Goal: Transaction & Acquisition: Purchase product/service

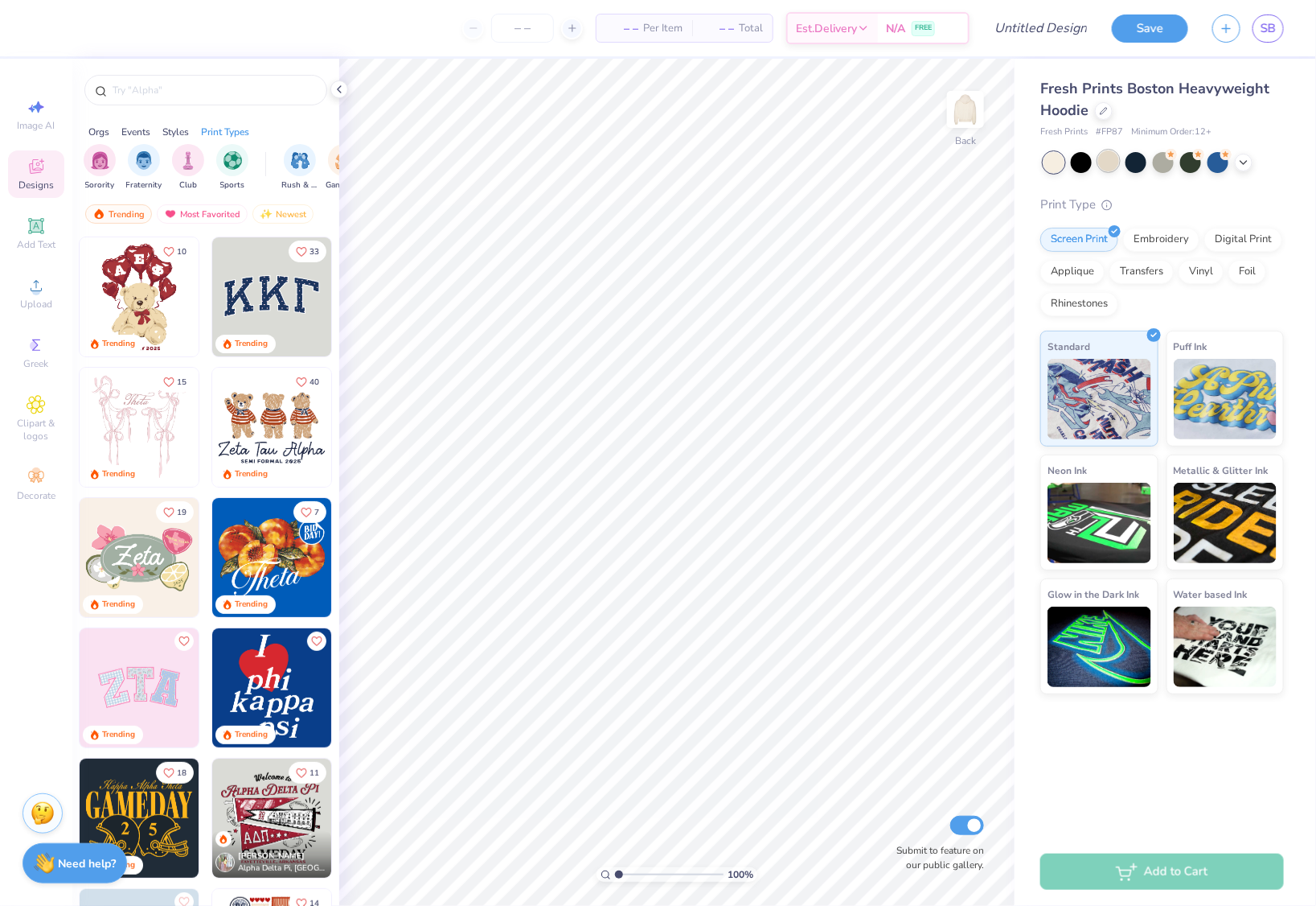
click at [1110, 162] on div at bounding box center [1108, 160] width 21 height 21
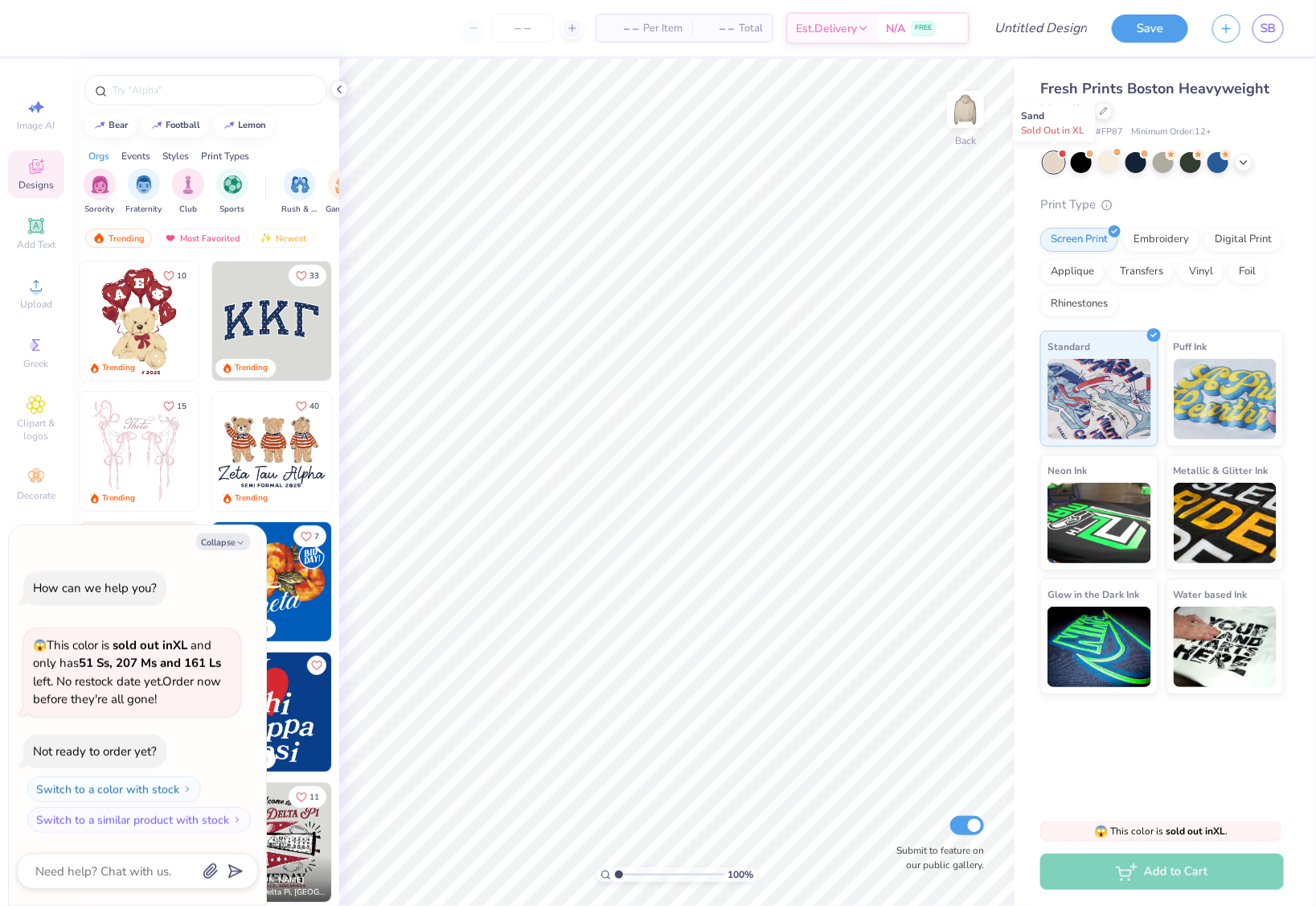
click at [1061, 163] on div at bounding box center [1054, 162] width 21 height 21
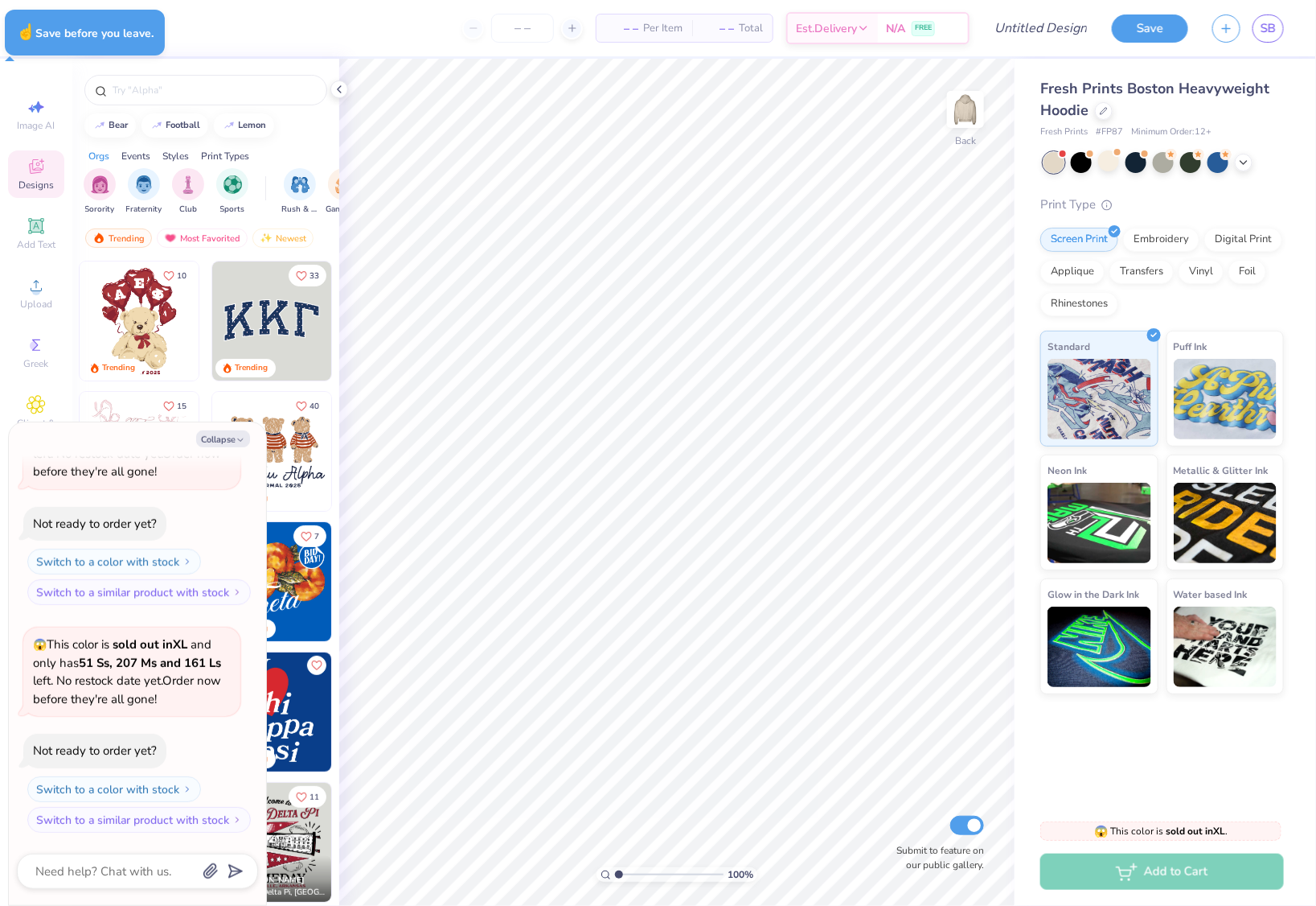
type textarea "x"
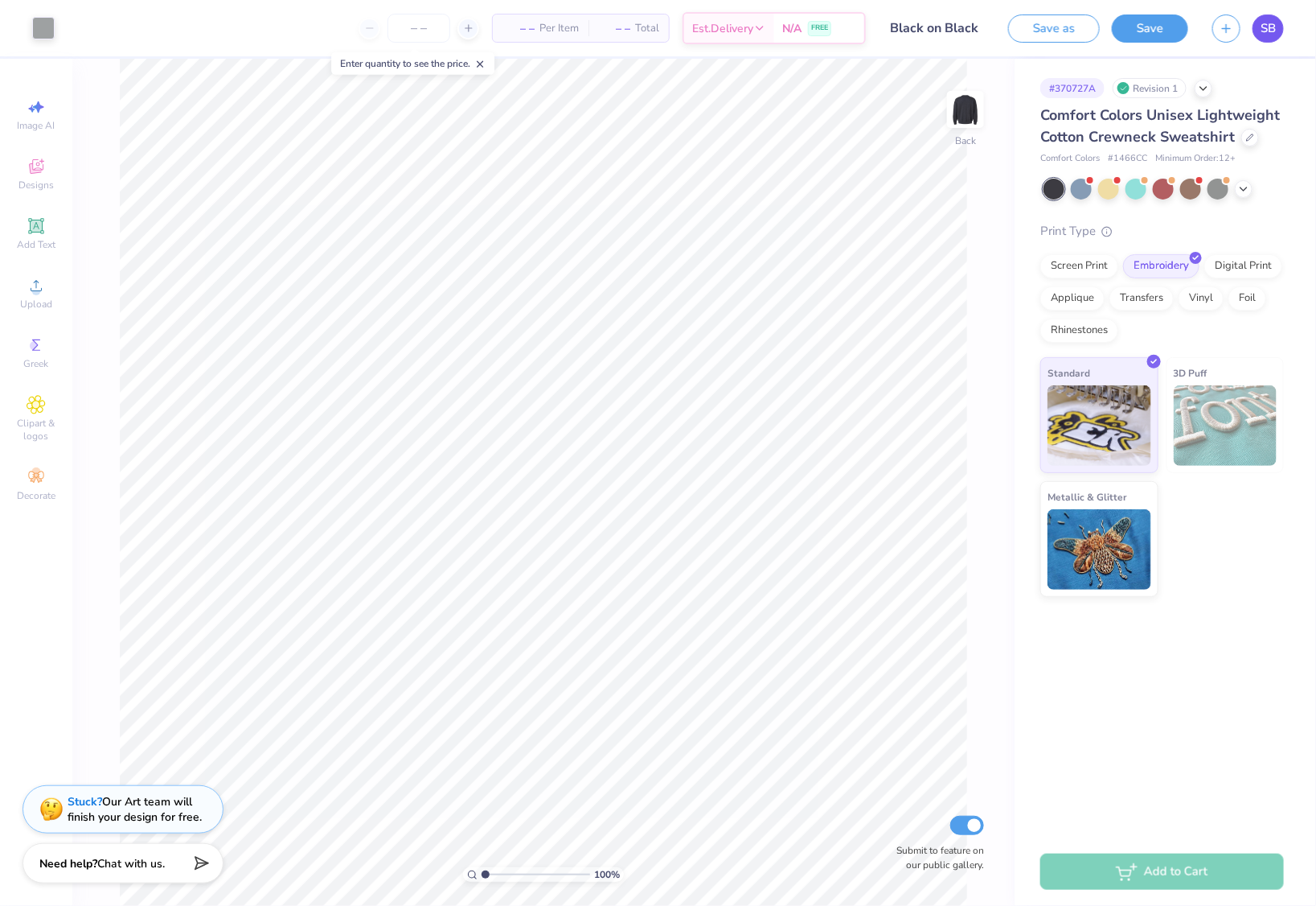
click at [1261, 29] on span "SB" at bounding box center [1268, 28] width 16 height 18
click at [1093, 185] on div at bounding box center [1164, 188] width 240 height 21
click at [1091, 186] on div at bounding box center [1081, 187] width 21 height 21
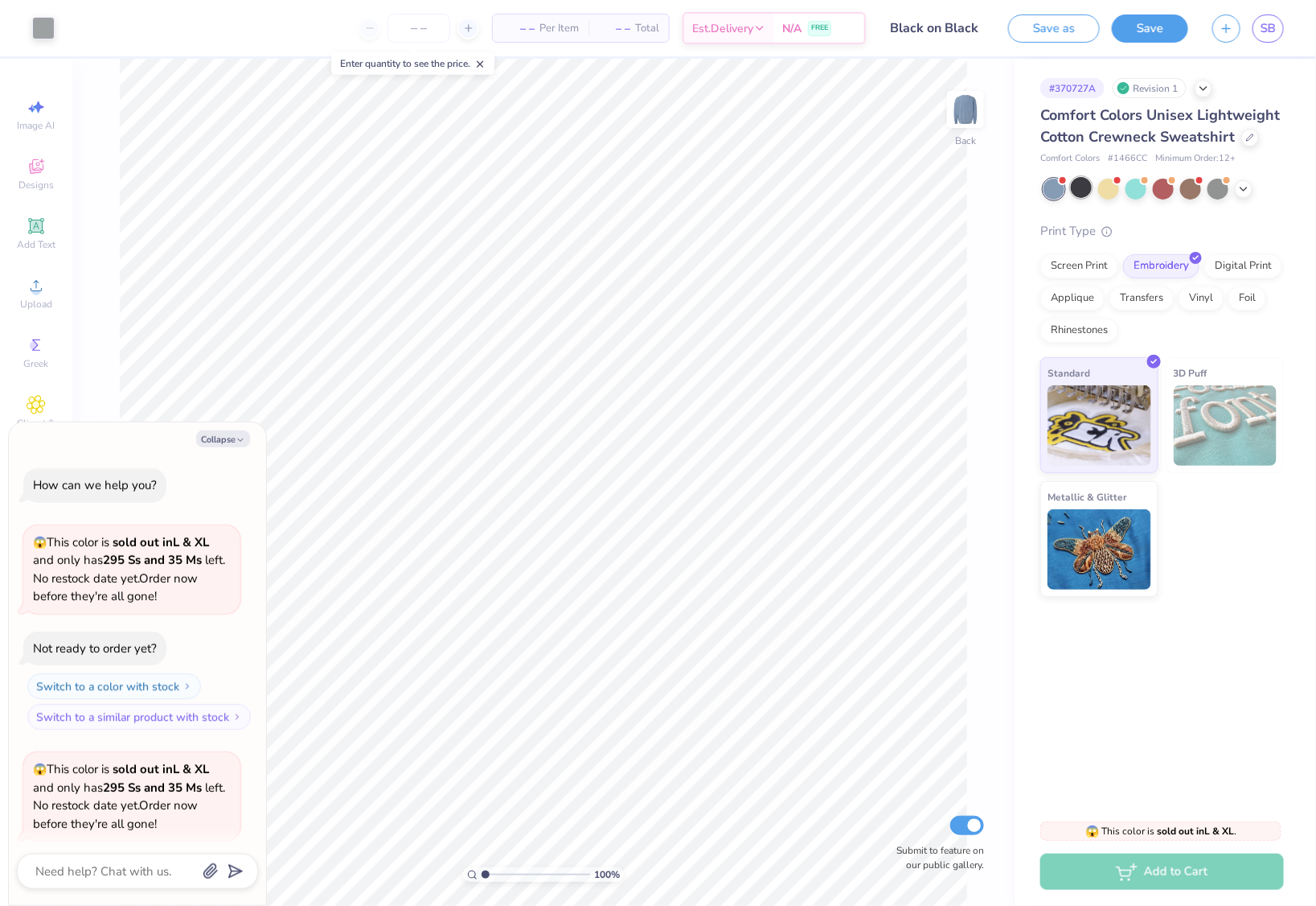
scroll to position [125, 0]
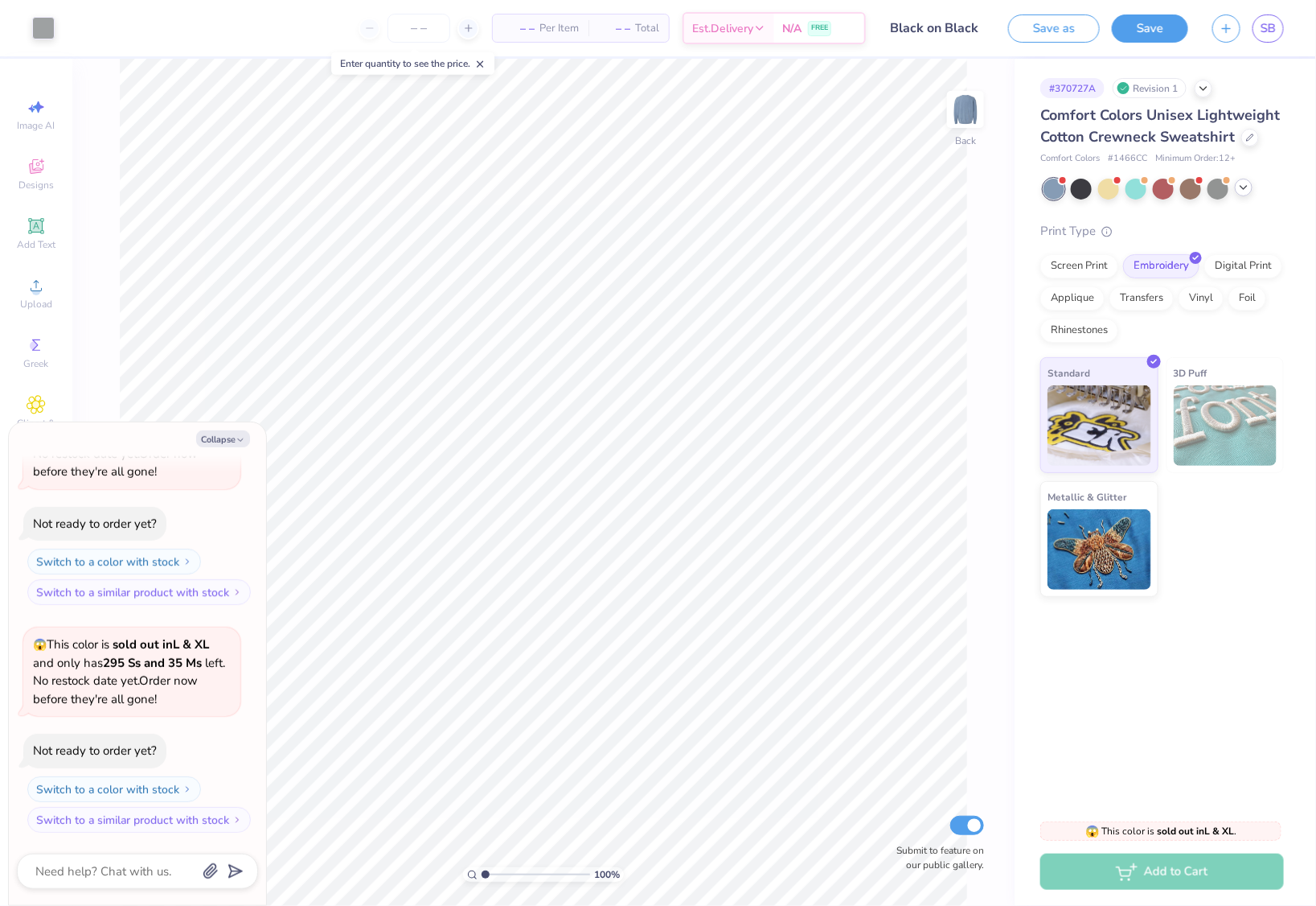
click at [1242, 188] on icon at bounding box center [1244, 188] width 13 height 13
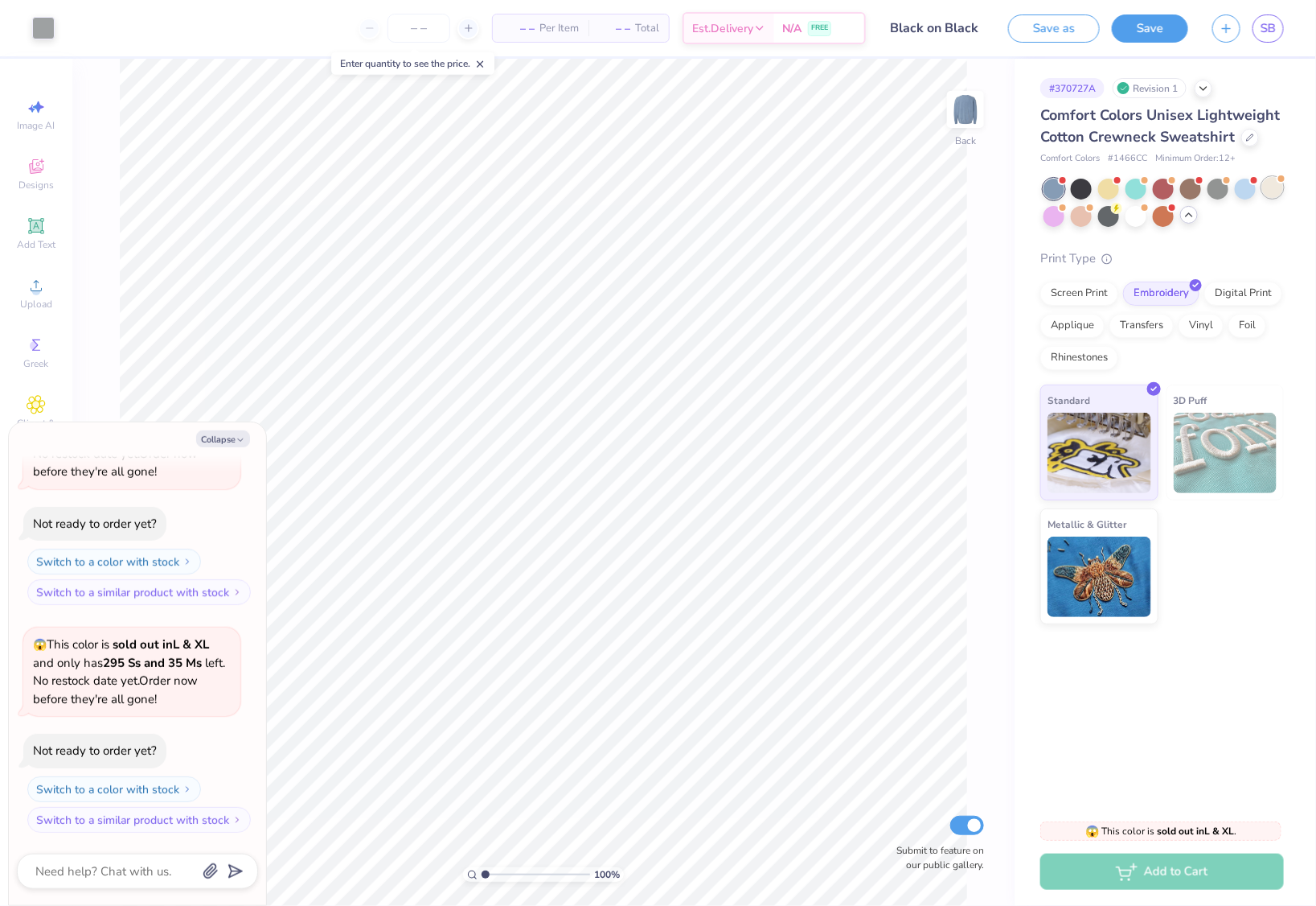
click at [1274, 190] on div at bounding box center [1272, 187] width 21 height 21
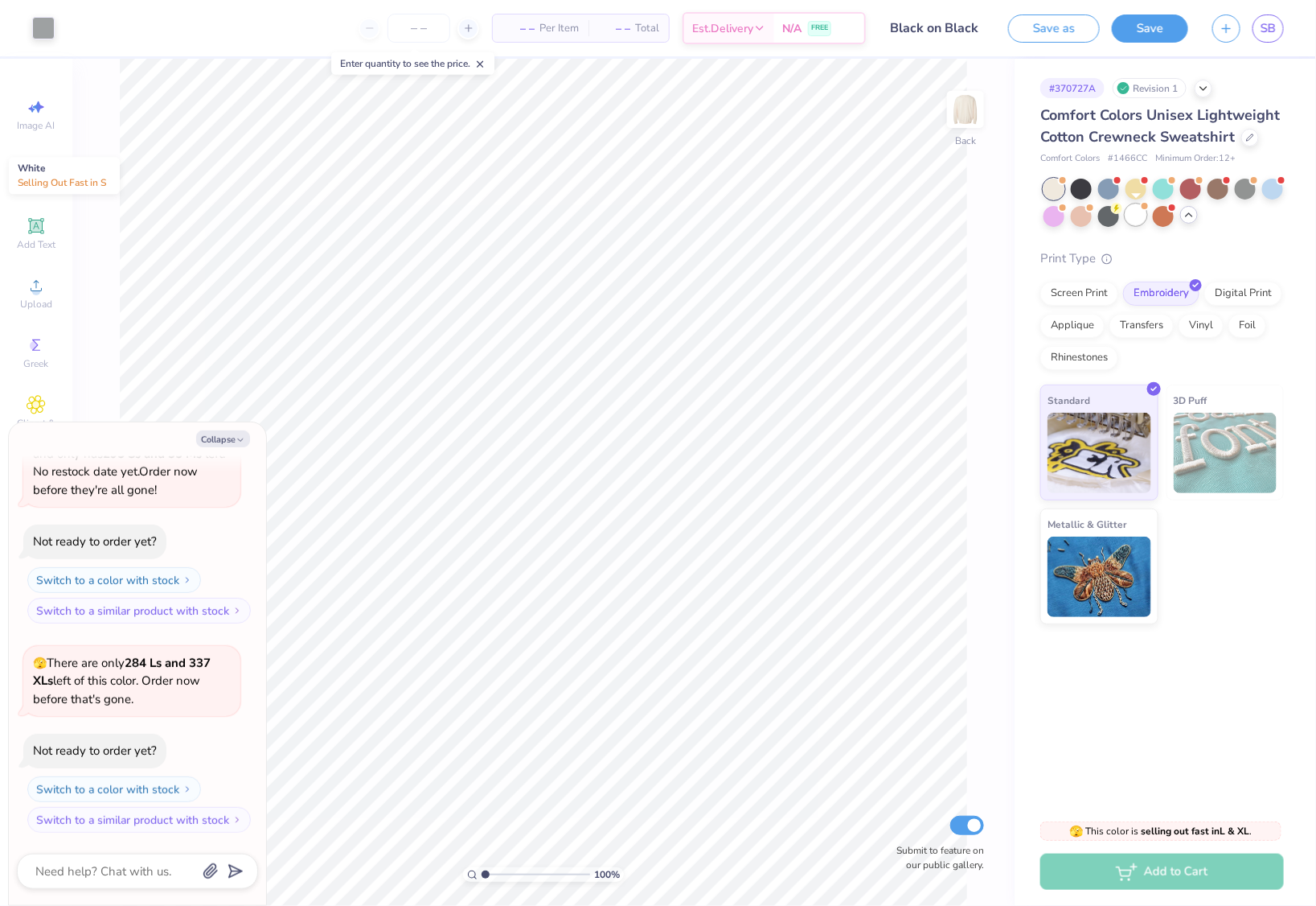
click at [1132, 216] on div at bounding box center [1135, 214] width 21 height 21
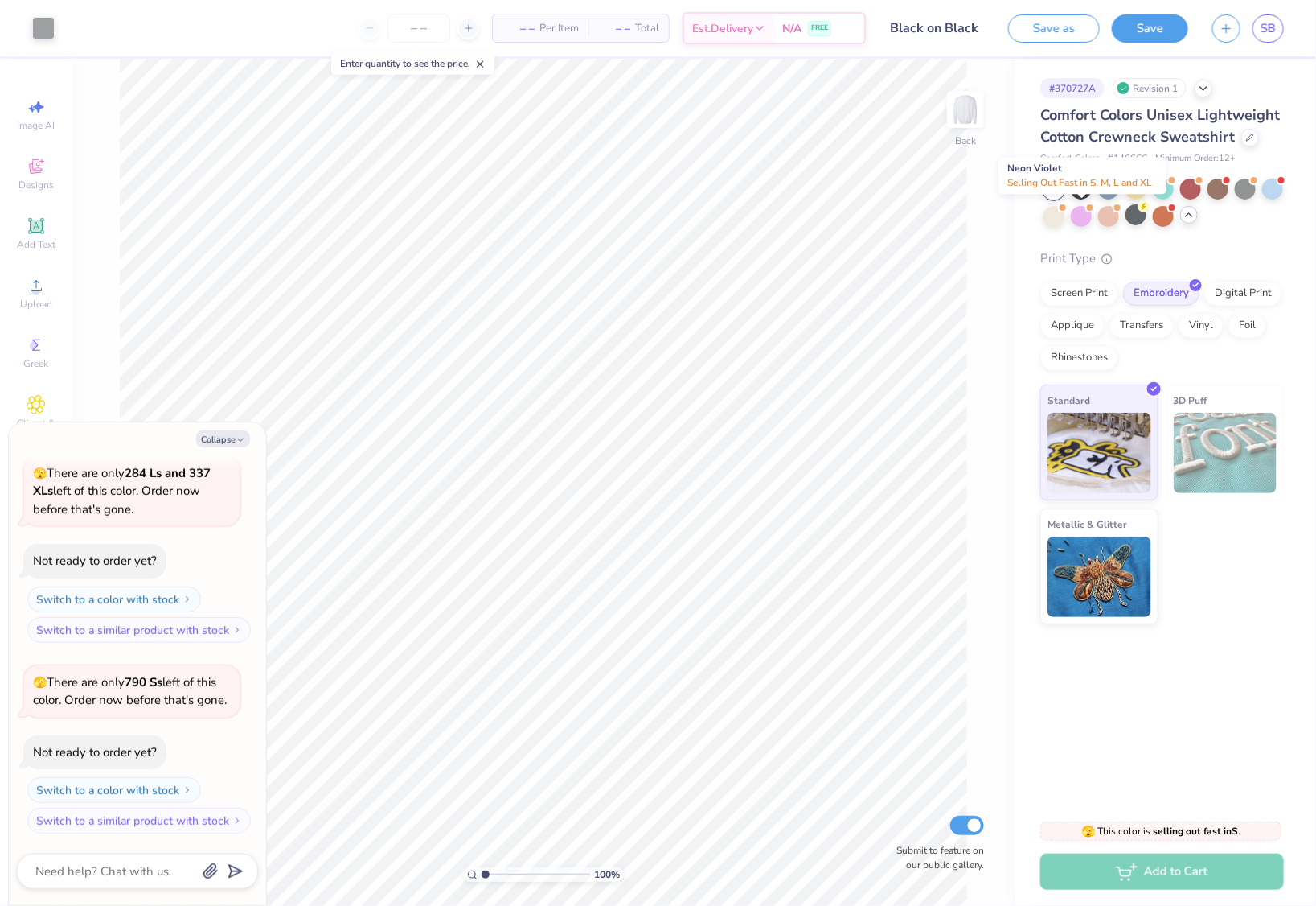
click at [1077, 219] on div at bounding box center [1081, 216] width 21 height 21
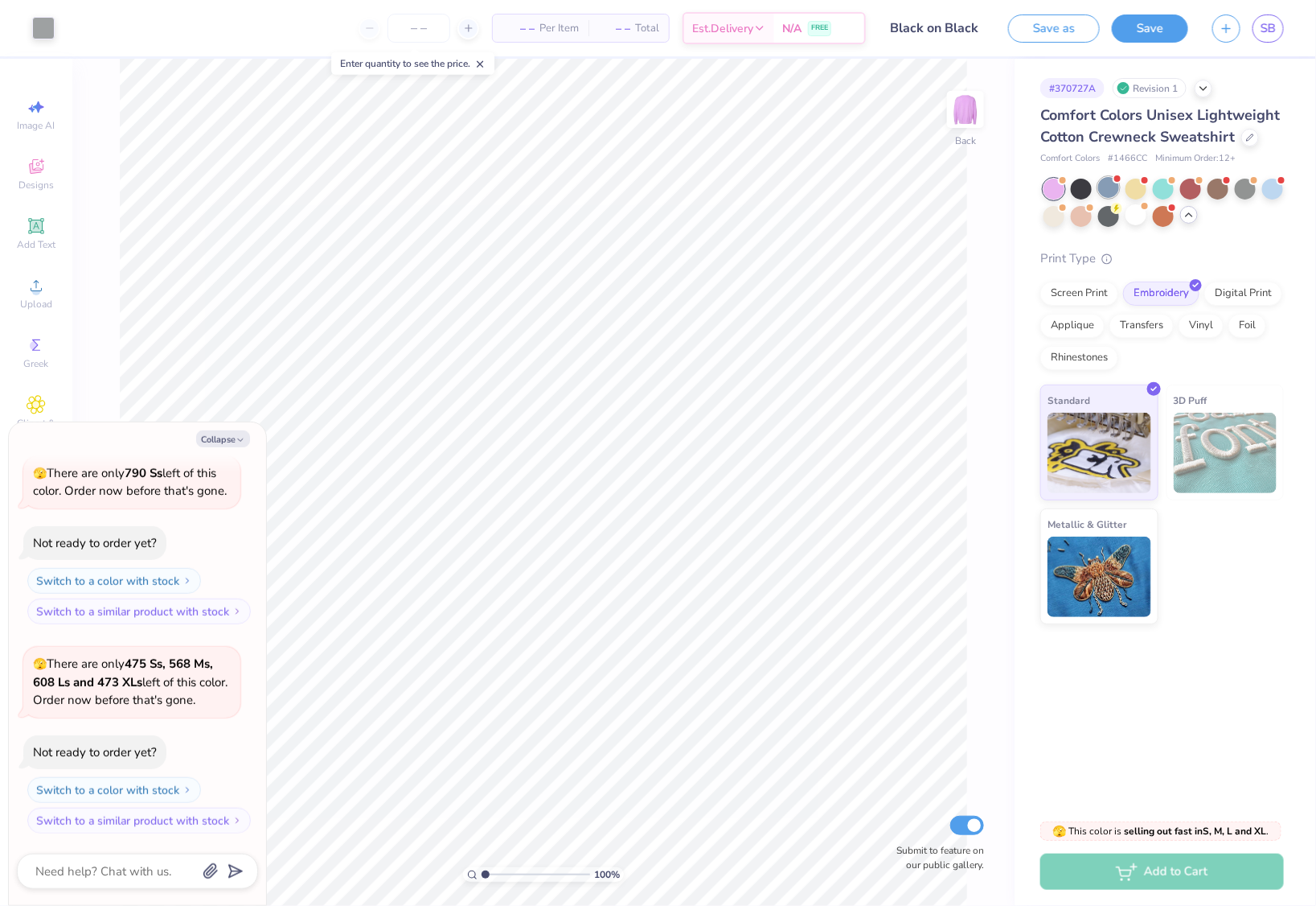
click at [1111, 196] on div at bounding box center [1108, 187] width 21 height 21
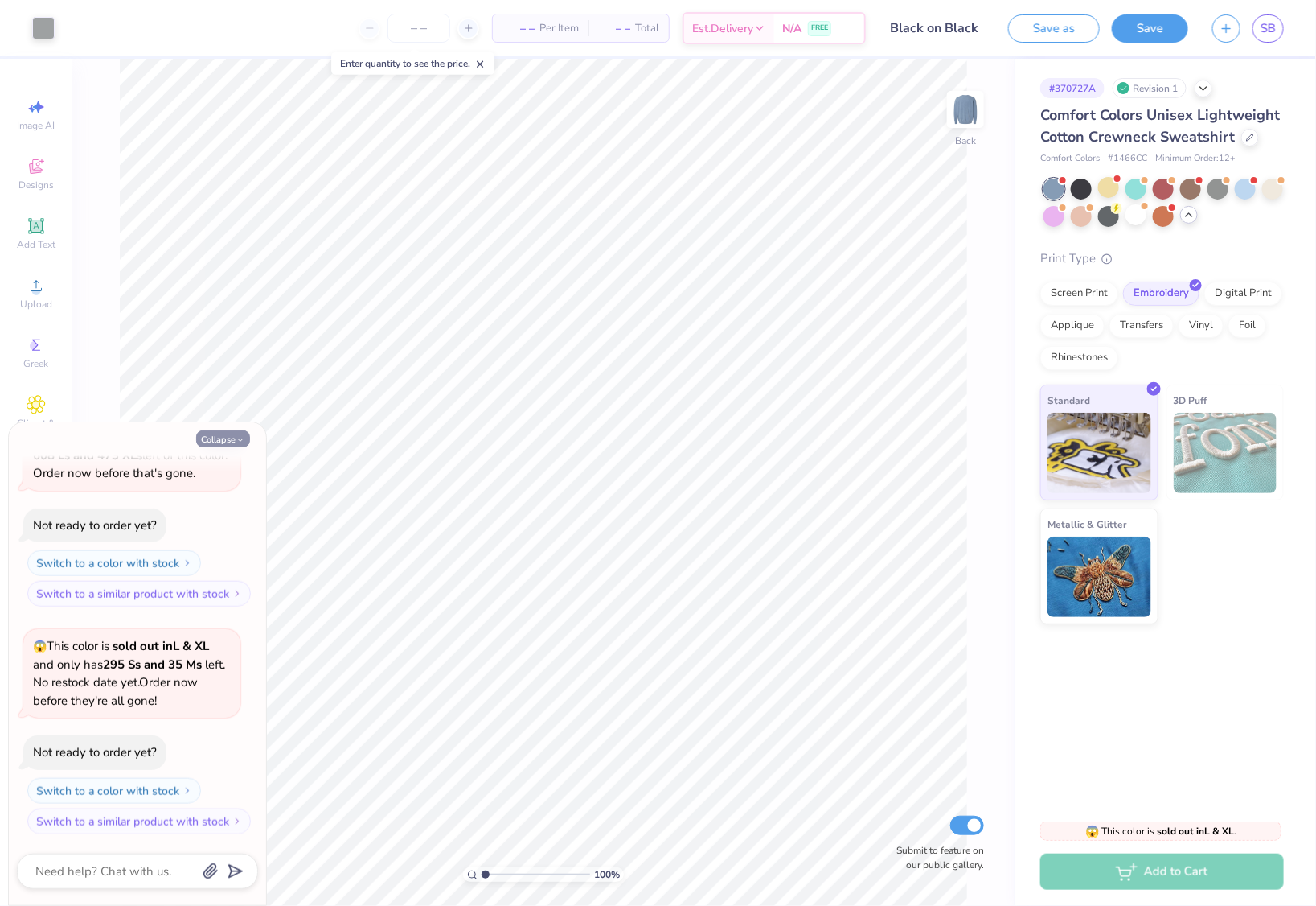
click at [220, 441] on button "Collapse" at bounding box center [223, 439] width 53 height 17
type textarea "x"
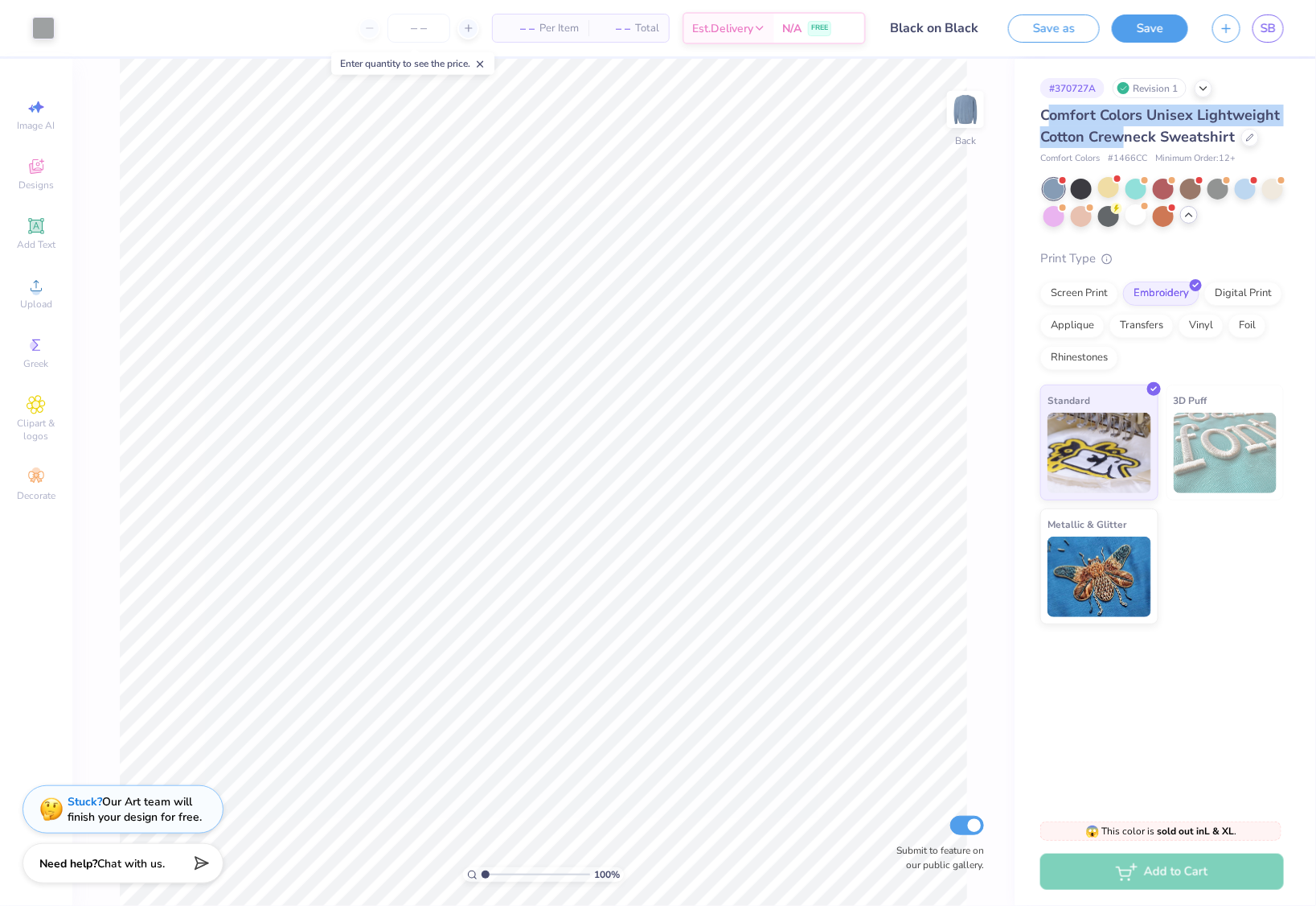
drag, startPoint x: 1053, startPoint y: 115, endPoint x: 1166, endPoint y: 132, distance: 114.3
click at [1162, 132] on span "Comfort Colors Unisex Lightweight Cotton Crewneck Sweatshirt" at bounding box center [1160, 126] width 239 height 41
click at [1173, 129] on span "Comfort Colors Unisex Lightweight Cotton Crewneck Sweatshirt" at bounding box center [1160, 126] width 239 height 41
drag, startPoint x: 1220, startPoint y: 128, endPoint x: 1114, endPoint y: 135, distance: 106.2
click at [1114, 135] on span "Comfort Colors Unisex Lightweight Cotton Crewneck Sweatshirt" at bounding box center [1160, 126] width 239 height 41
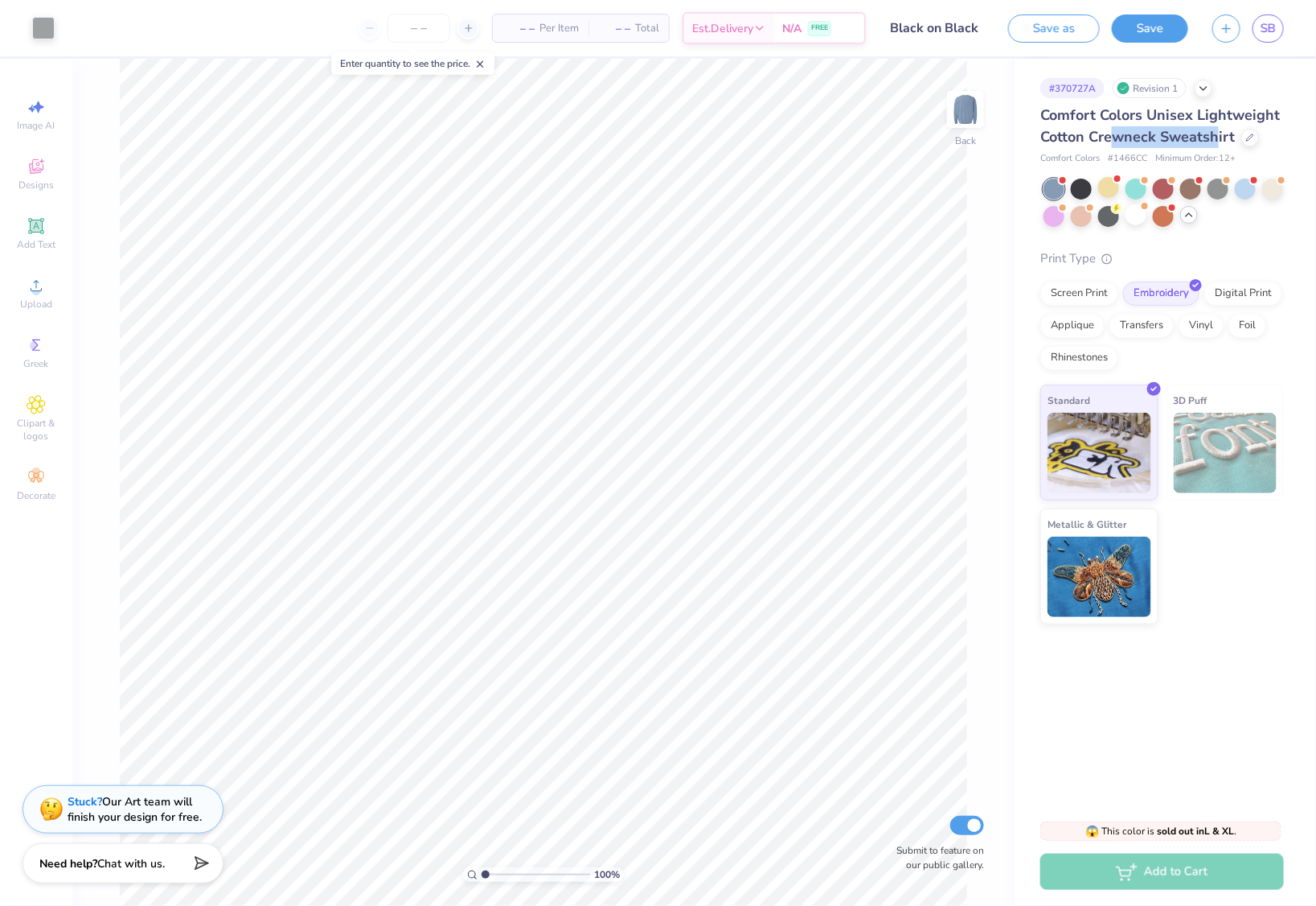
click at [1114, 134] on span "Comfort Colors Unisex Lightweight Cotton Crewneck Sweatshirt" at bounding box center [1160, 126] width 239 height 41
type input "3.00"
click at [1247, 194] on div at bounding box center [1244, 187] width 21 height 21
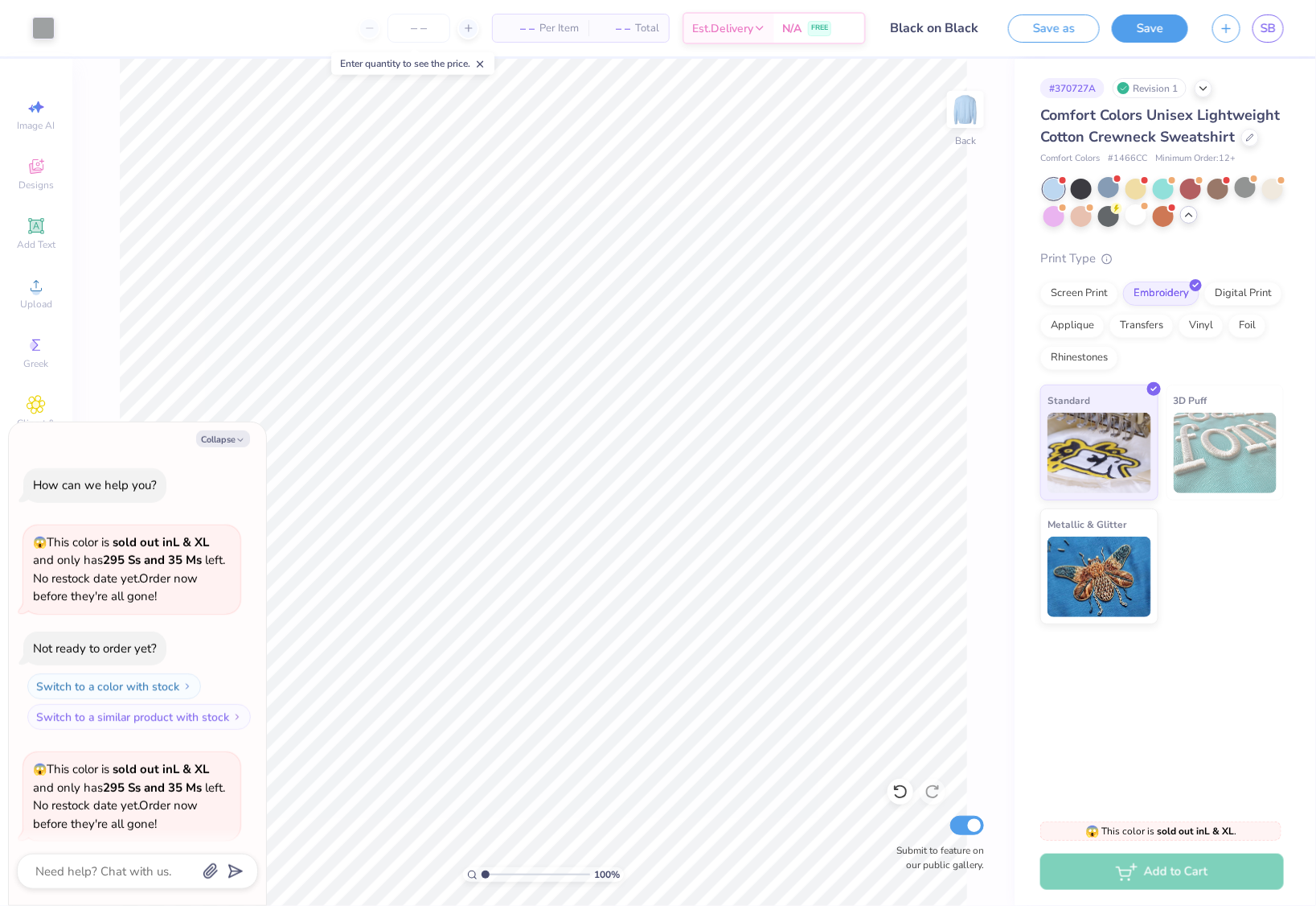
scroll to position [1187, 0]
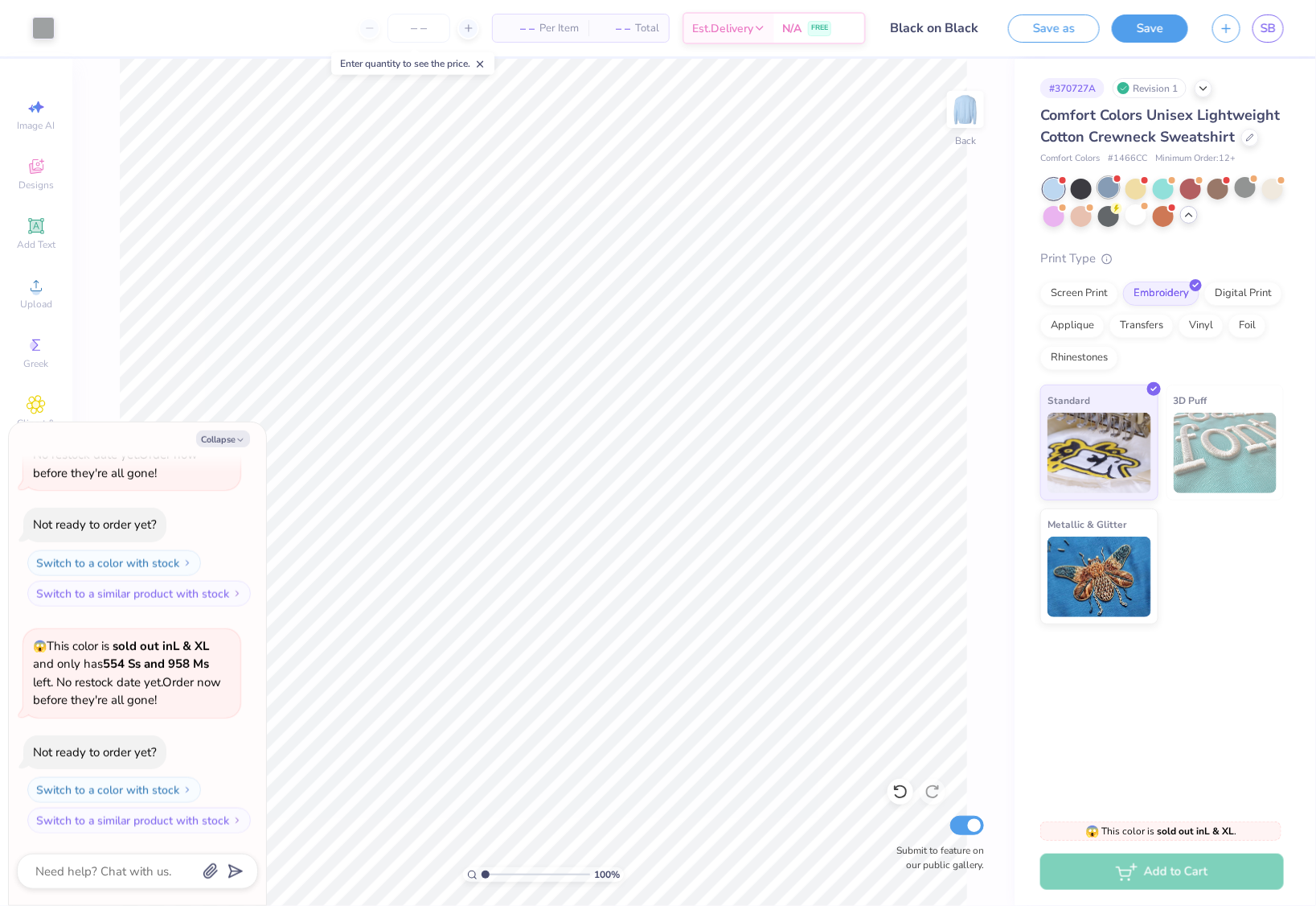
click at [1115, 196] on div at bounding box center [1108, 187] width 21 height 21
click at [1251, 193] on div at bounding box center [1244, 187] width 21 height 21
click at [1113, 190] on div at bounding box center [1108, 187] width 21 height 21
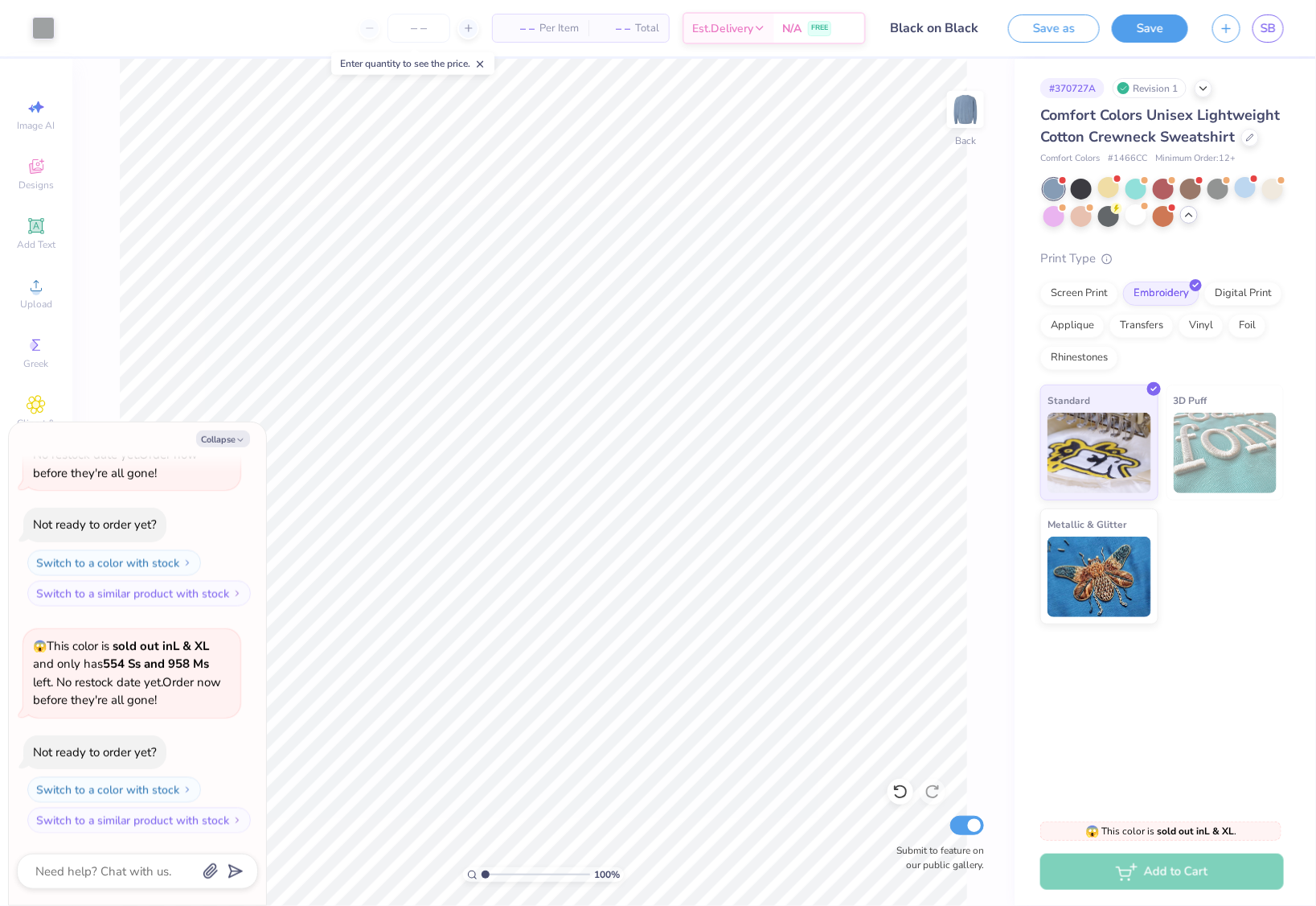
scroll to position [1869, 0]
click at [1189, 193] on div at bounding box center [1190, 187] width 21 height 21
click at [1164, 194] on div at bounding box center [1163, 187] width 21 height 21
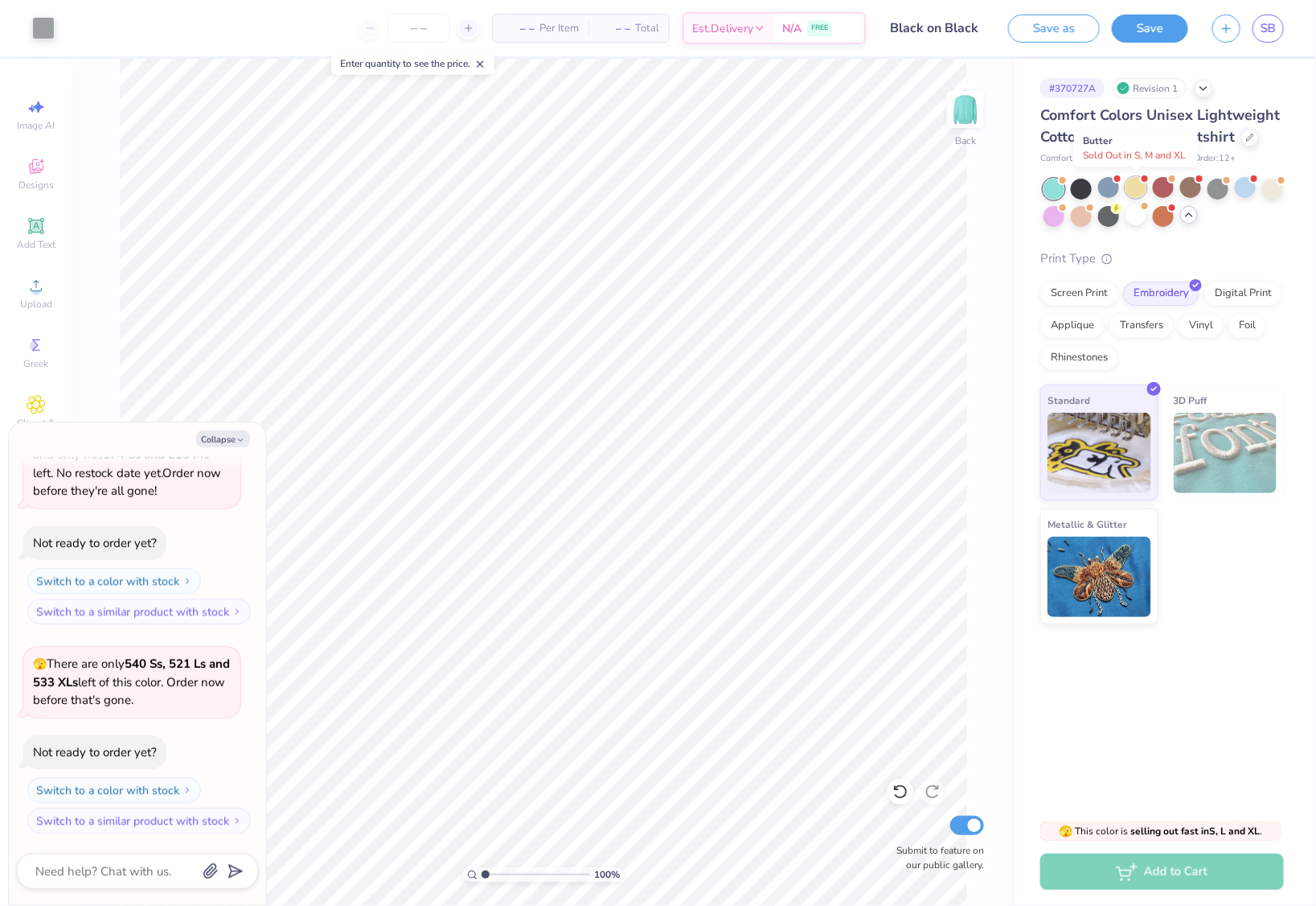
click at [1139, 190] on div at bounding box center [1135, 187] width 21 height 21
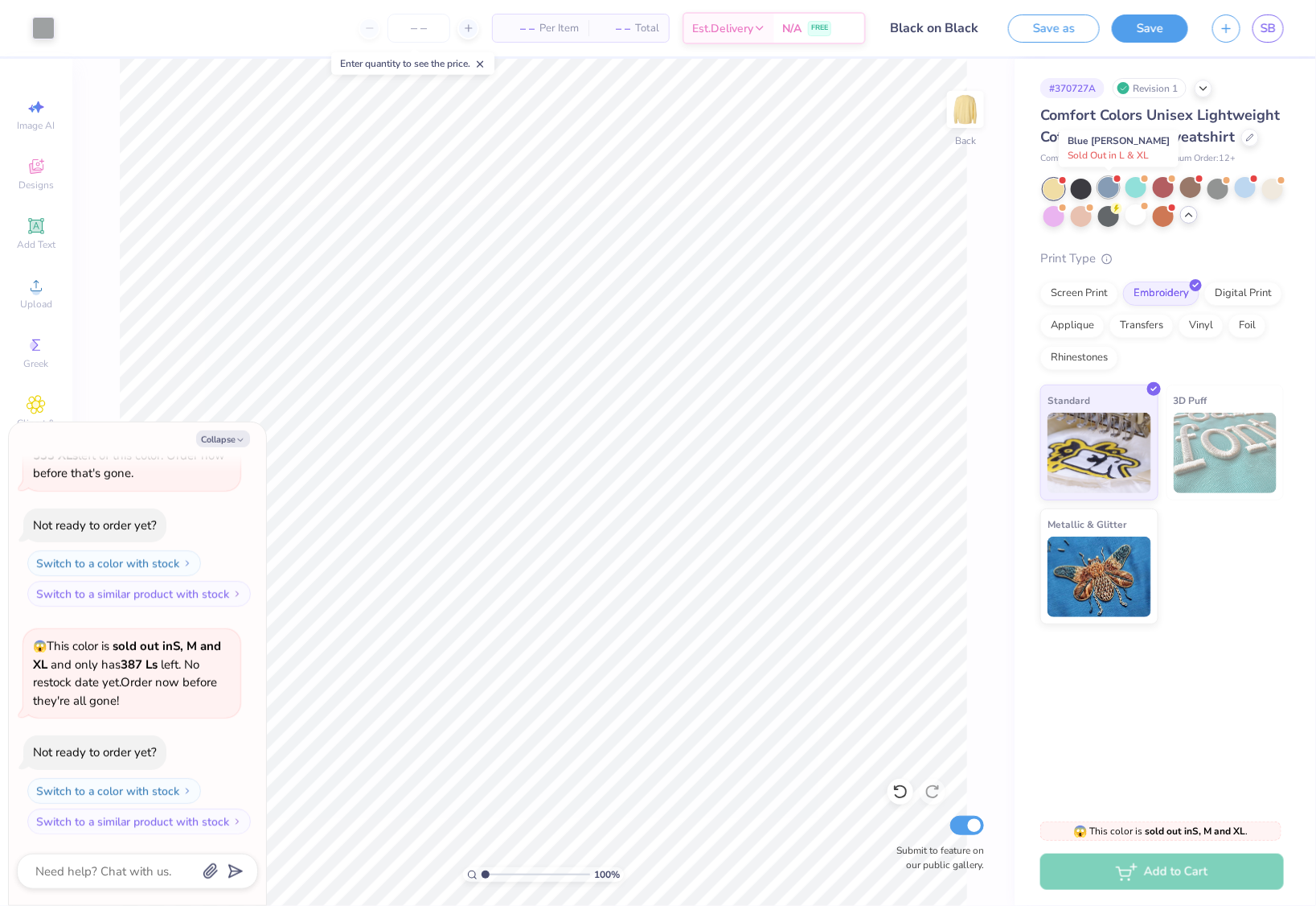
click at [1117, 193] on div at bounding box center [1108, 187] width 21 height 21
click at [214, 435] on button "Collapse" at bounding box center [223, 439] width 53 height 17
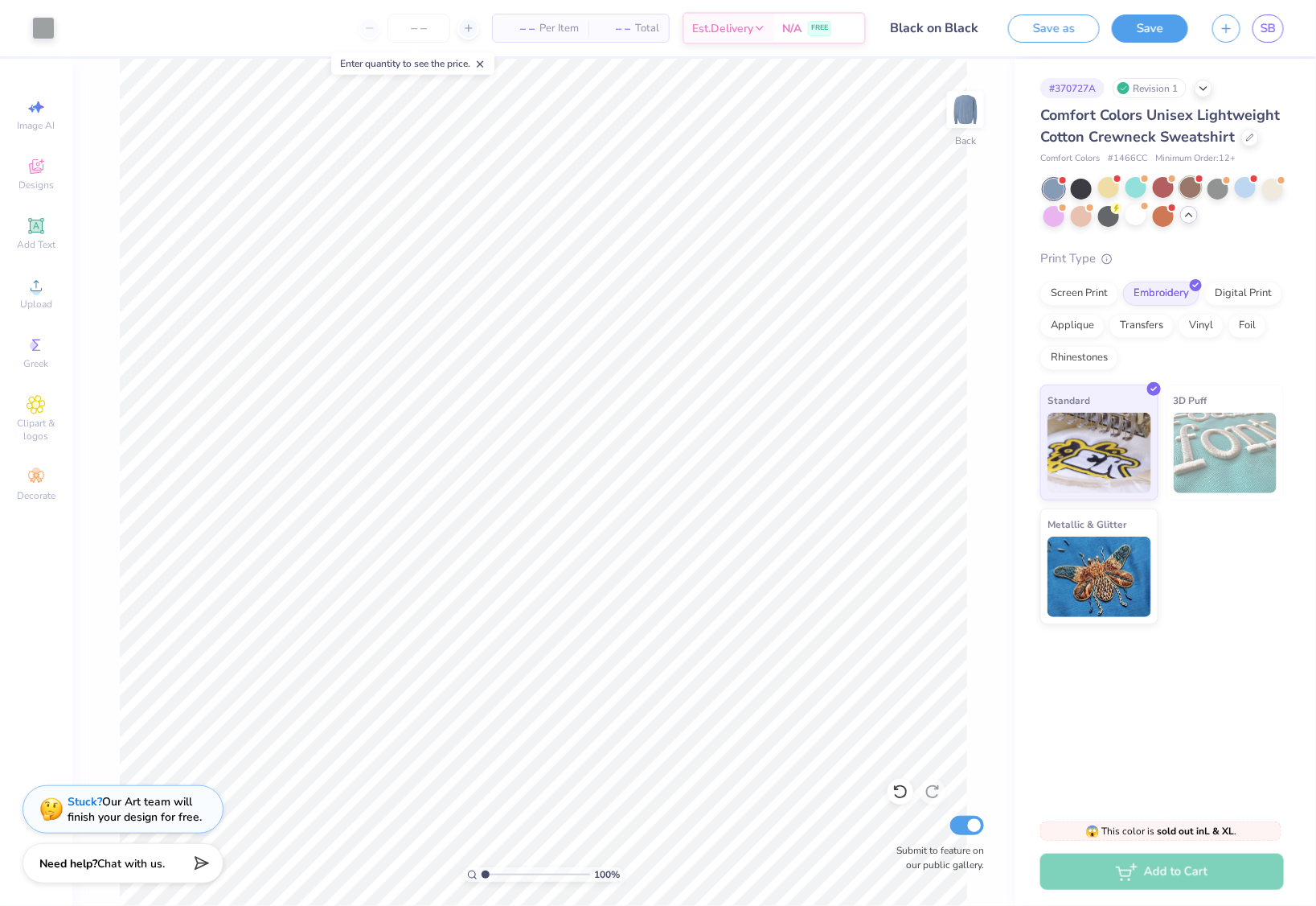
click at [1201, 188] on div at bounding box center [1190, 187] width 21 height 21
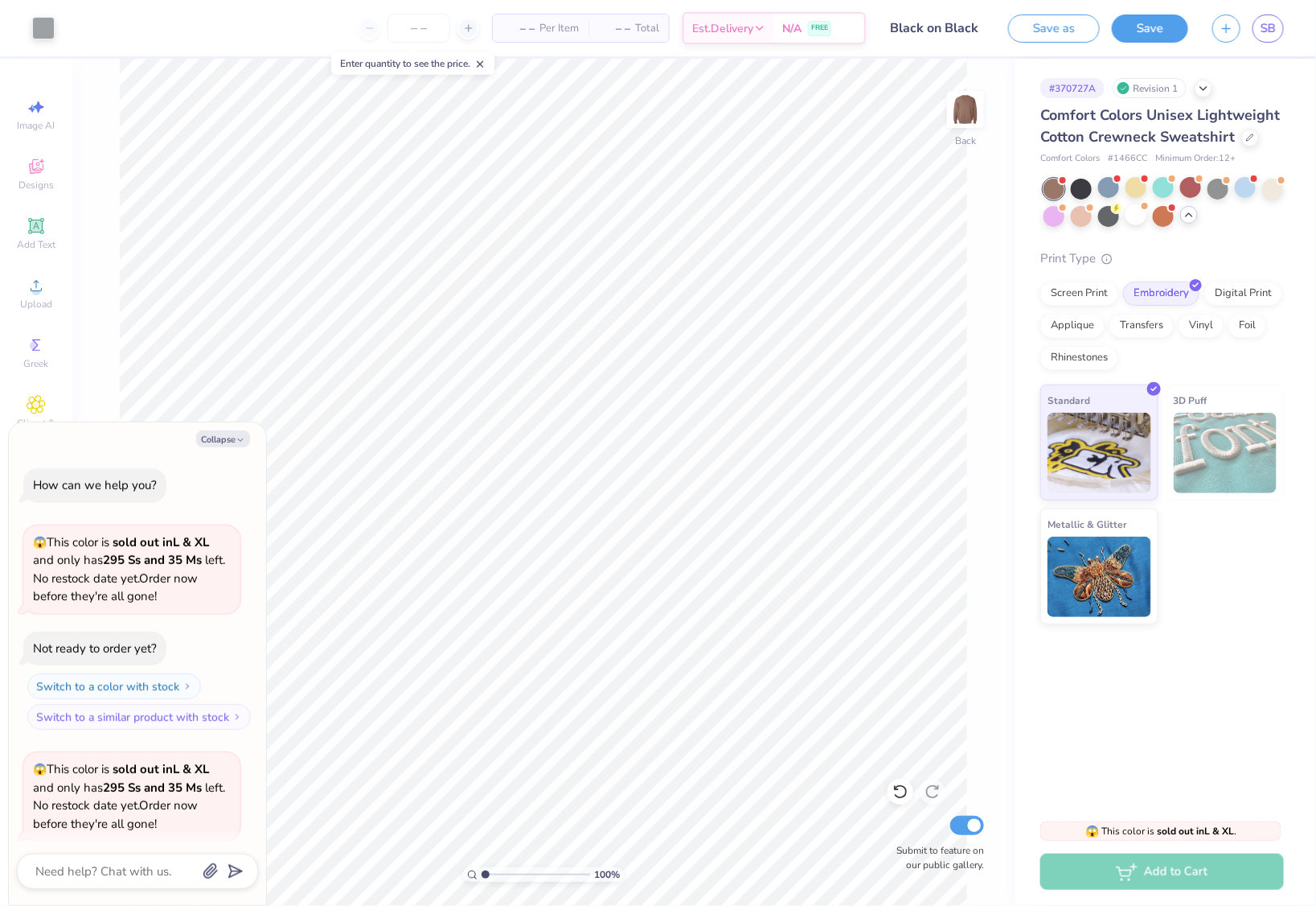
scroll to position [2986, 0]
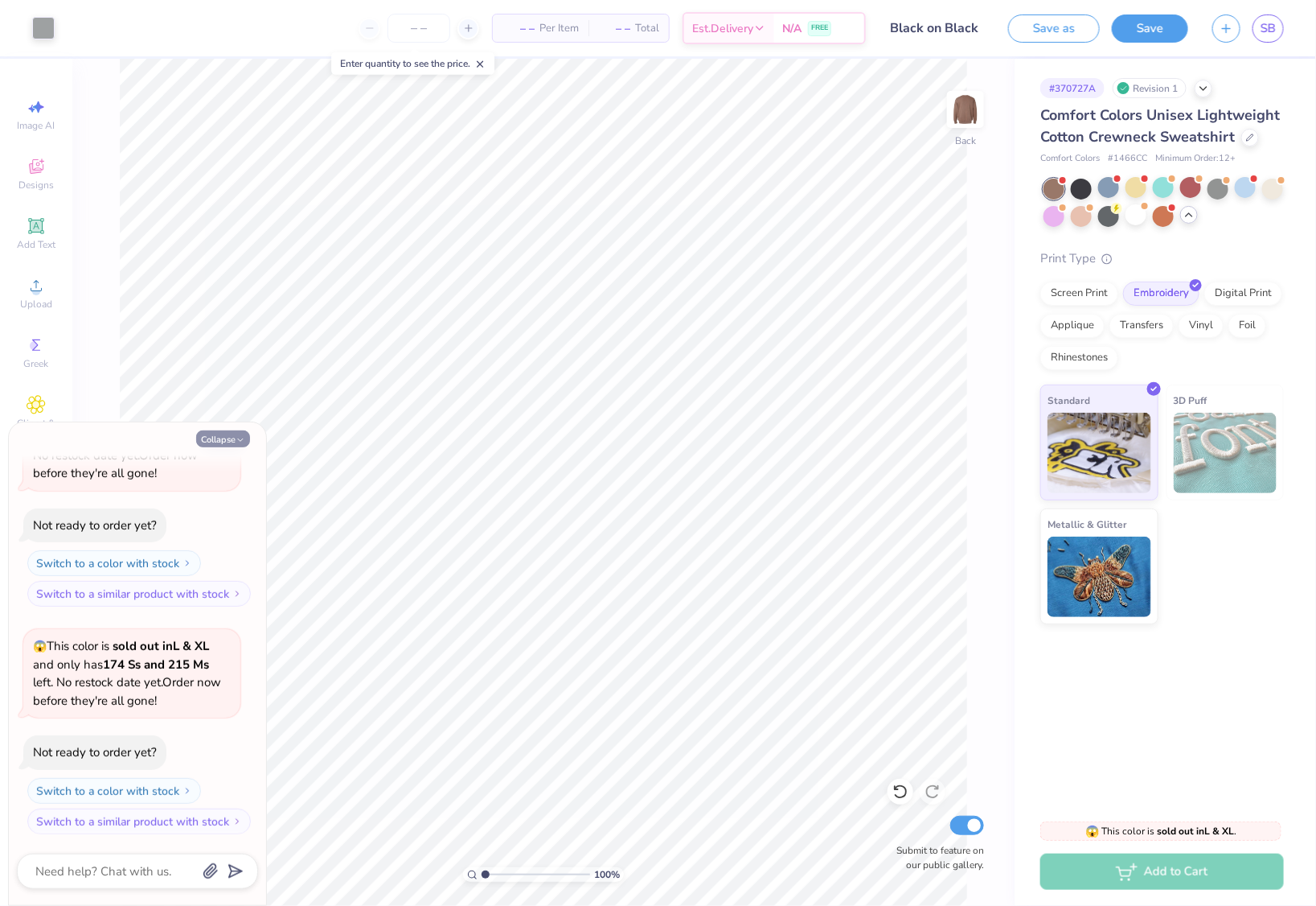
click at [229, 439] on button "Collapse" at bounding box center [223, 439] width 53 height 17
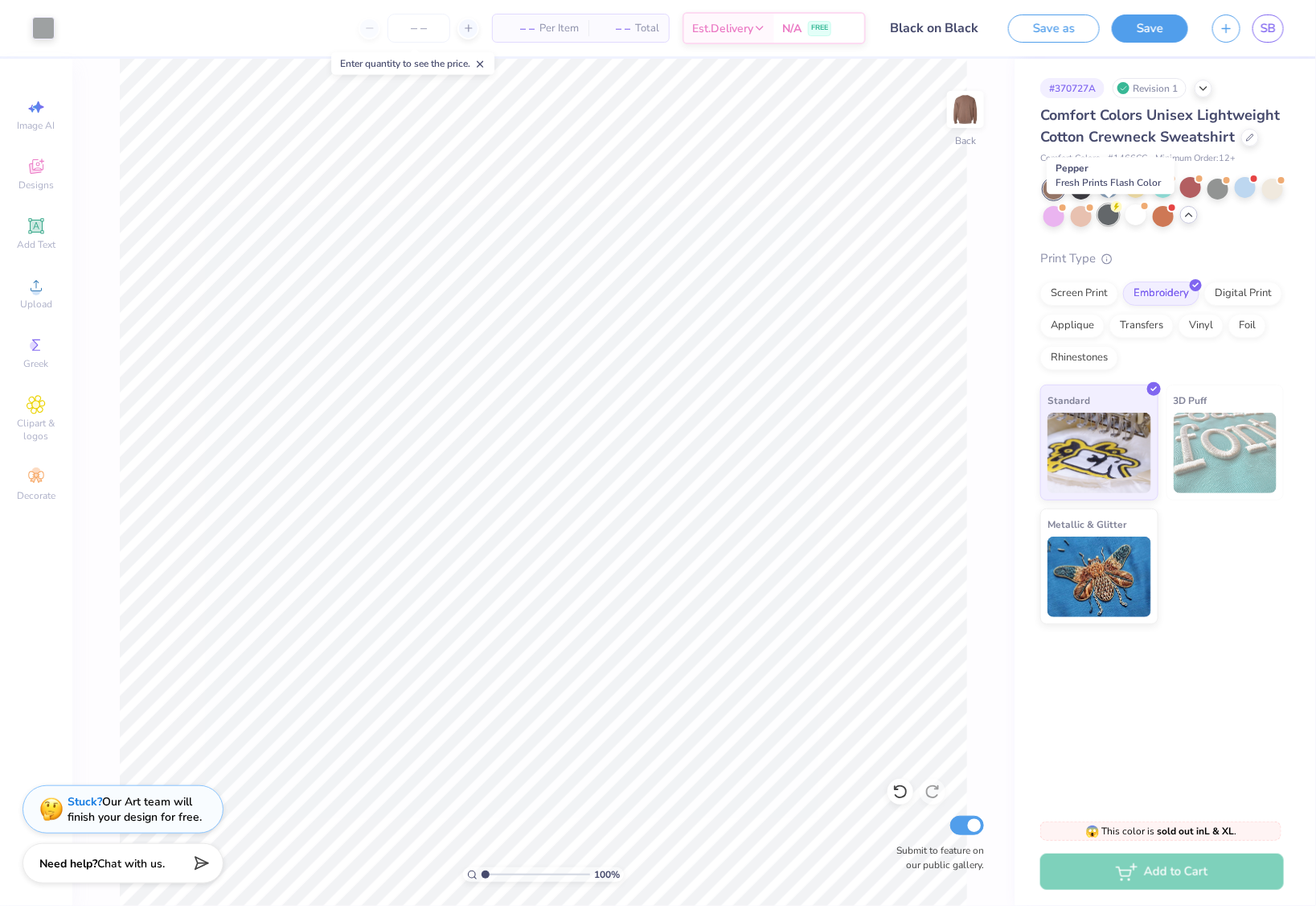
click at [1101, 219] on div at bounding box center [1108, 214] width 21 height 21
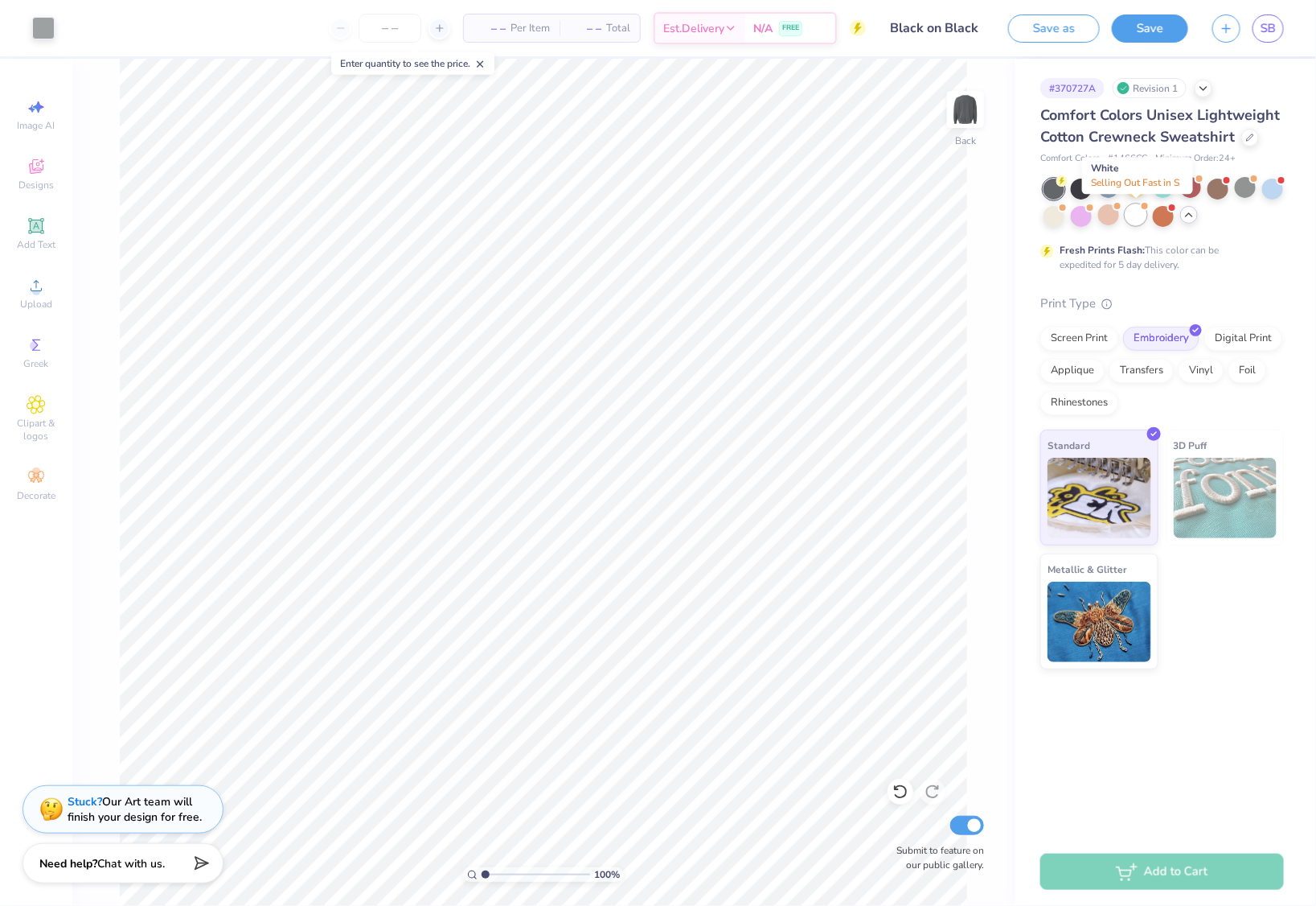
click at [1143, 219] on div at bounding box center [1135, 214] width 21 height 21
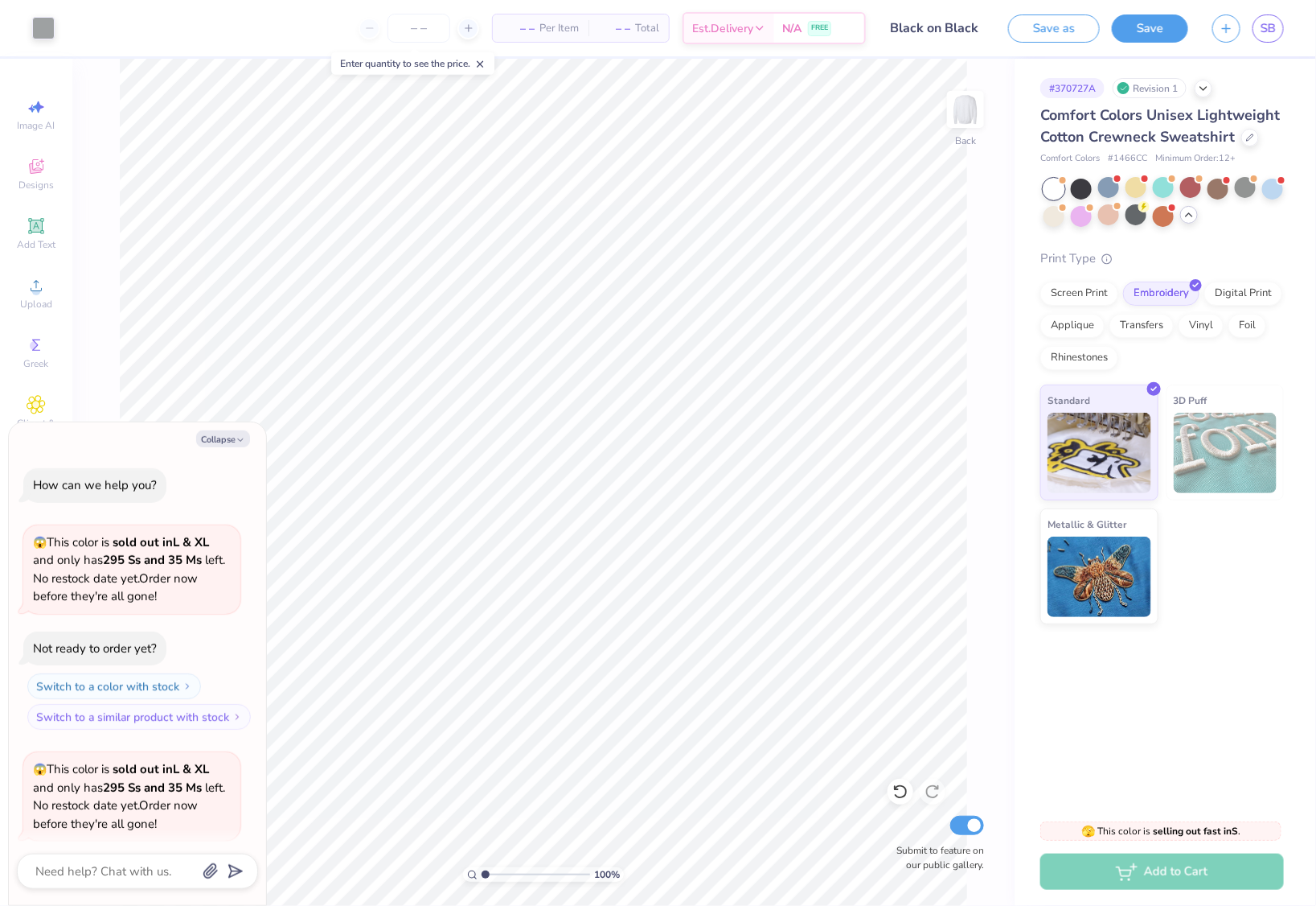
scroll to position [3178, 0]
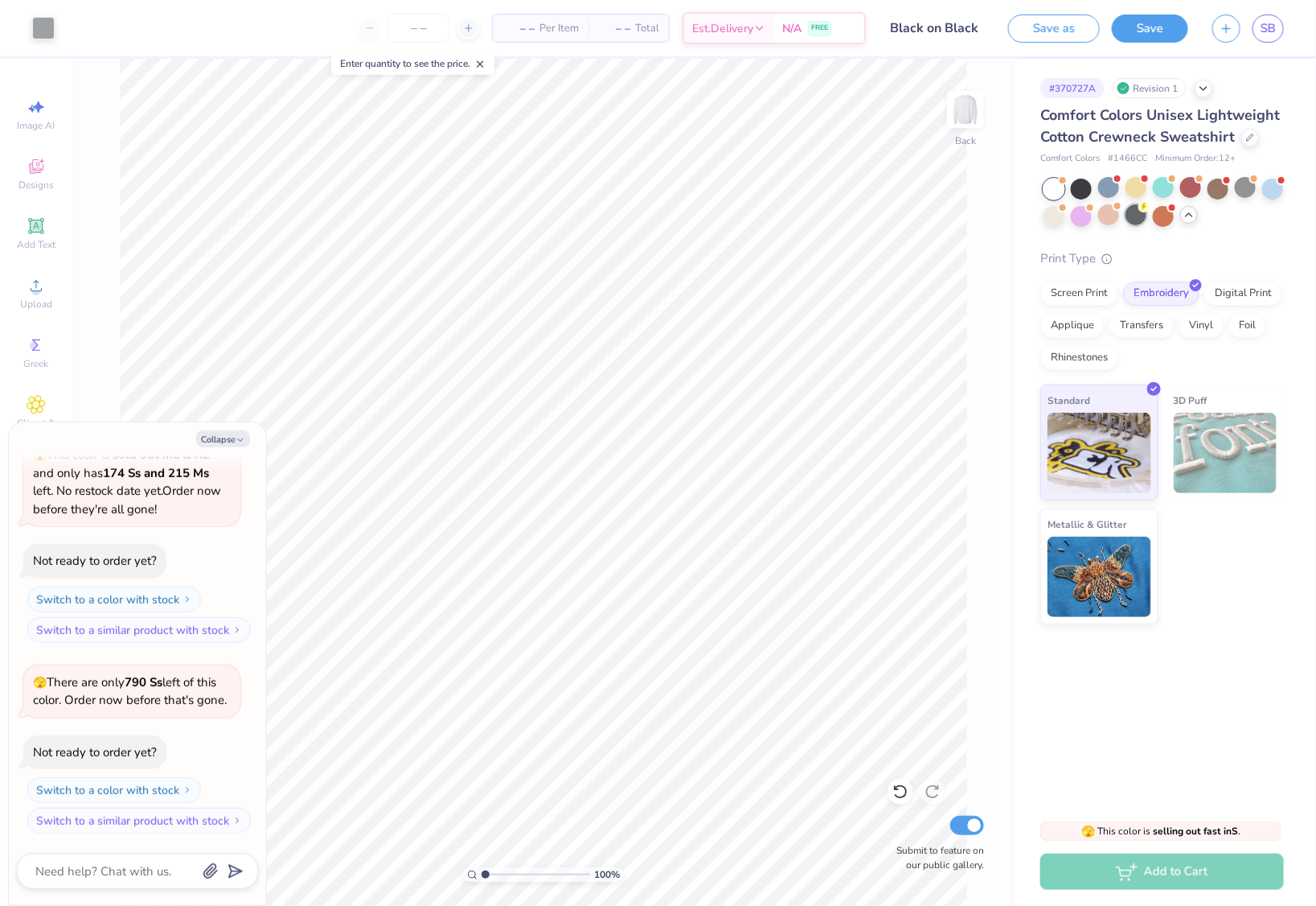
click at [1137, 214] on div at bounding box center [1135, 214] width 21 height 21
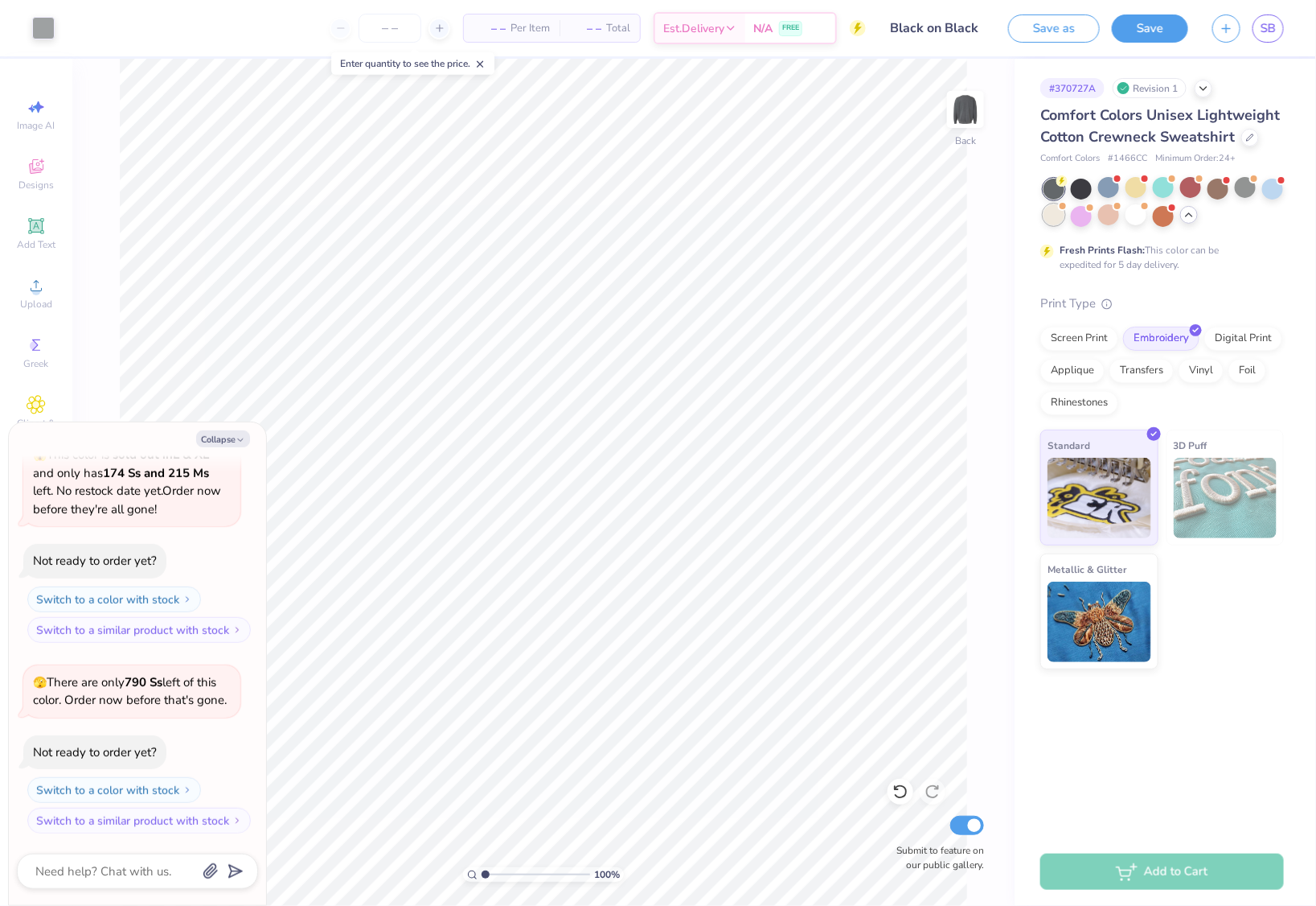
click at [1047, 222] on div at bounding box center [1054, 214] width 21 height 21
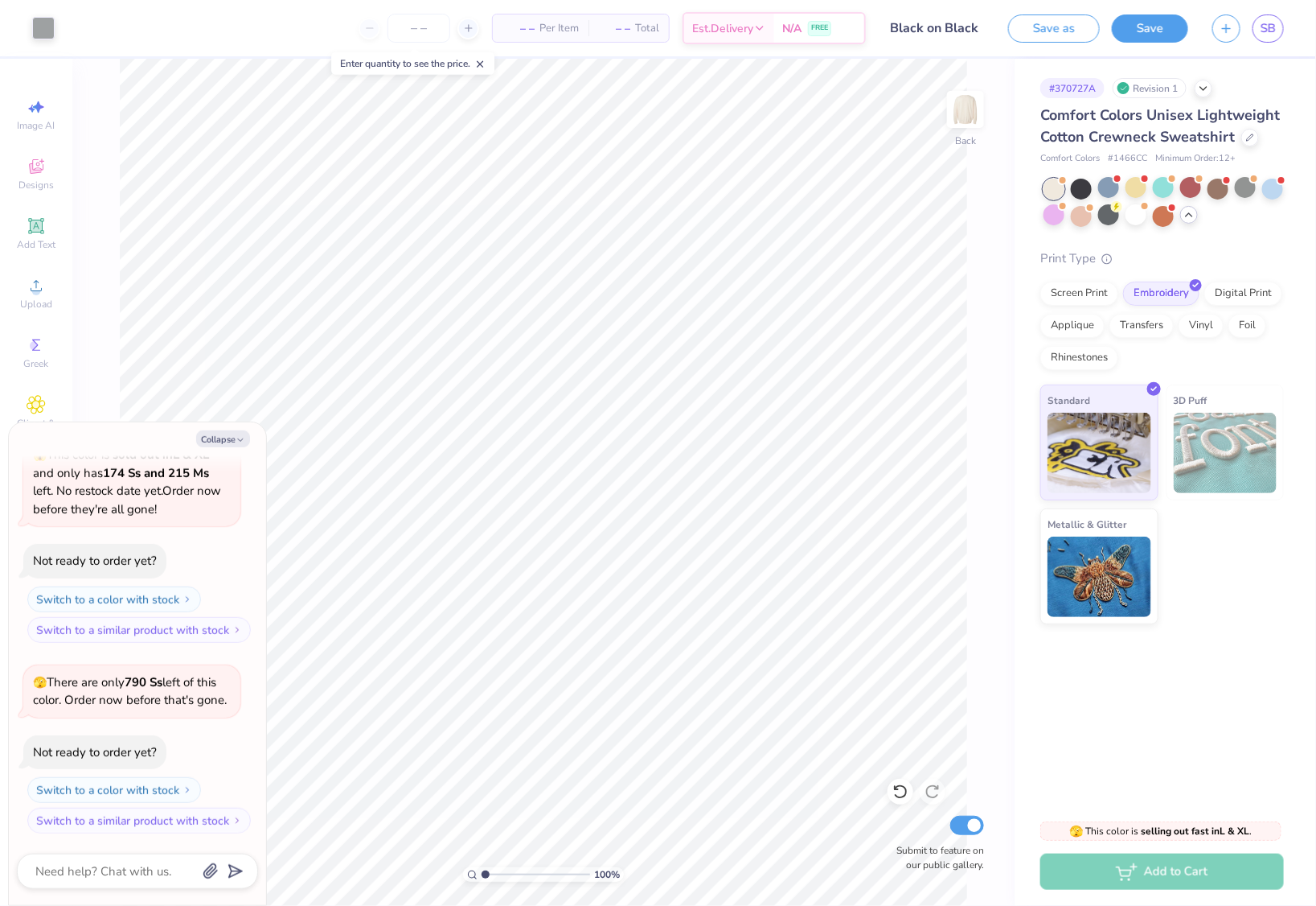
scroll to position [3387, 0]
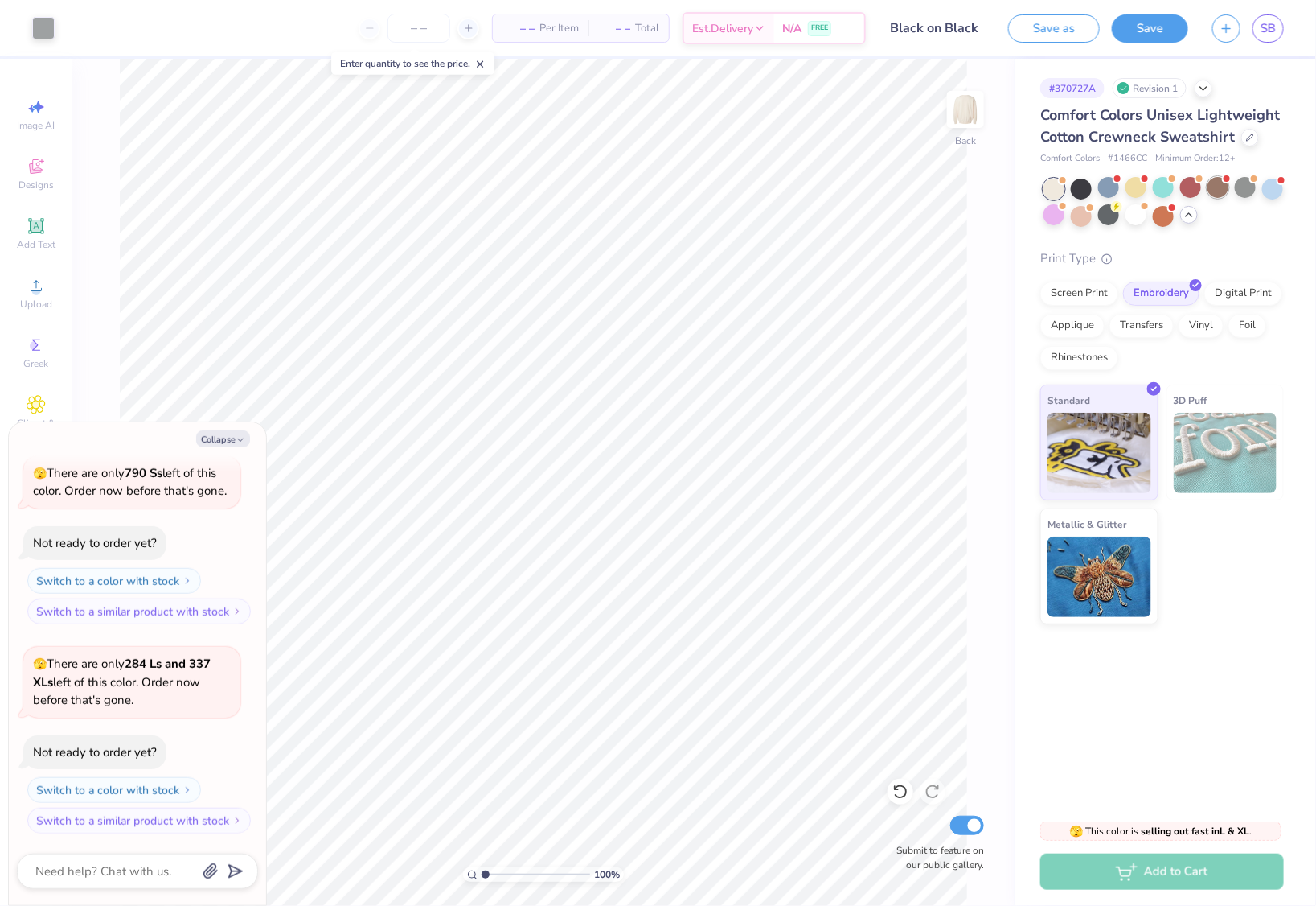
click at [1217, 194] on div at bounding box center [1217, 187] width 21 height 21
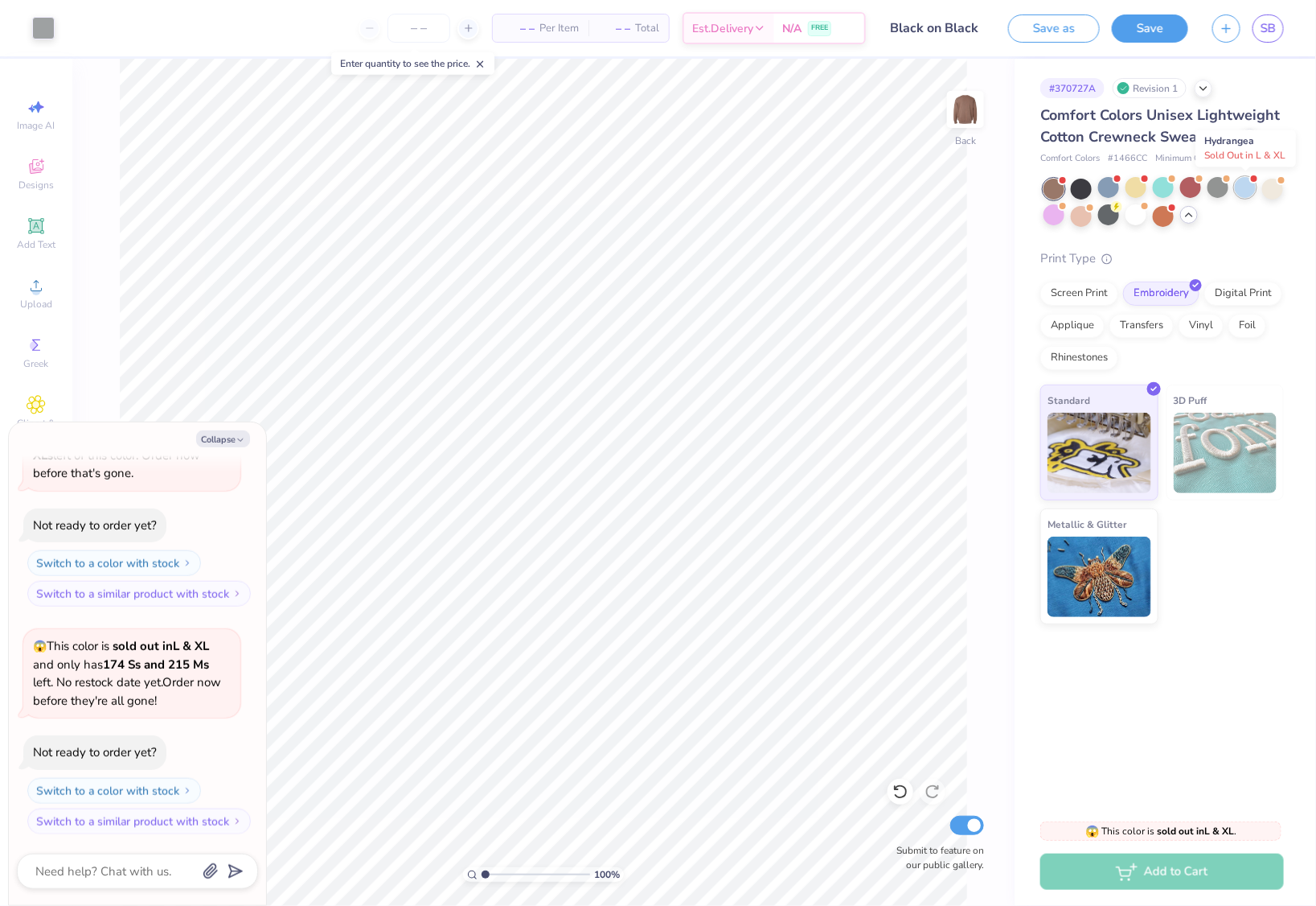
click at [1249, 193] on div at bounding box center [1244, 187] width 21 height 21
click at [239, 434] on button "Collapse" at bounding box center [223, 439] width 53 height 17
type textarea "x"
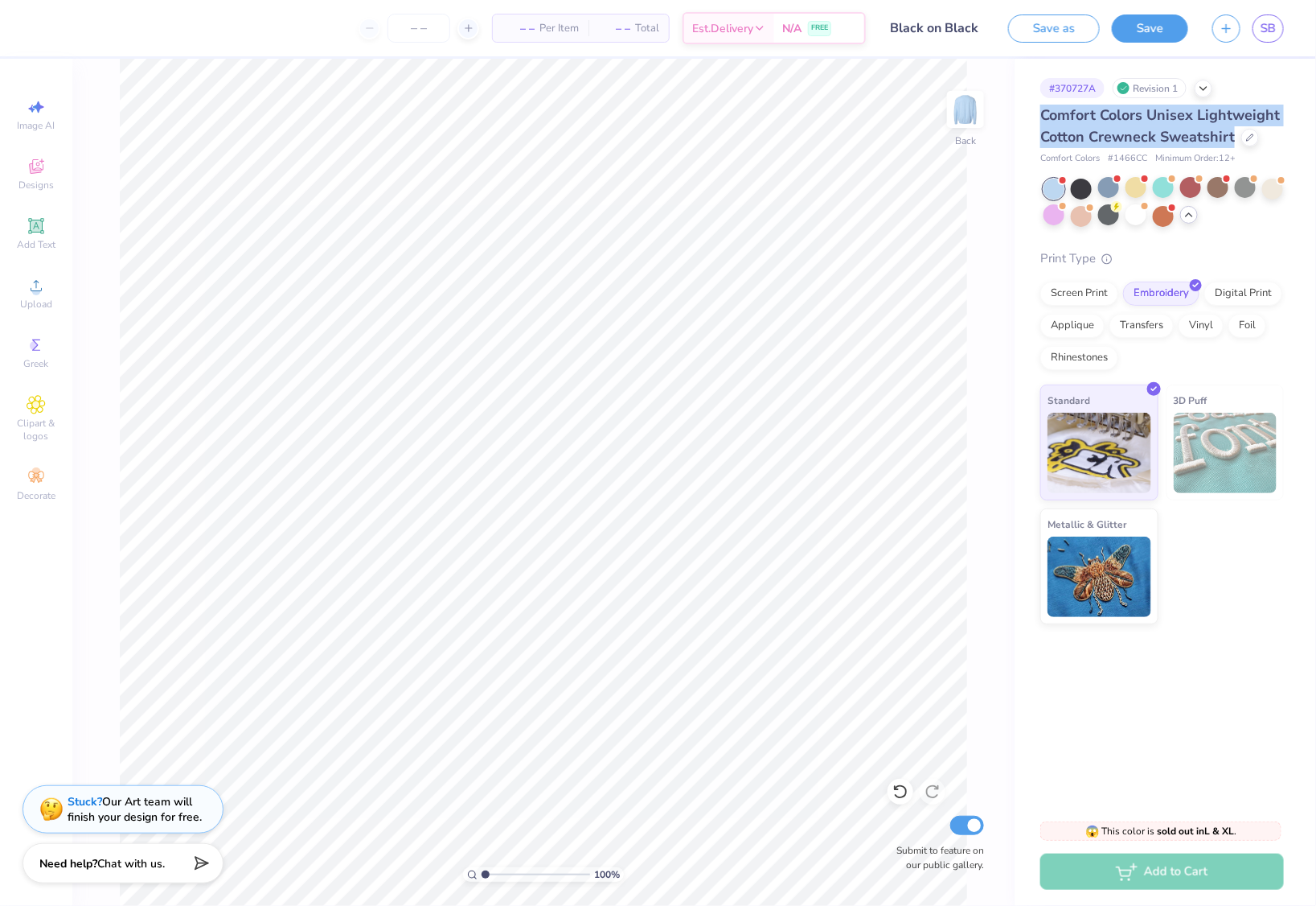
drag, startPoint x: 1040, startPoint y: 117, endPoint x: 1231, endPoint y: 137, distance: 192.0
click at [1231, 137] on div "# 370727A Revision 1 Comfort Colors Unisex Lightweight Cotton Crewneck Sweatshi…" at bounding box center [1165, 341] width 302 height 565
copy span "Comfort Colors Unisex Lightweight Cotton Crewneck Sweatshirt"
click at [1137, 239] on div "Comfort Colors Unisex Lightweight Cotton Crewneck Sweatshirt Comfort Colors # 1…" at bounding box center [1162, 364] width 243 height 519
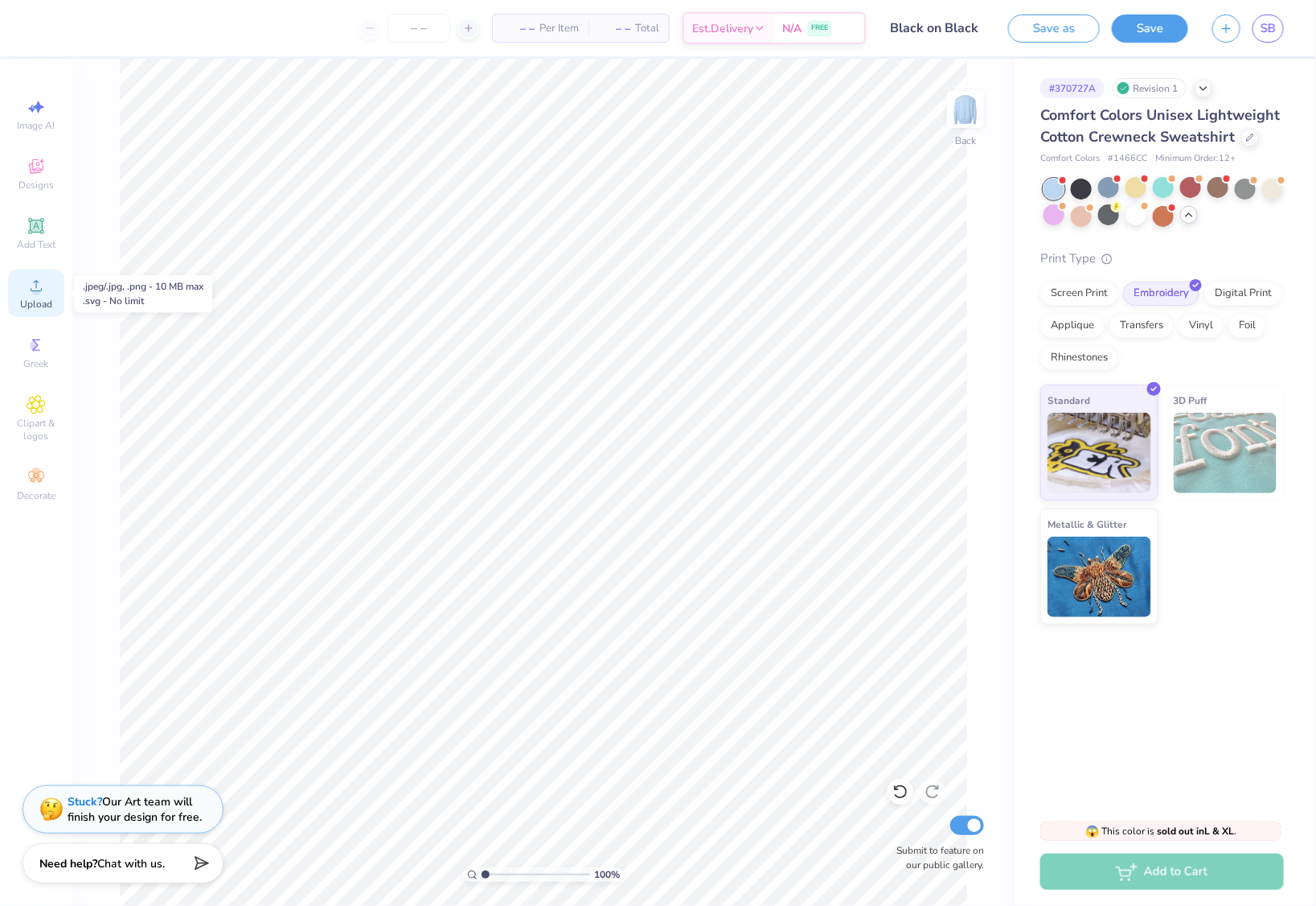
click at [30, 303] on span "Upload" at bounding box center [35, 304] width 32 height 13
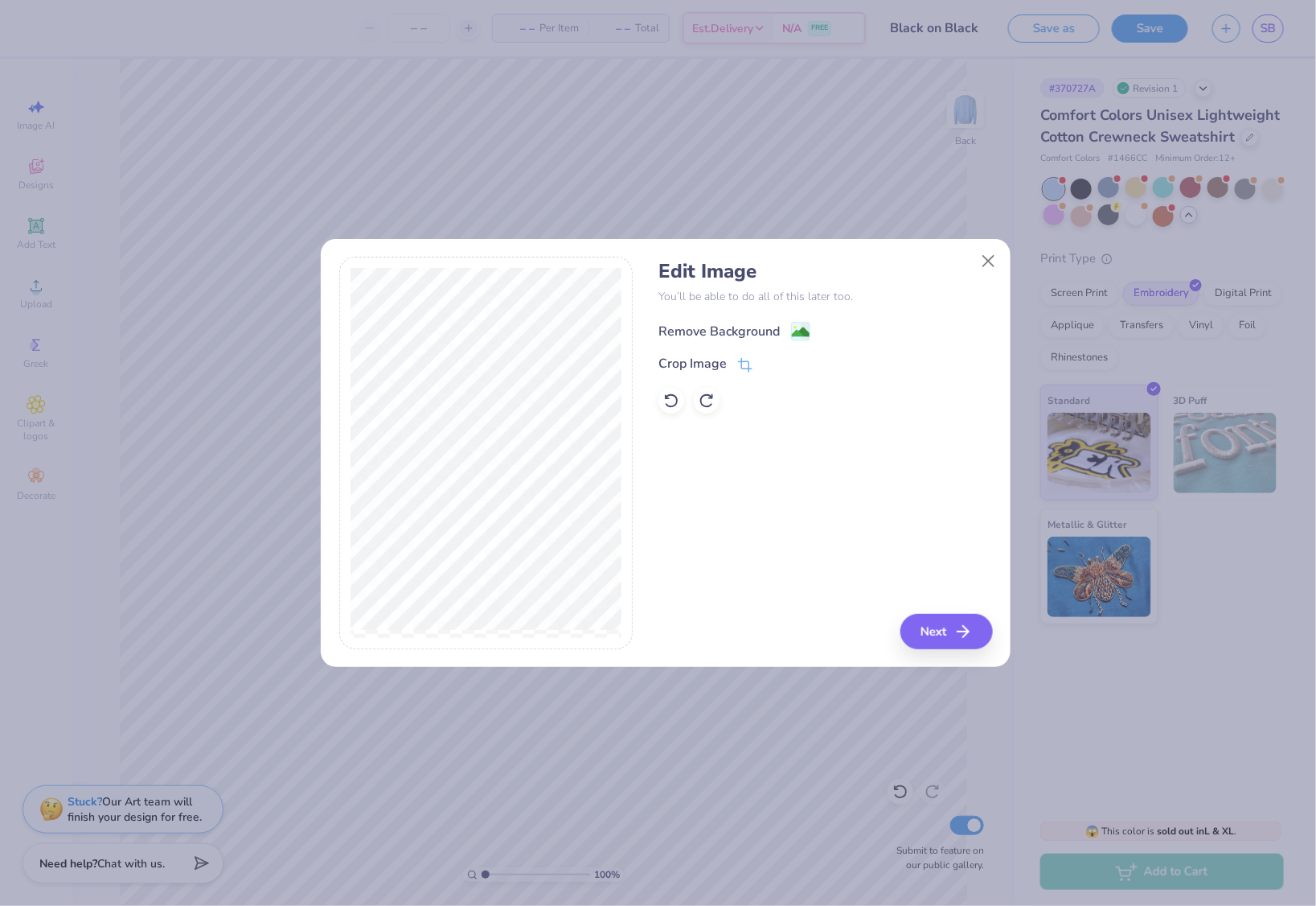
click at [782, 327] on div "Remove Background" at bounding box center [734, 331] width 152 height 20
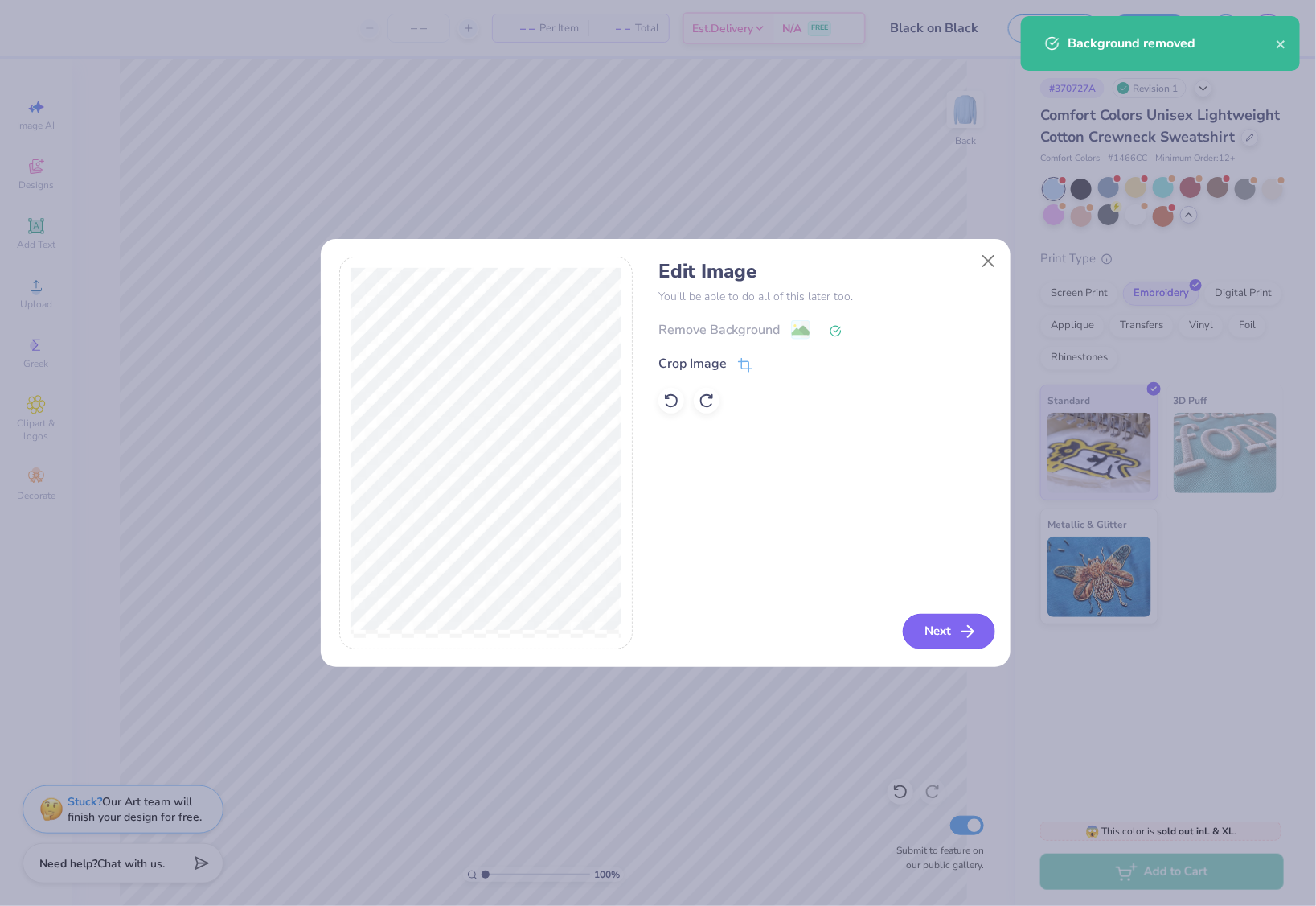
click at [924, 634] on button "Next" at bounding box center [949, 631] width 92 height 35
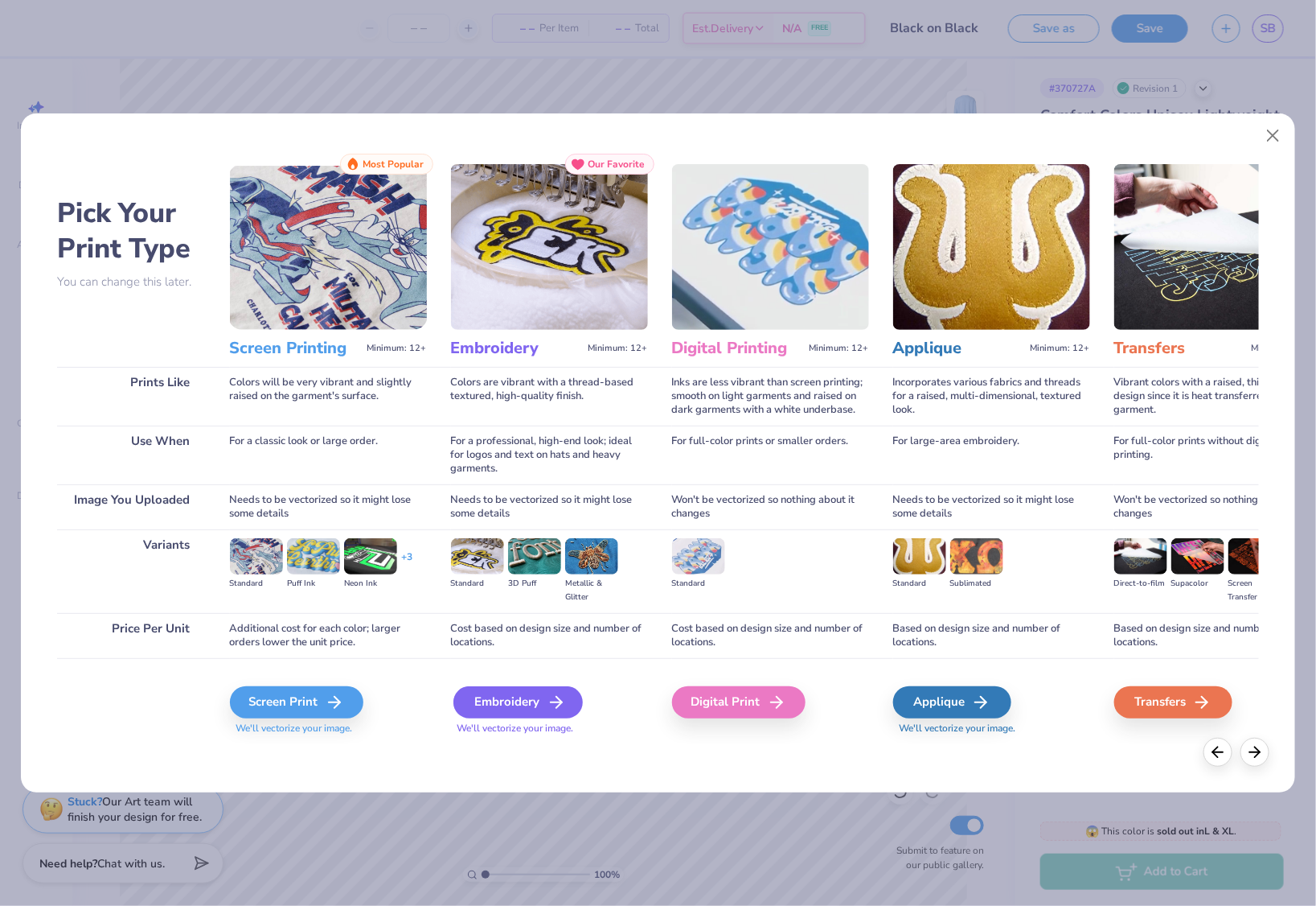
click at [496, 695] on div "Embroidery" at bounding box center [517, 702] width 129 height 32
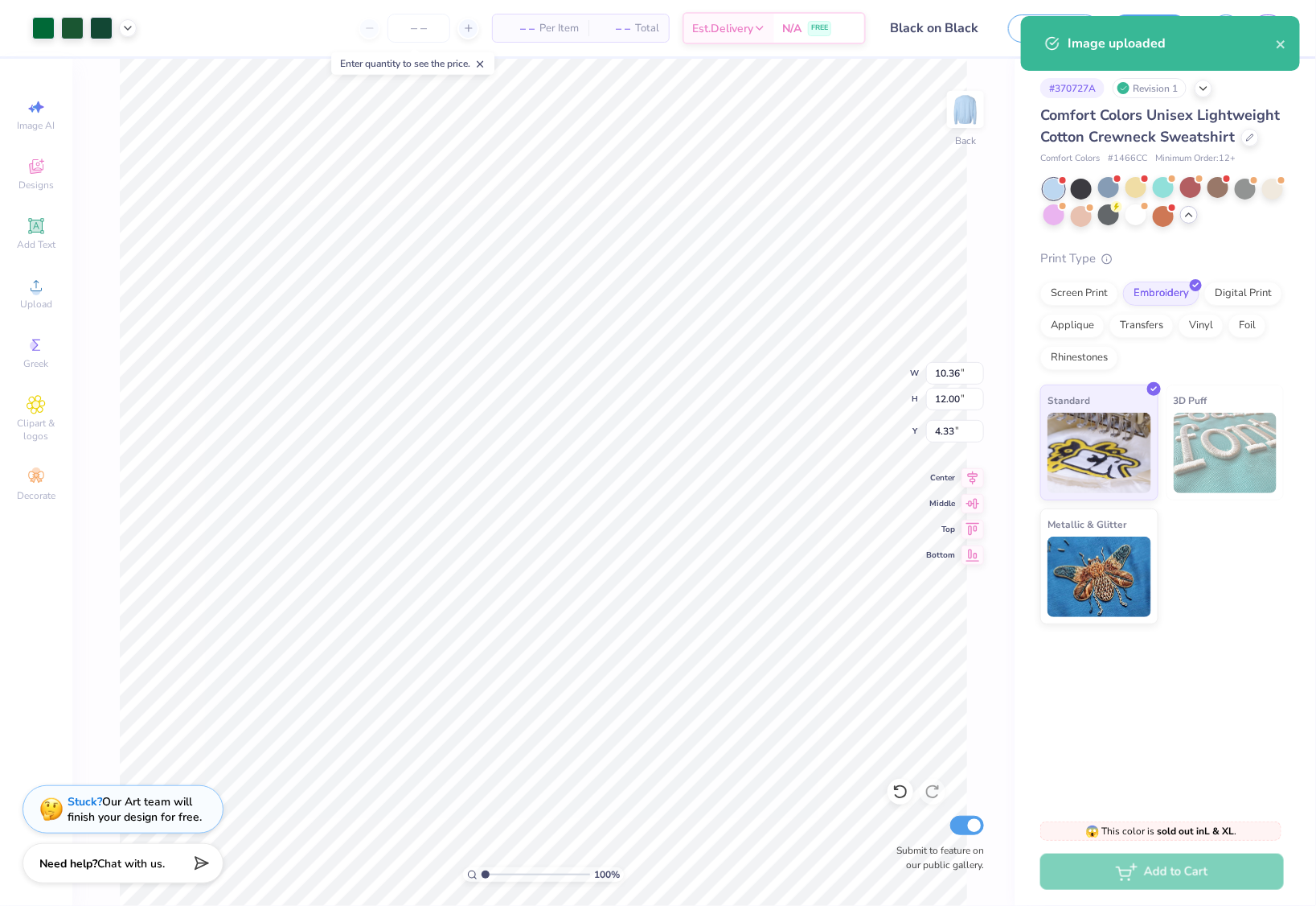
type input "4.33"
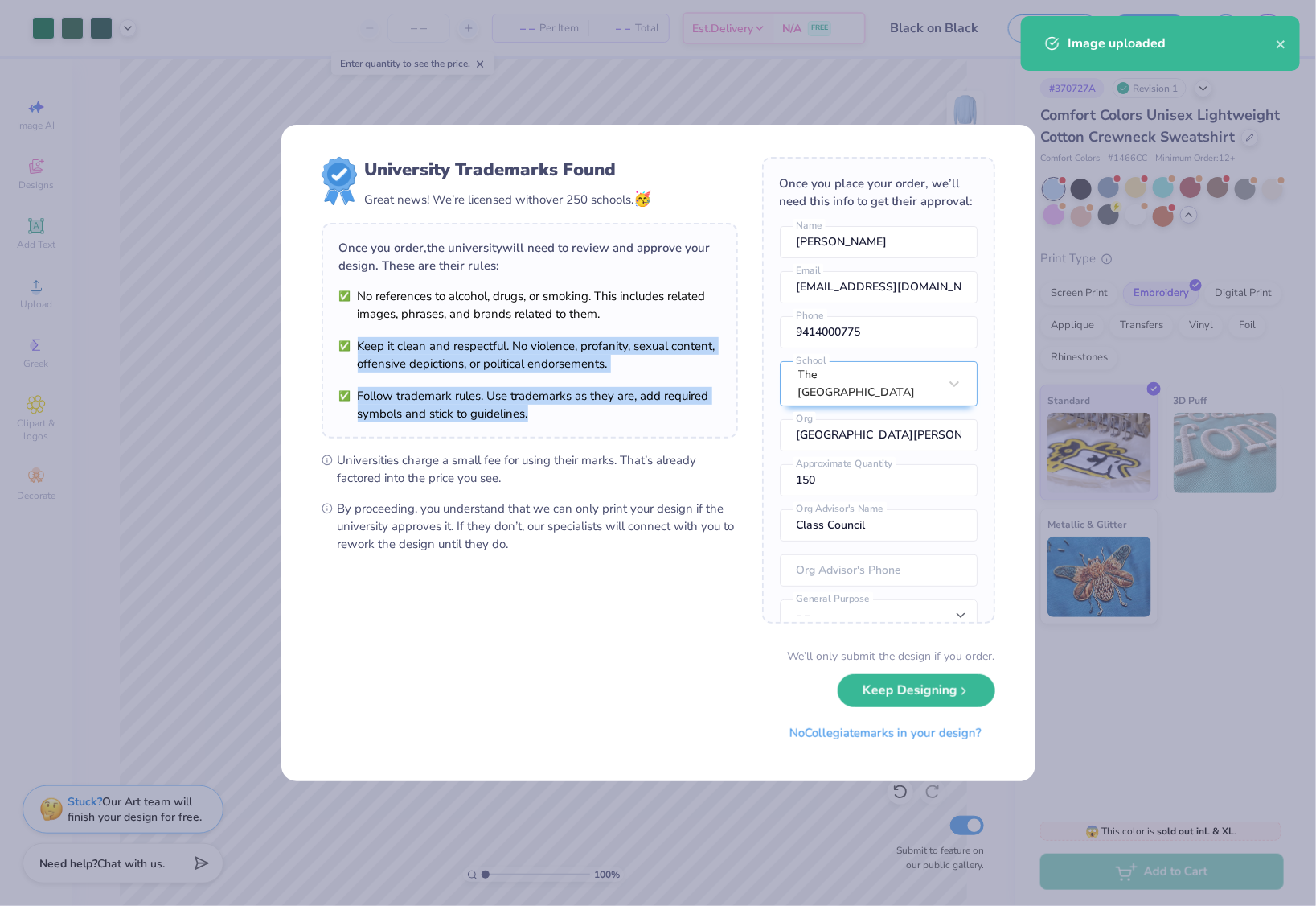
click at [557, 409] on ul "No references to alcohol, drugs, or smoking. This includes related images, phra…" at bounding box center [530, 355] width 381 height 135
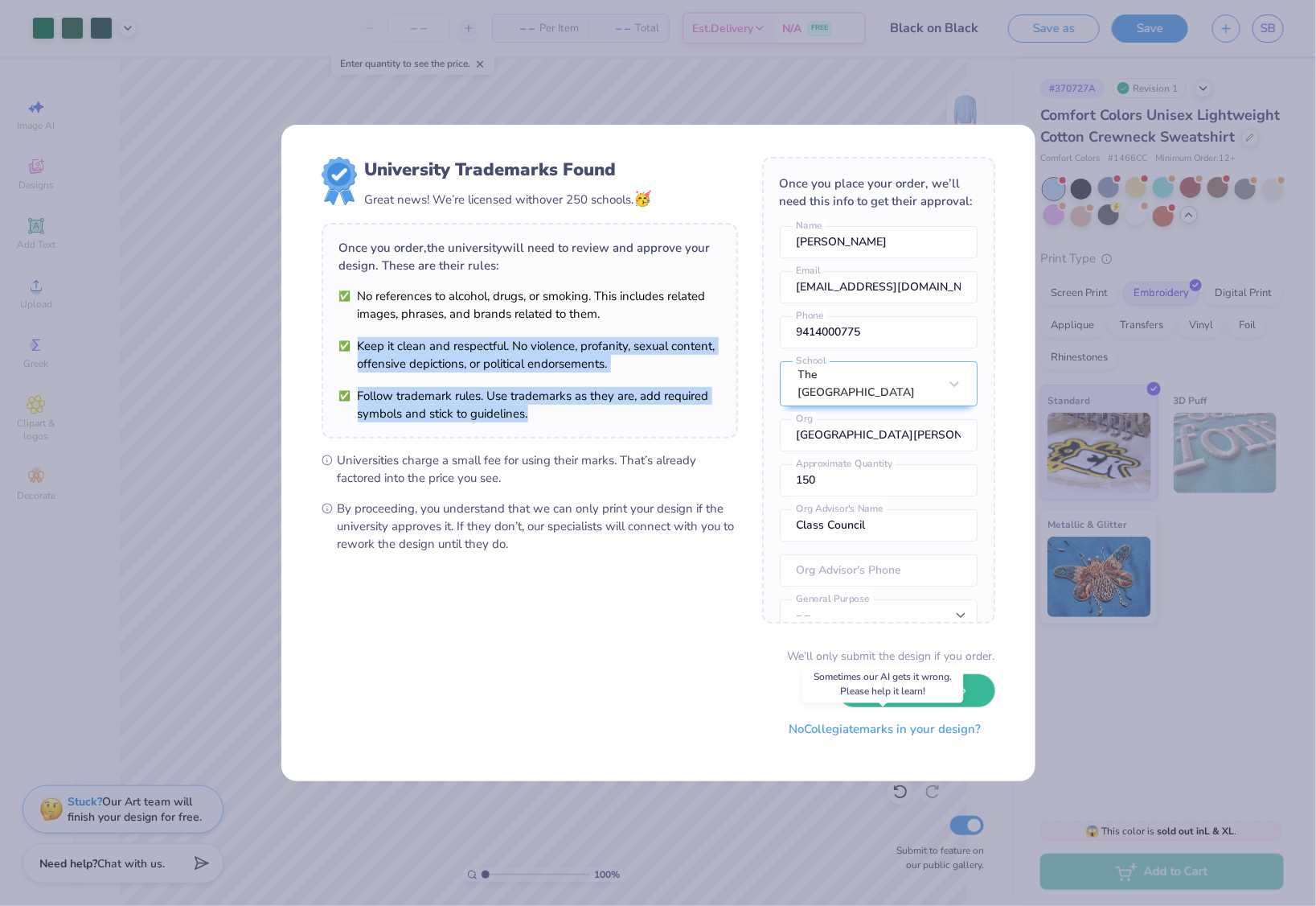
click at [890, 732] on button "No Collegiate marks in your design?" at bounding box center [885, 729] width 220 height 33
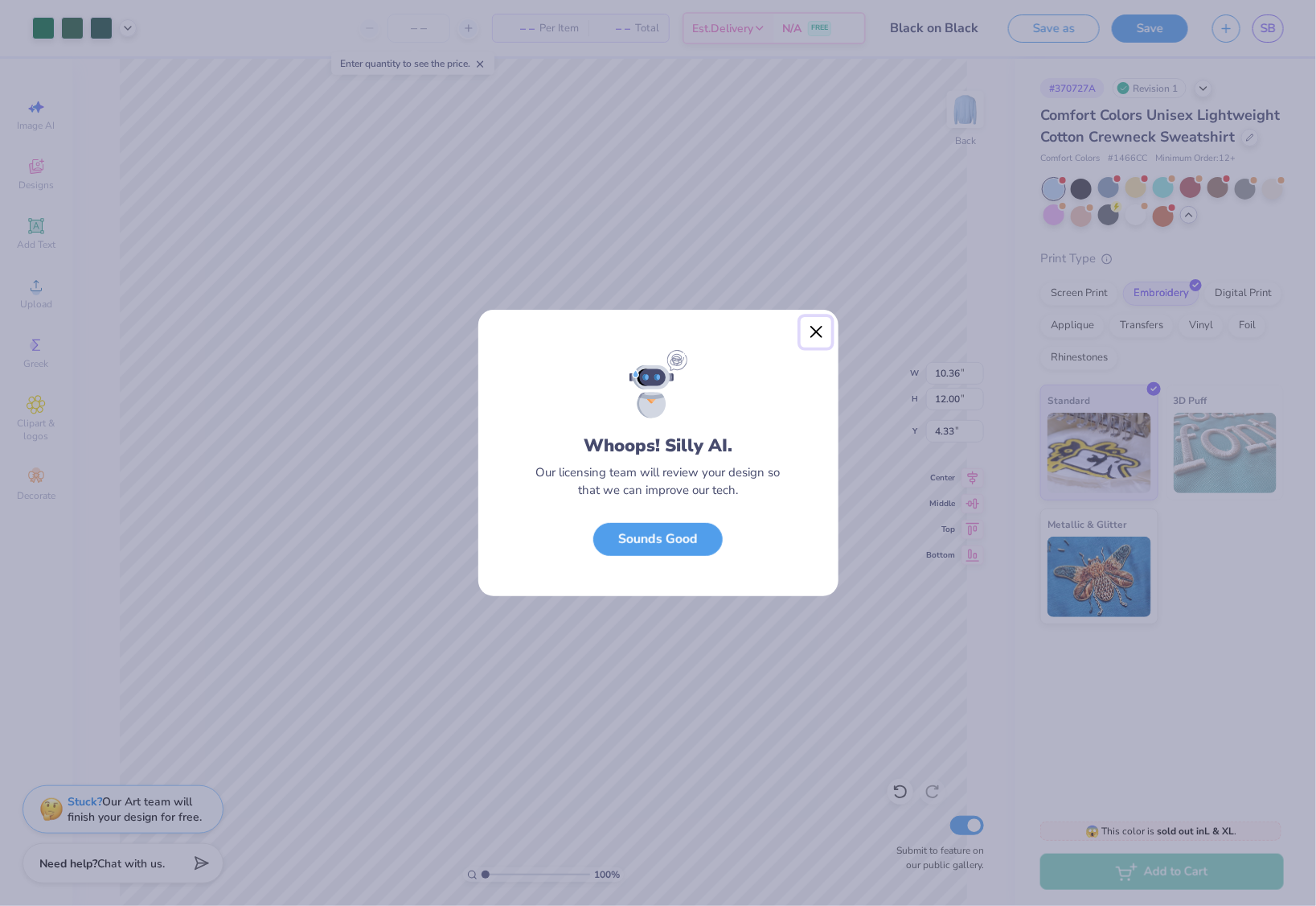
click at [814, 337] on button "Close" at bounding box center [816, 332] width 30 height 30
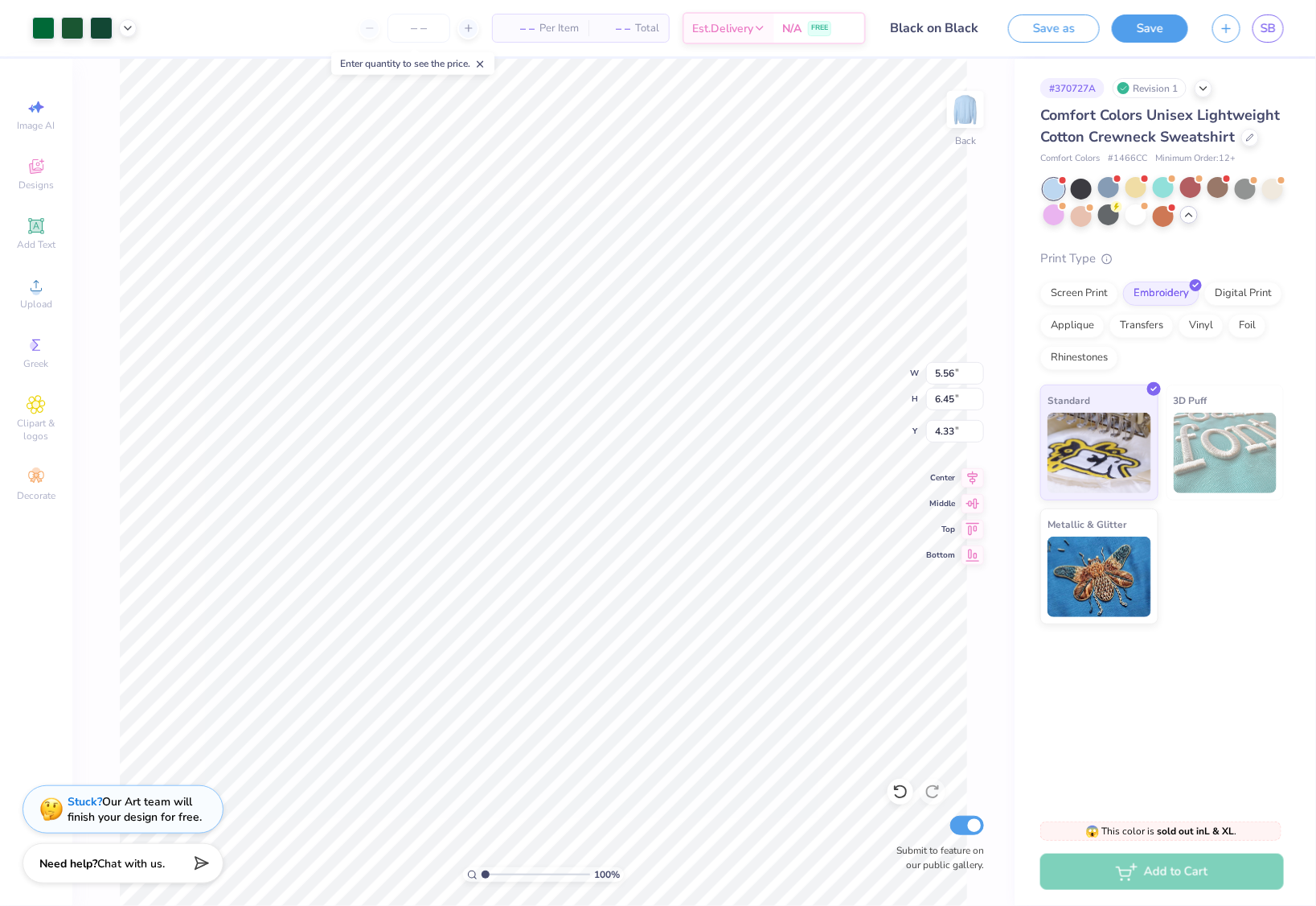
type input "5.56"
type input "6.45"
type input "3.00"
click at [127, 31] on icon at bounding box center [128, 26] width 13 height 13
click at [42, 22] on div at bounding box center [43, 26] width 22 height 22
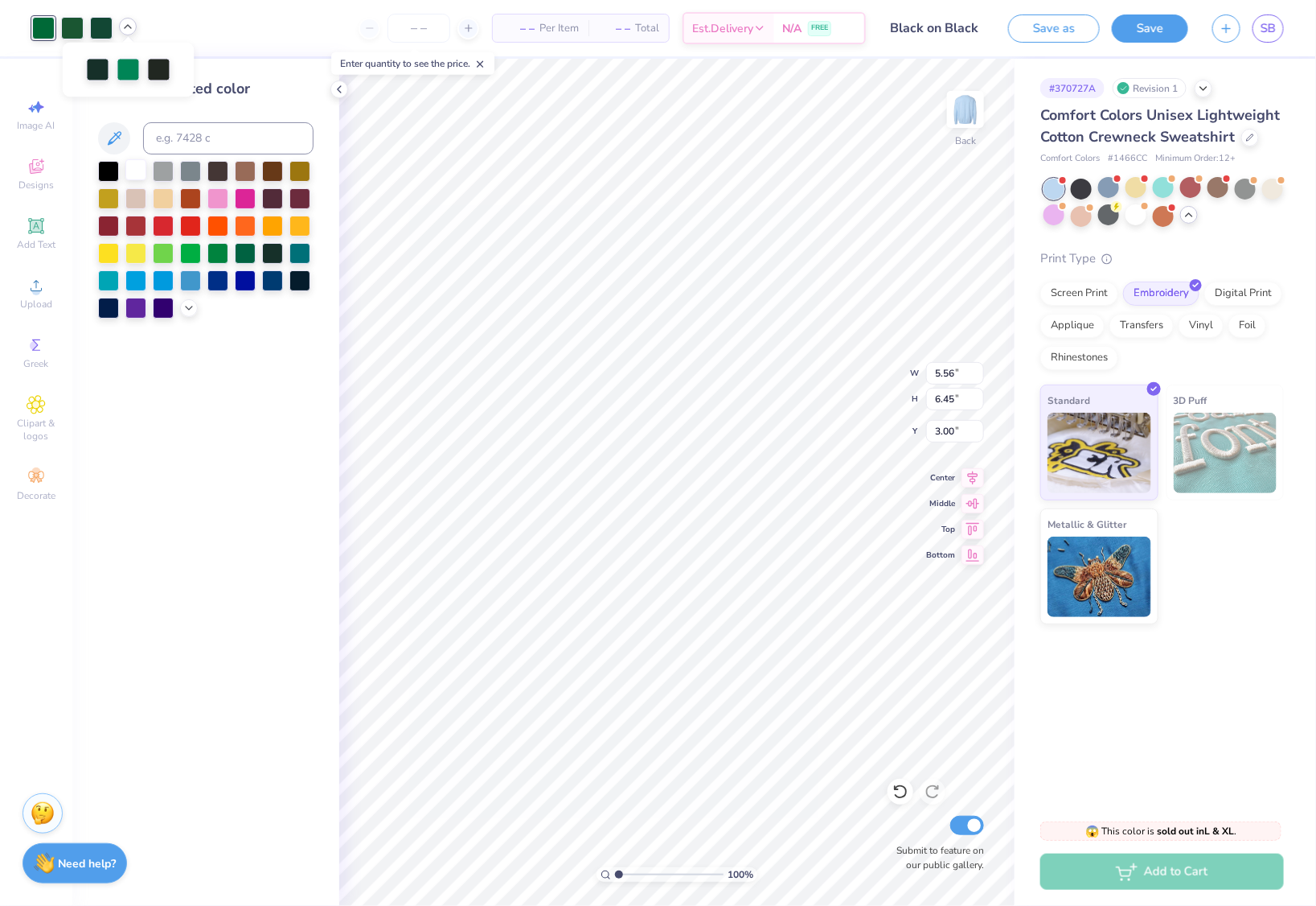
drag, startPoint x: 156, startPoint y: 172, endPoint x: 136, endPoint y: 171, distance: 20.0
click at [157, 172] on div at bounding box center [163, 170] width 21 height 21
click at [134, 171] on div at bounding box center [135, 170] width 21 height 21
click at [65, 30] on div at bounding box center [72, 26] width 22 height 22
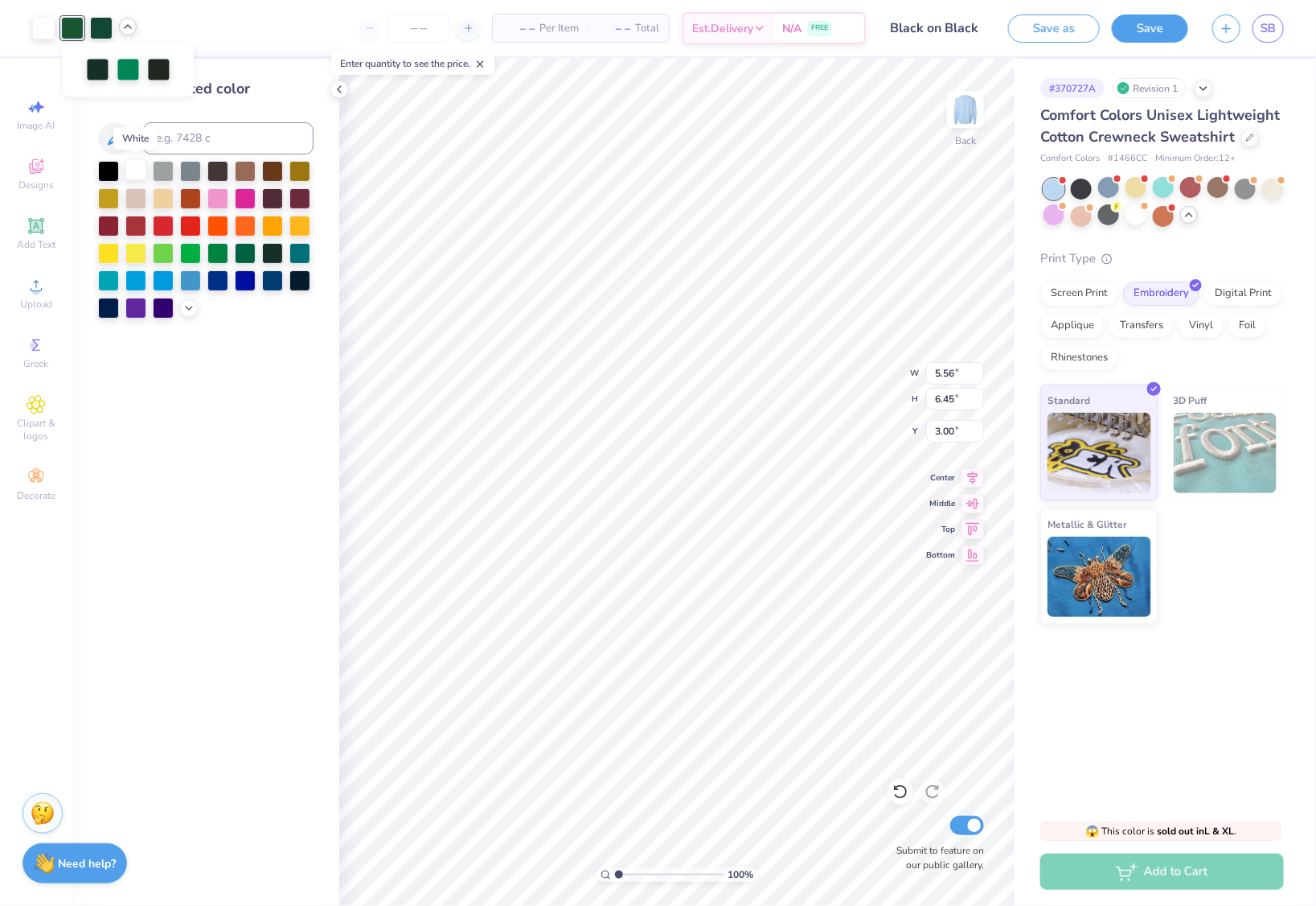
click at [141, 174] on div at bounding box center [135, 170] width 21 height 21
click at [97, 25] on div at bounding box center [100, 26] width 22 height 22
click at [132, 166] on div at bounding box center [135, 170] width 21 height 21
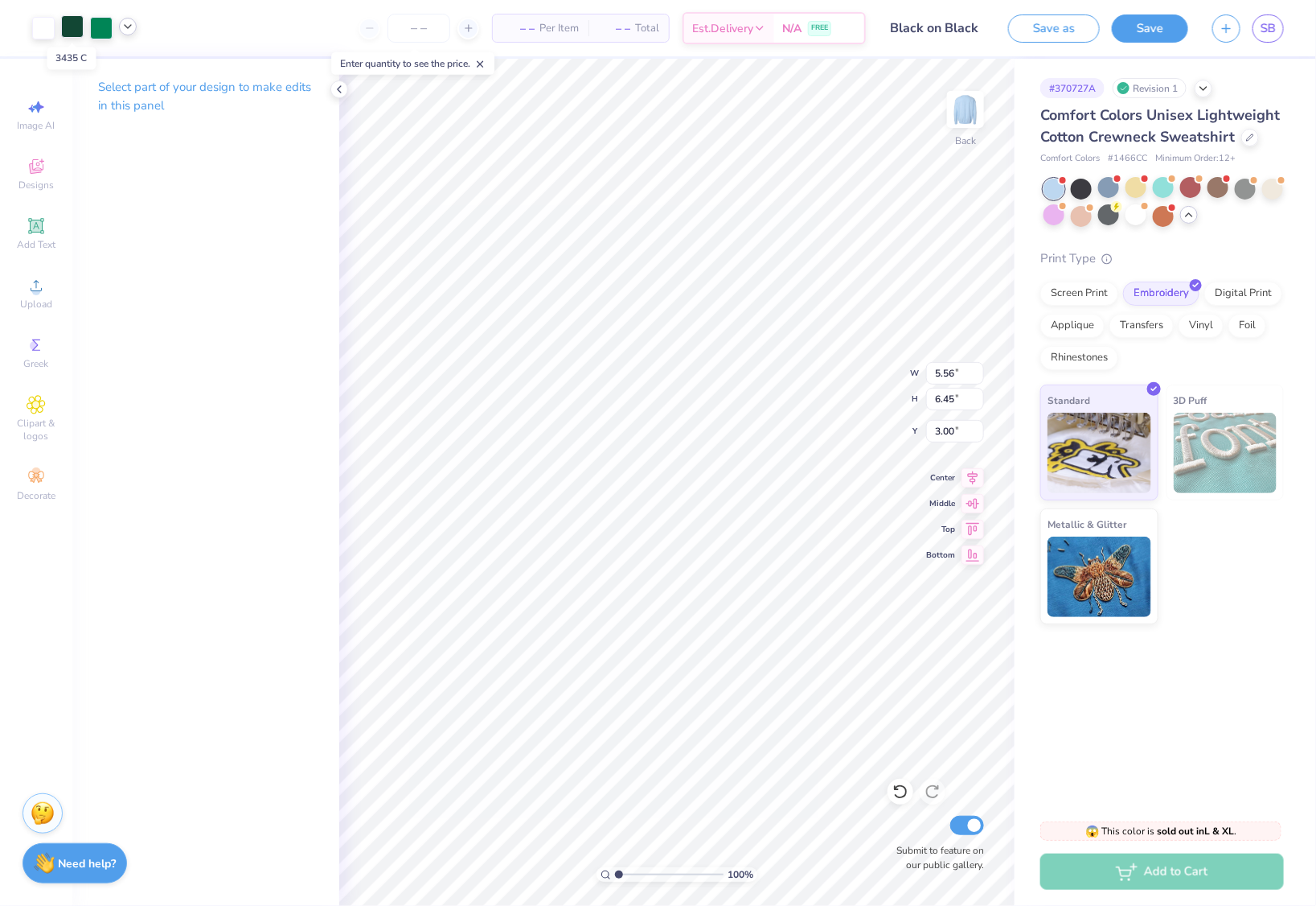
click at [70, 31] on div at bounding box center [72, 26] width 22 height 22
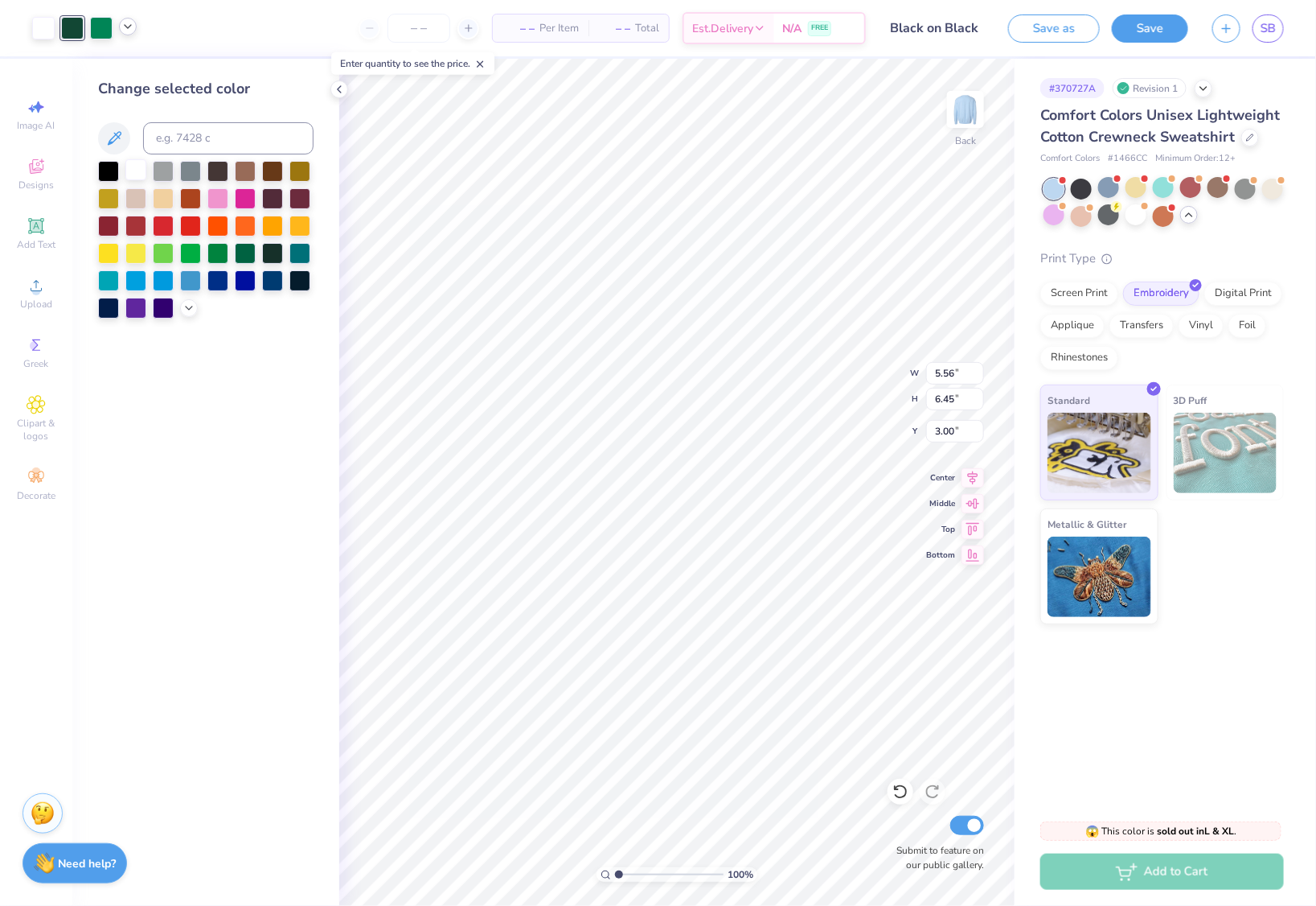
click at [132, 170] on div at bounding box center [135, 170] width 21 height 21
click at [76, 27] on div at bounding box center [72, 26] width 22 height 22
click at [132, 171] on div at bounding box center [135, 170] width 21 height 21
click at [68, 30] on div at bounding box center [72, 26] width 22 height 22
click at [106, 309] on div at bounding box center [108, 306] width 21 height 21
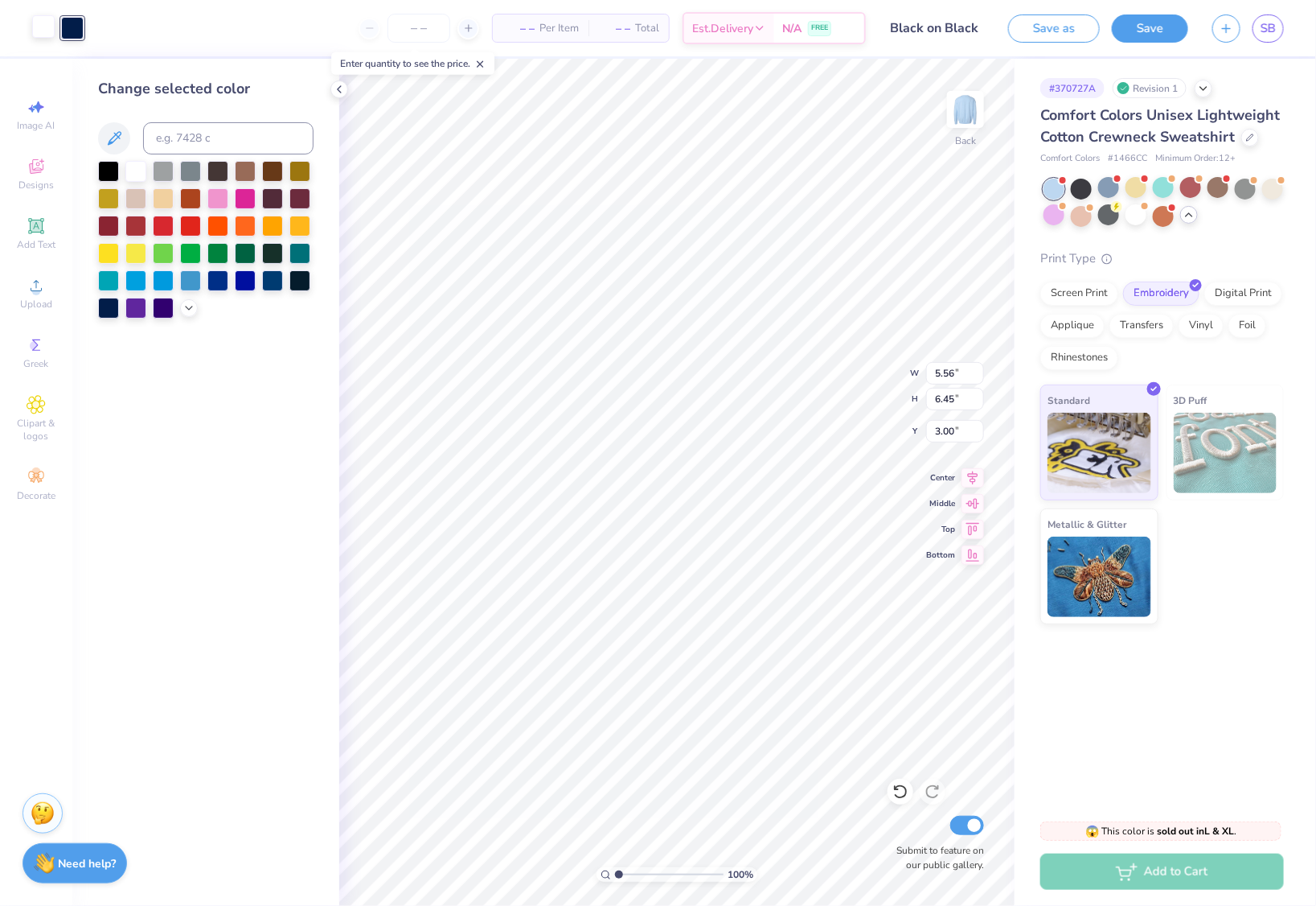
click at [53, 34] on div at bounding box center [43, 26] width 22 height 22
click at [106, 305] on div at bounding box center [108, 306] width 21 height 21
click at [271, 278] on div at bounding box center [272, 278] width 21 height 21
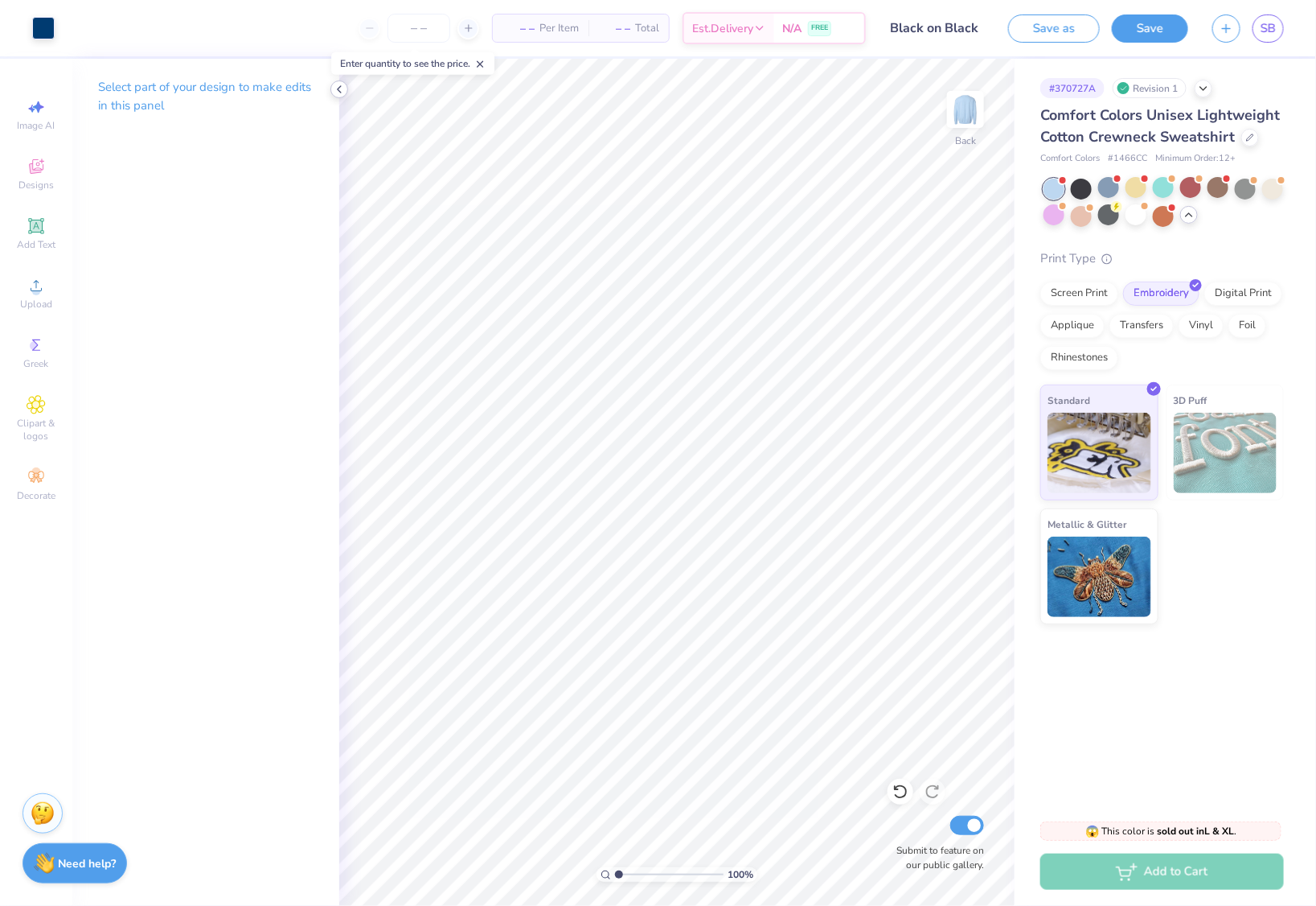
click at [337, 90] on icon at bounding box center [340, 90] width 13 height 13
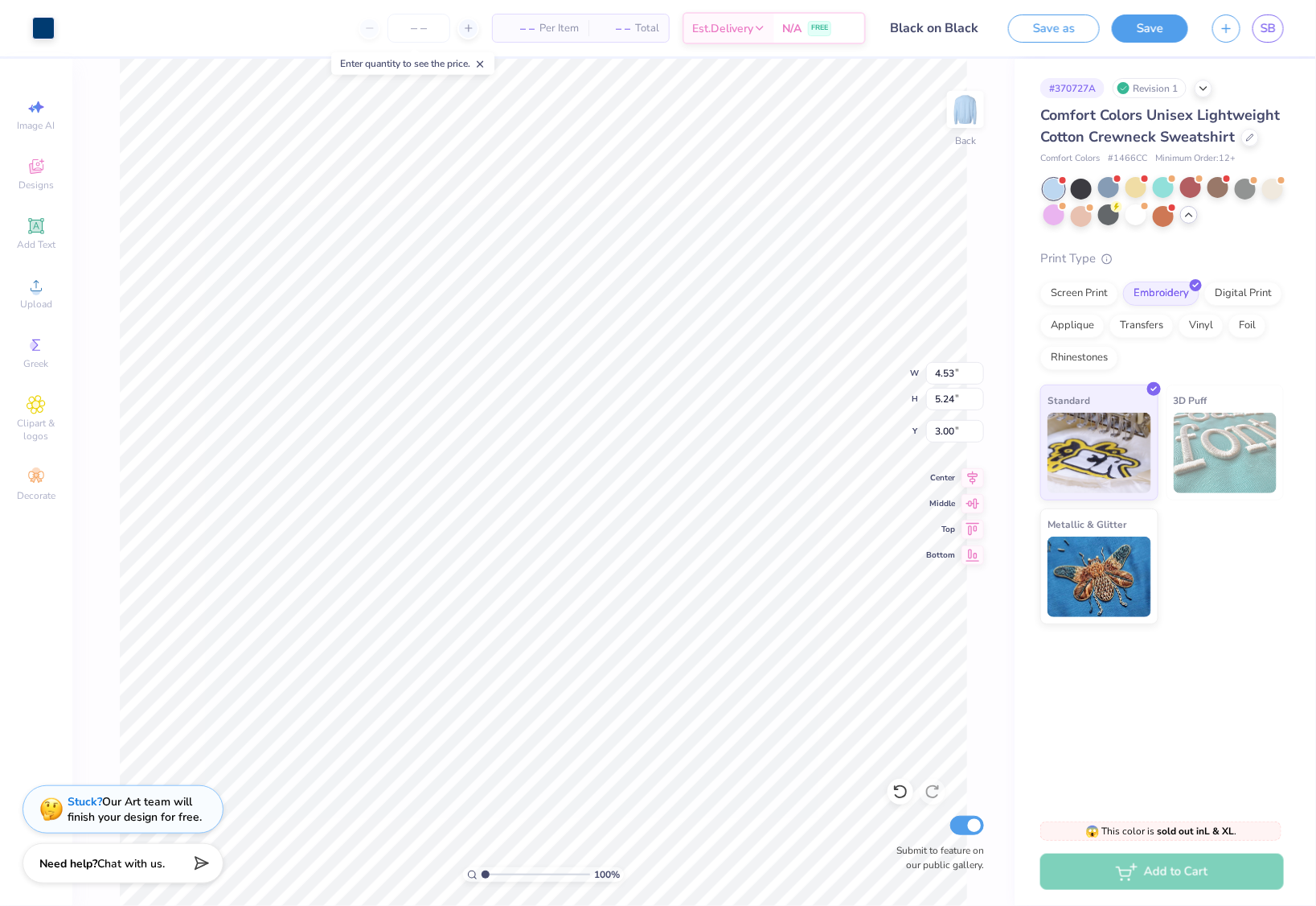
type input "4.53"
type input "5.24"
click at [40, 24] on div at bounding box center [43, 26] width 22 height 22
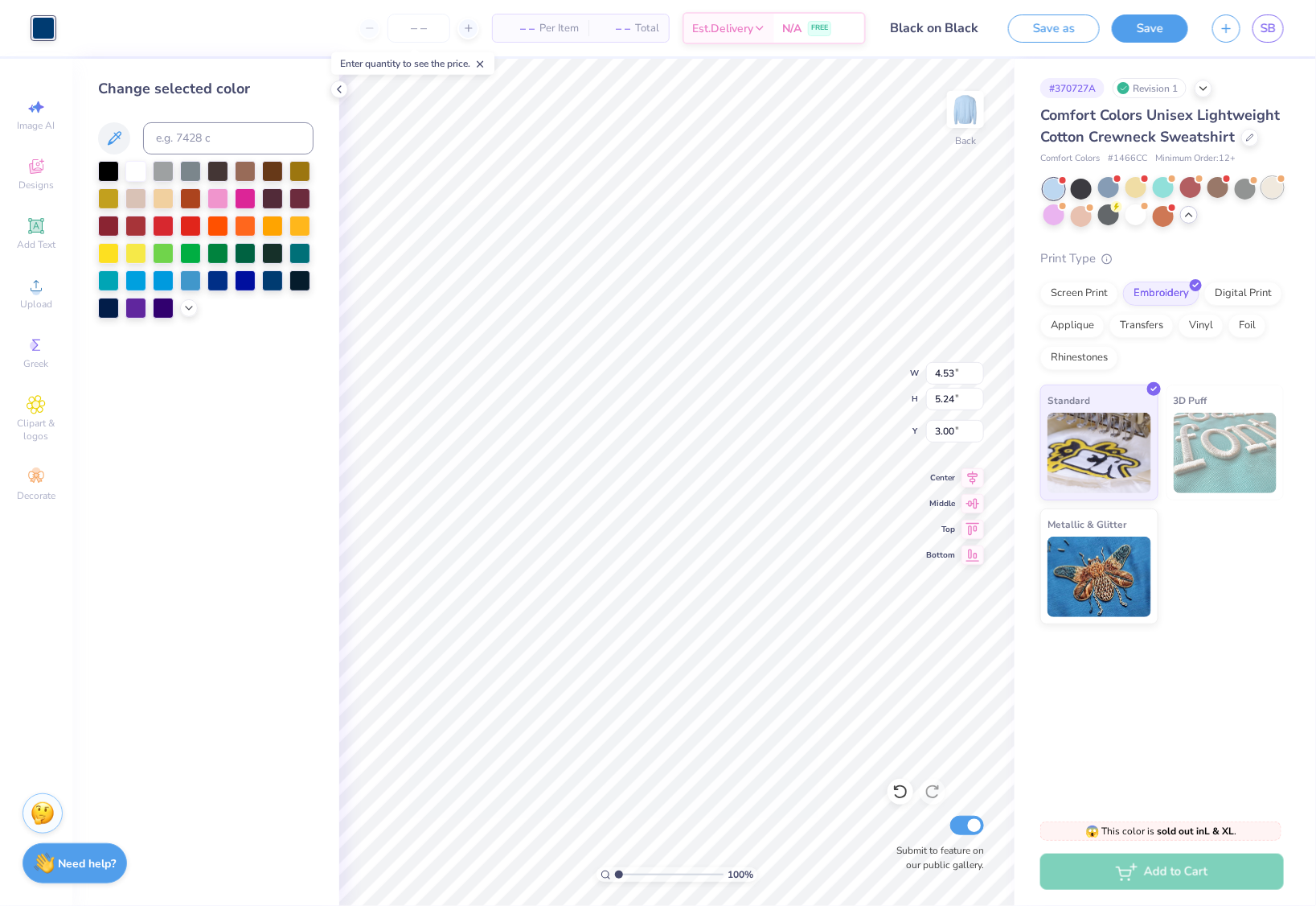
click at [1277, 182] on div at bounding box center [1272, 187] width 21 height 21
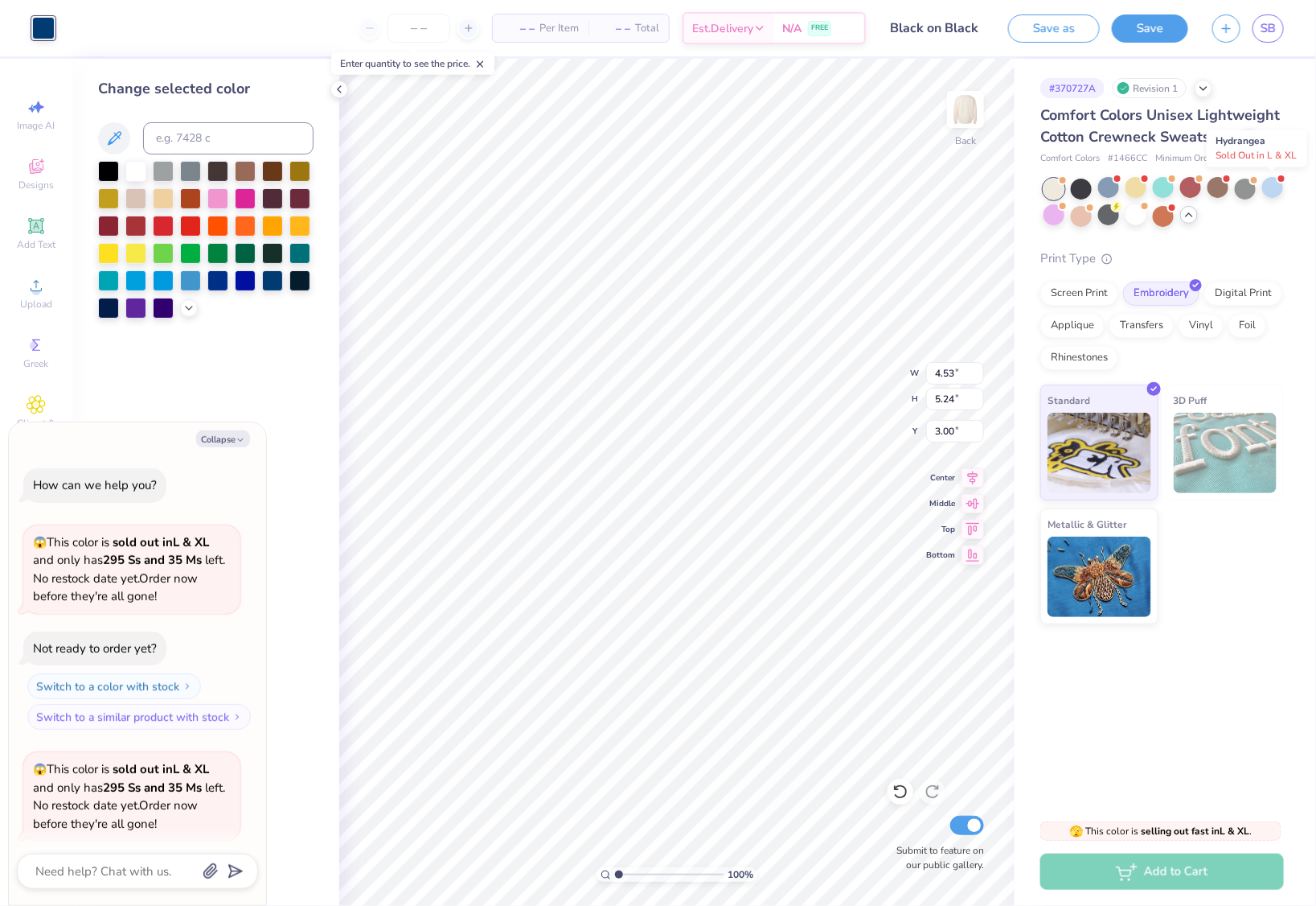
scroll to position [4051, 0]
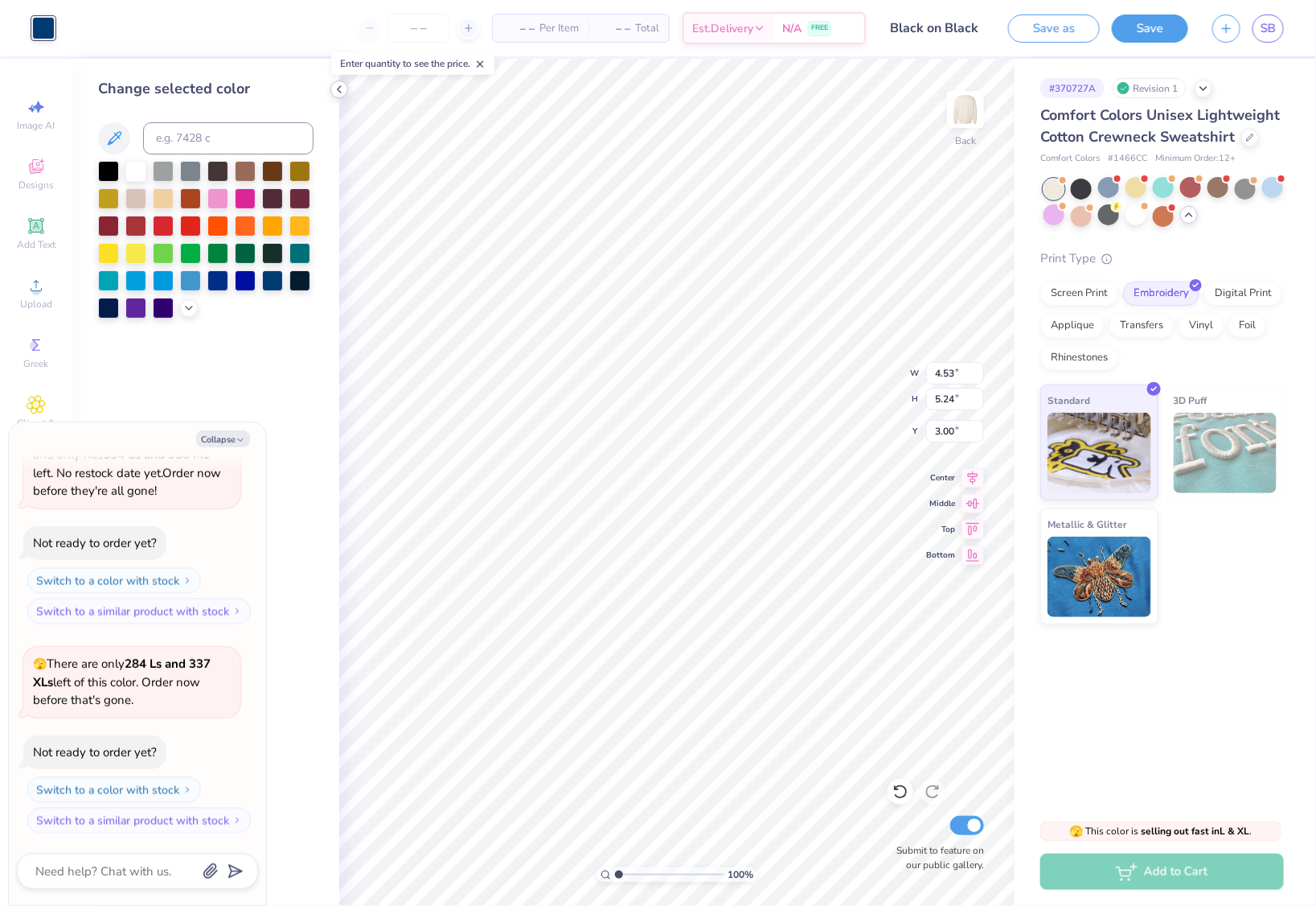
click at [335, 91] on icon at bounding box center [340, 90] width 13 height 13
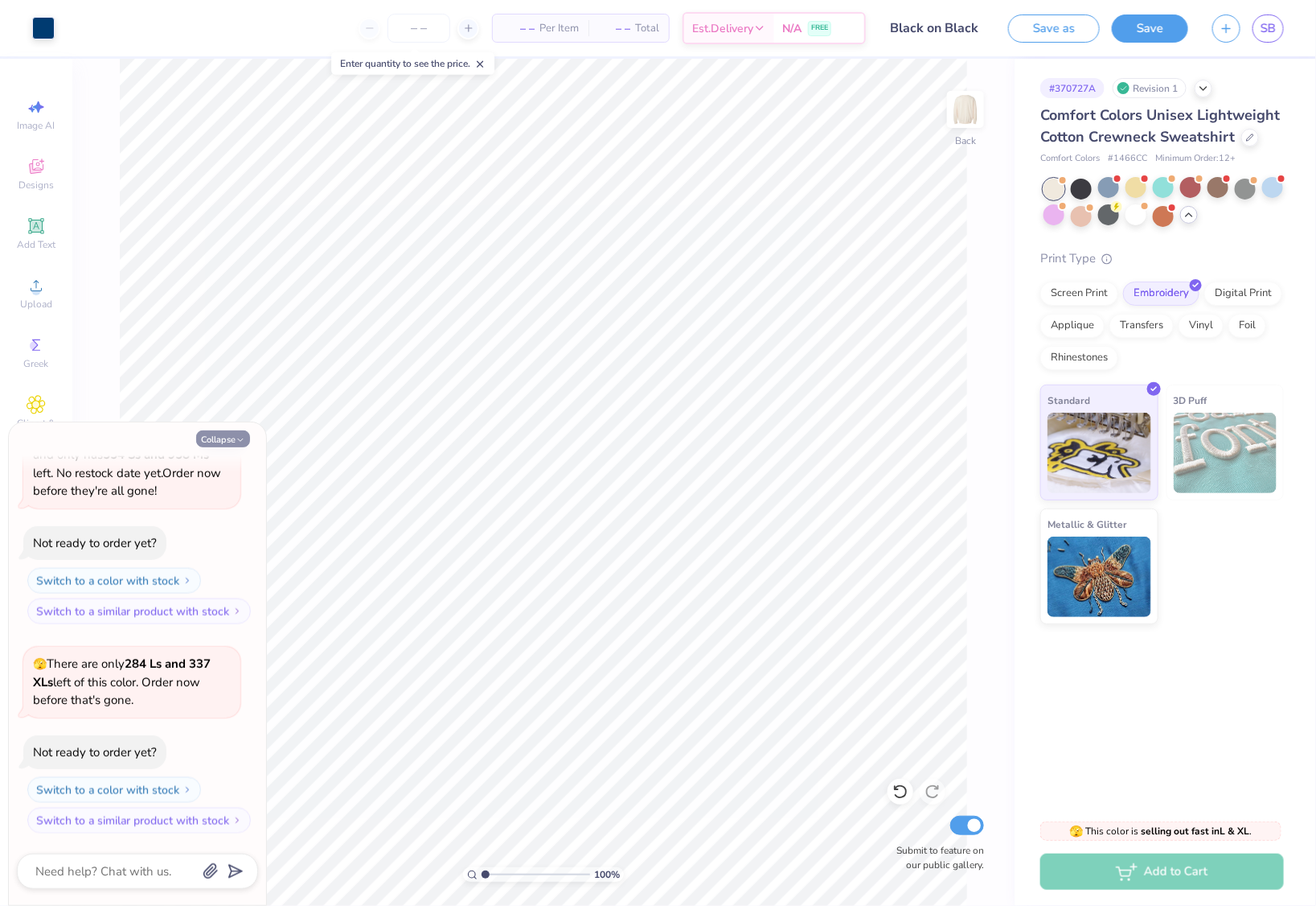
click at [220, 440] on button "Collapse" at bounding box center [223, 439] width 53 height 17
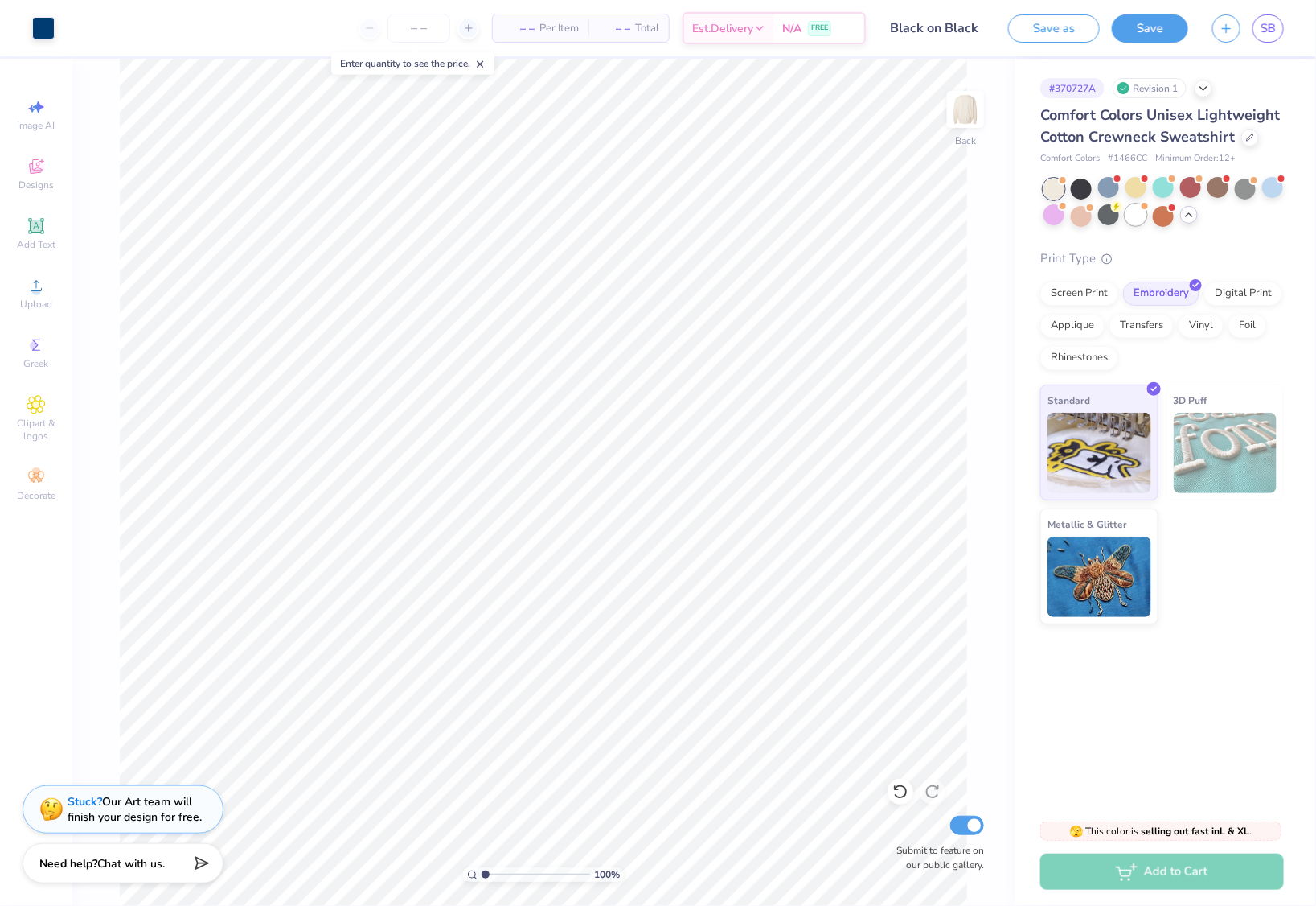
click at [1132, 221] on div at bounding box center [1135, 214] width 21 height 21
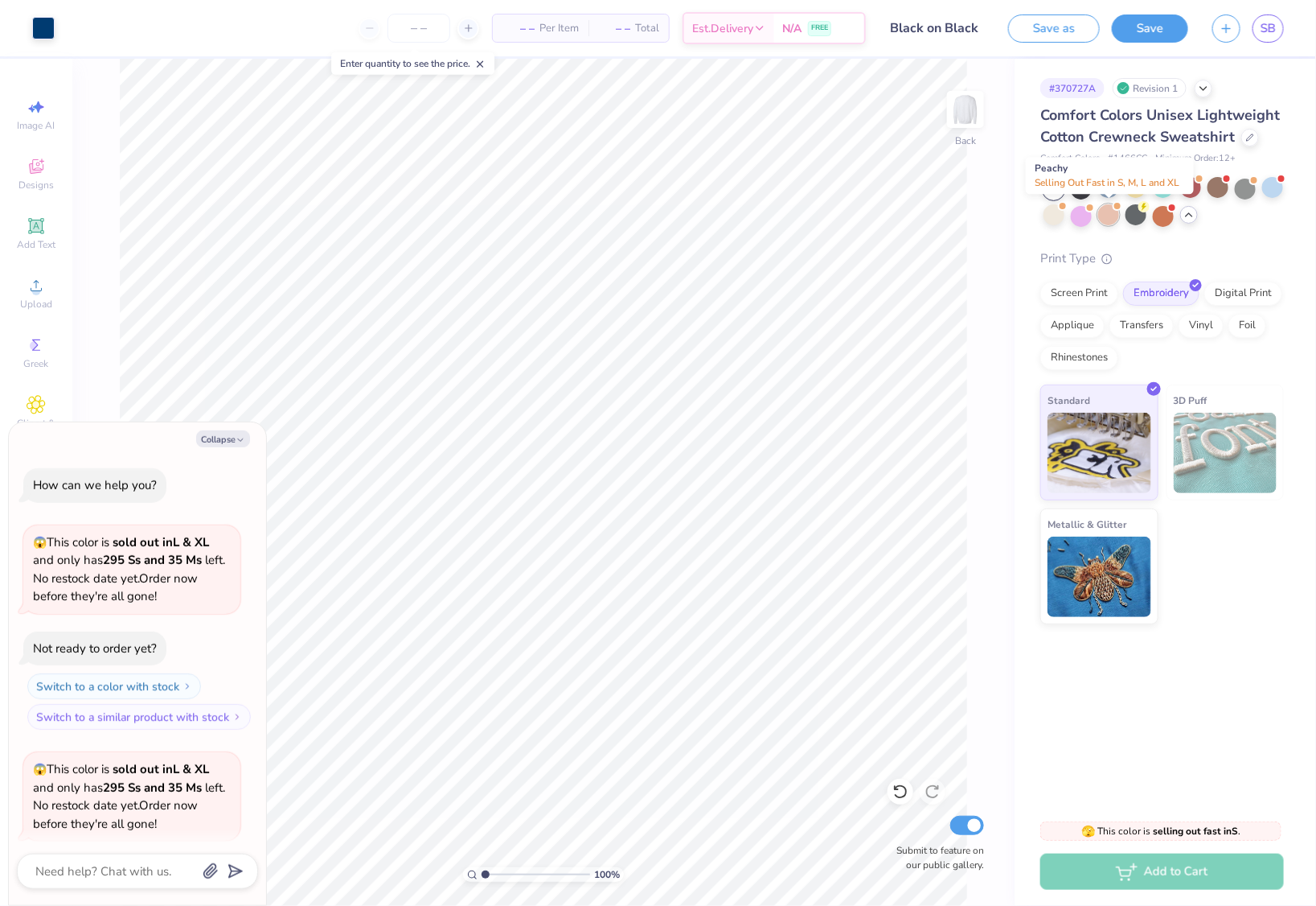
scroll to position [4241, 0]
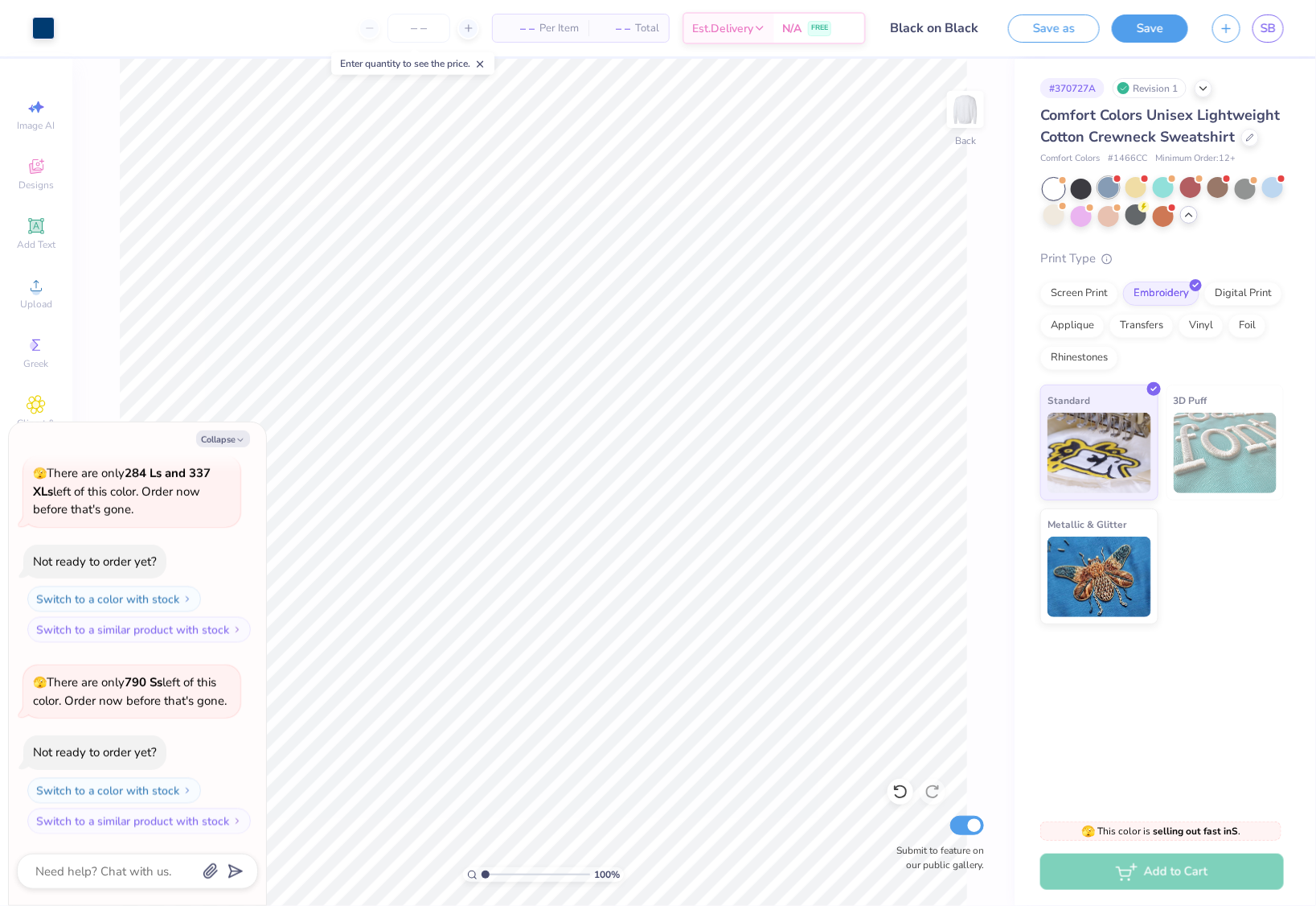
click at [1112, 193] on div at bounding box center [1108, 187] width 21 height 21
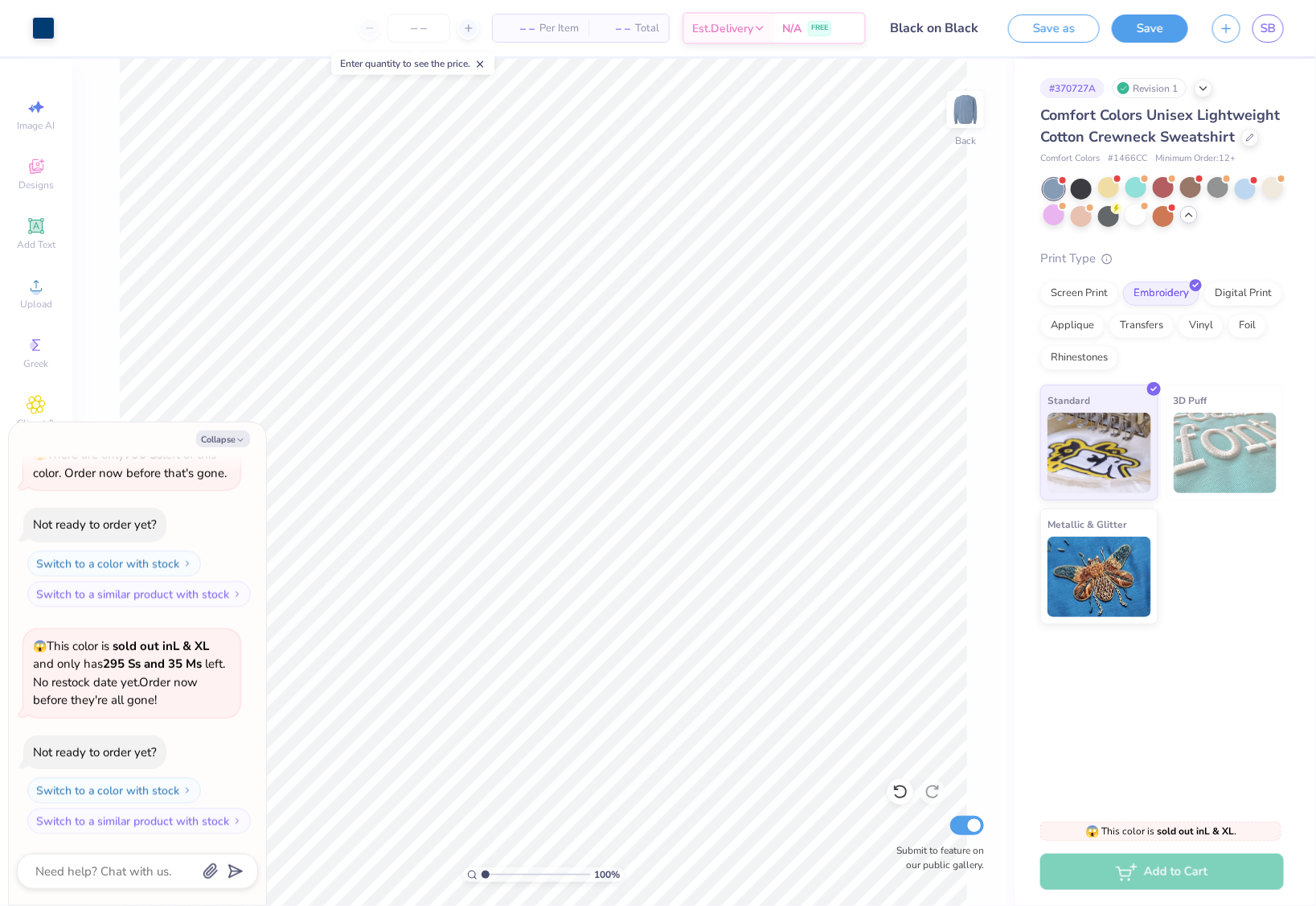
click at [285, 30] on div "– – Per Item – – Total Est. Delivery N/A FREE" at bounding box center [466, 28] width 799 height 56
click at [1277, 192] on div at bounding box center [1272, 187] width 21 height 21
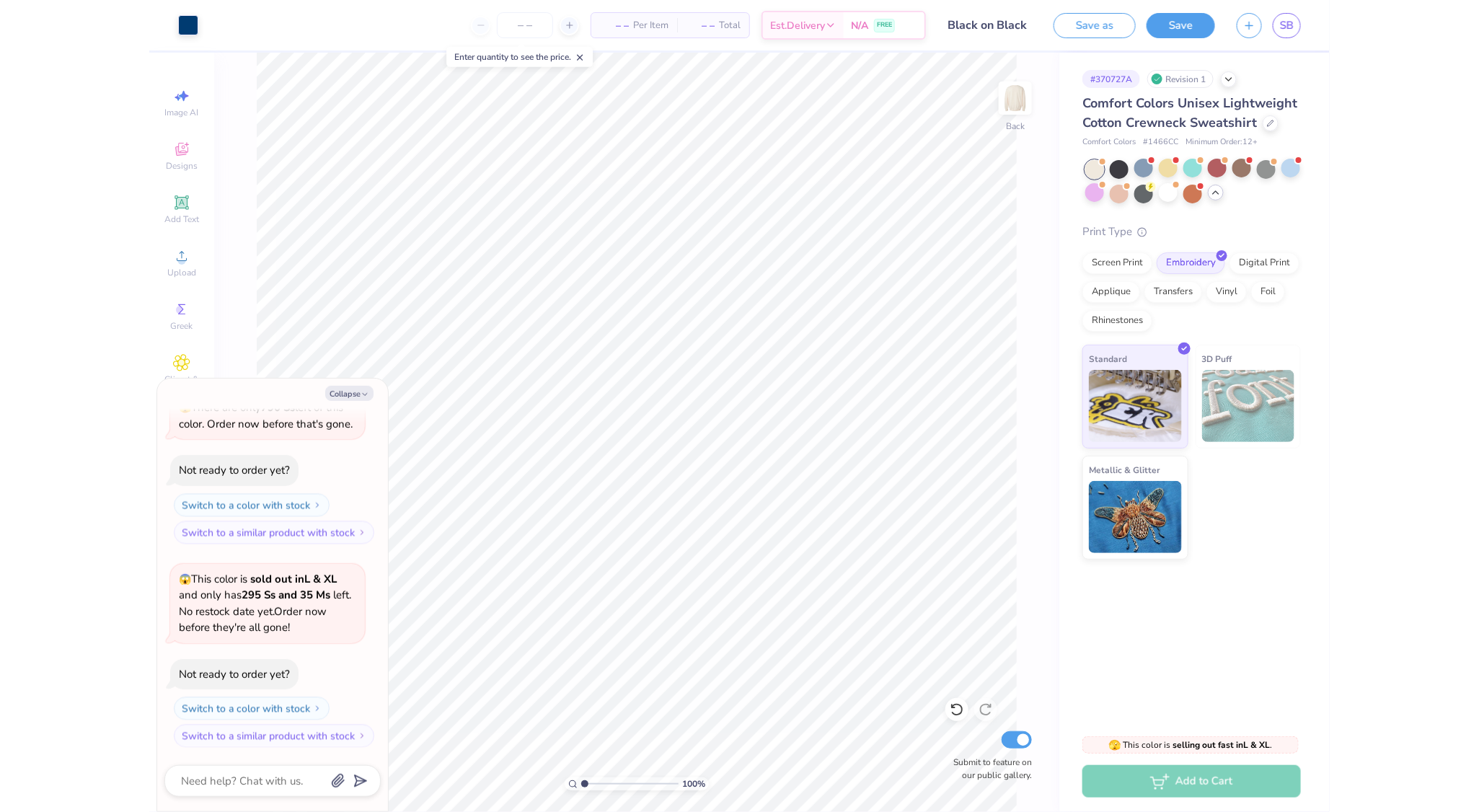
scroll to position [4193, 0]
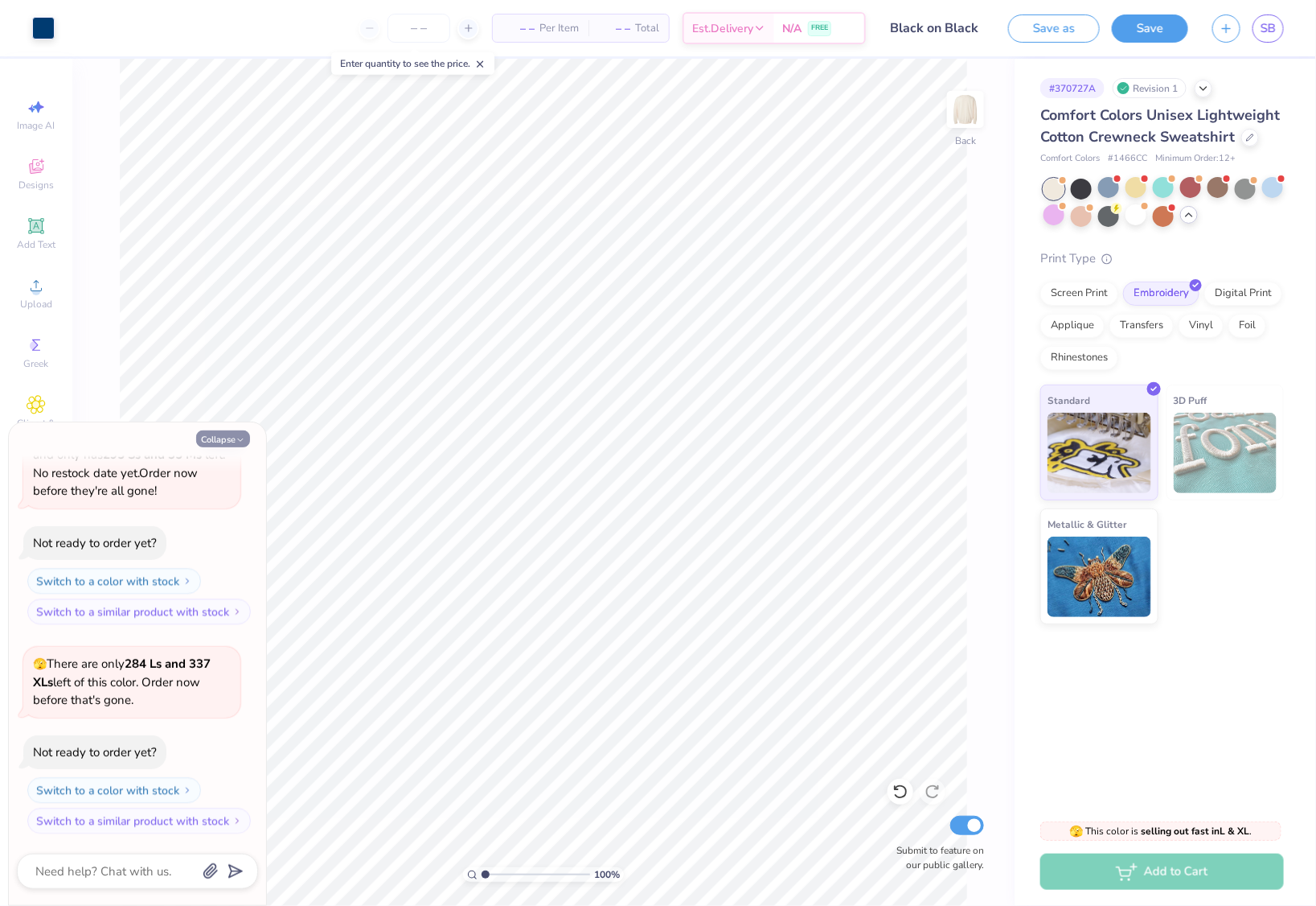
click at [238, 434] on button "Collapse" at bounding box center [223, 439] width 53 height 17
type textarea "x"
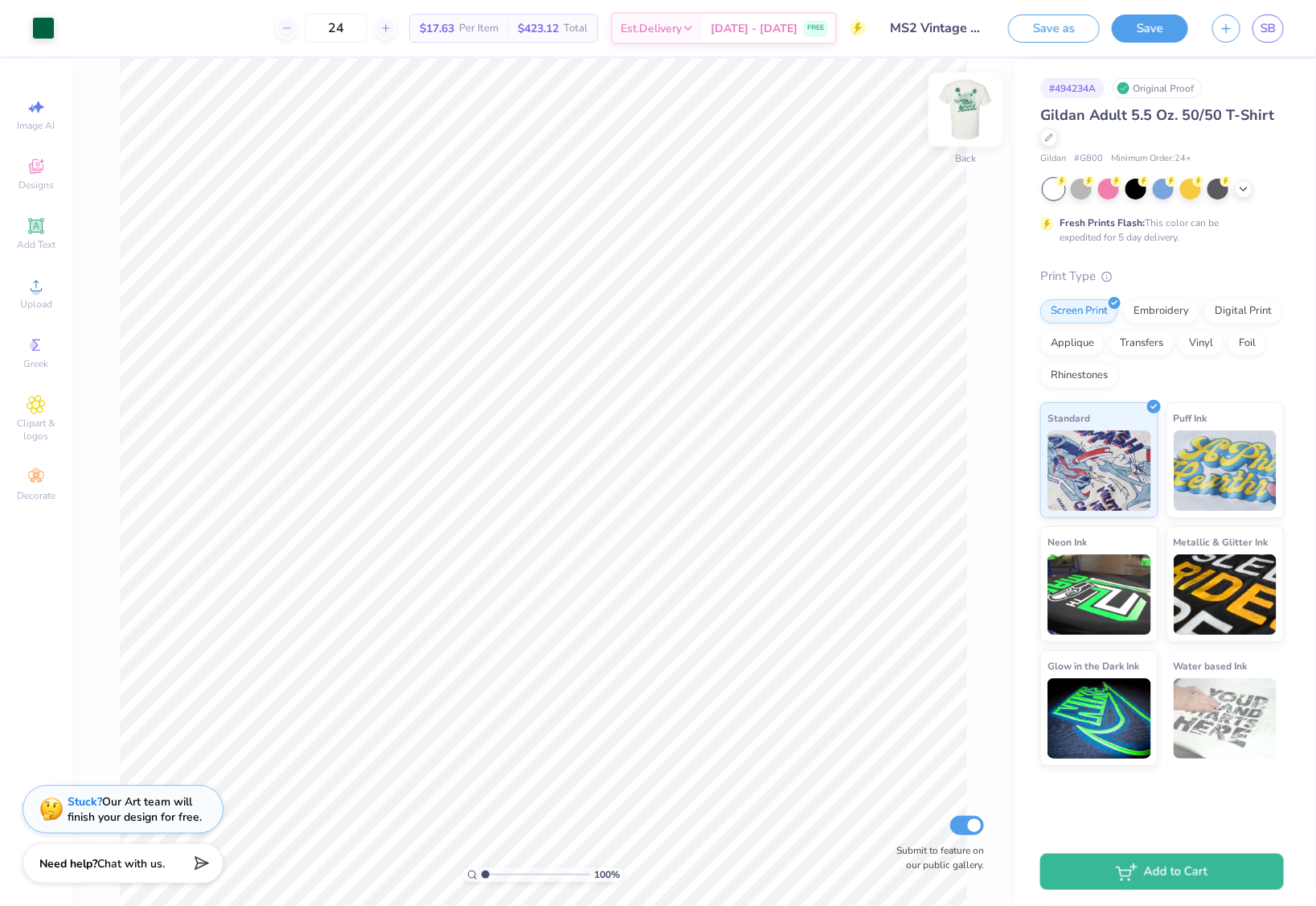
click at [982, 100] on img at bounding box center [966, 109] width 64 height 64
click at [1268, 37] on link "SB" at bounding box center [1268, 29] width 31 height 28
click at [1079, 193] on div at bounding box center [1081, 187] width 21 height 21
click at [32, 17] on div at bounding box center [43, 26] width 22 height 22
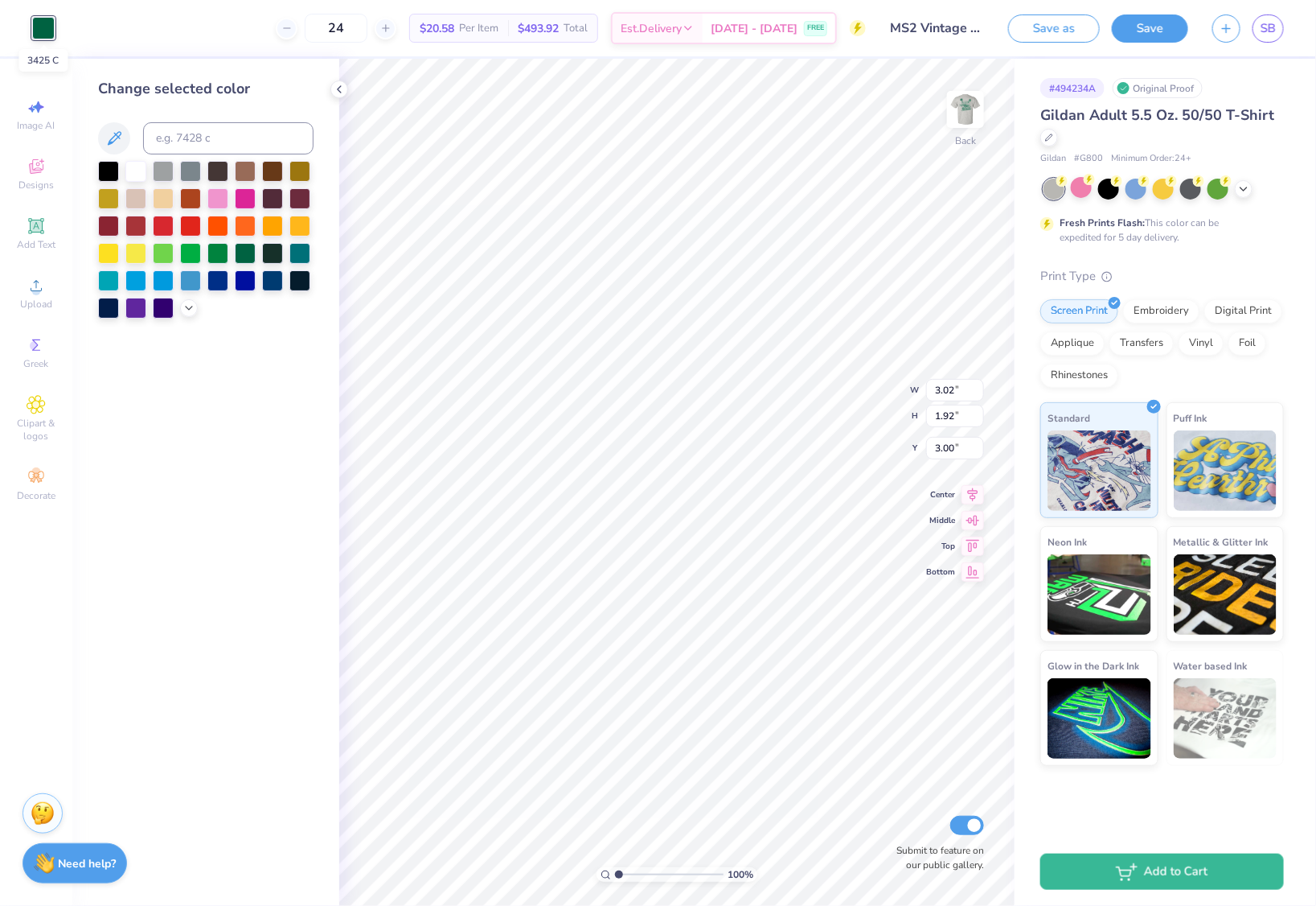
click at [35, 21] on div at bounding box center [43, 28] width 22 height 22
click at [188, 168] on div at bounding box center [190, 170] width 21 height 21
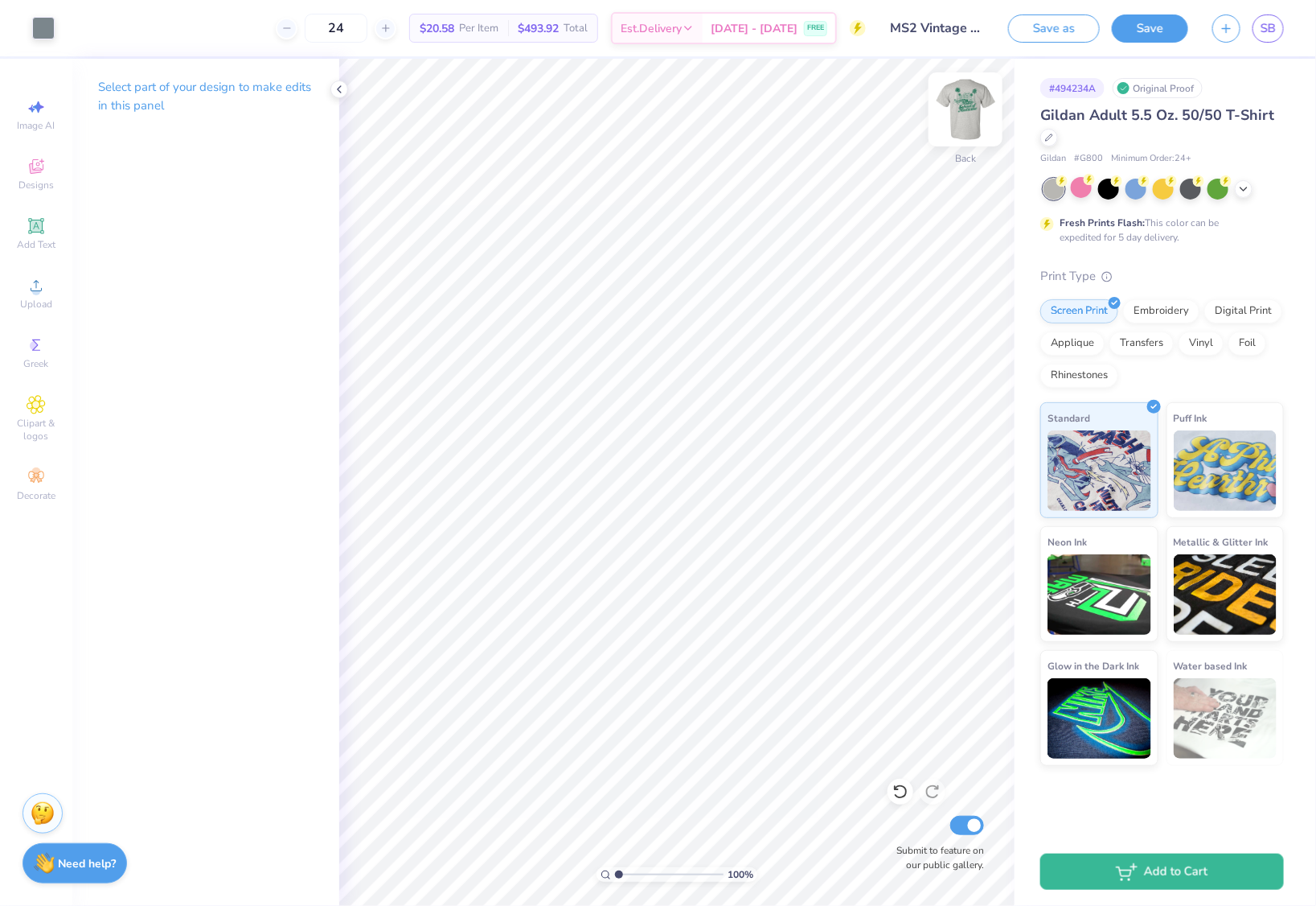
click at [956, 102] on img at bounding box center [966, 109] width 64 height 64
click at [46, 32] on div at bounding box center [43, 26] width 22 height 22
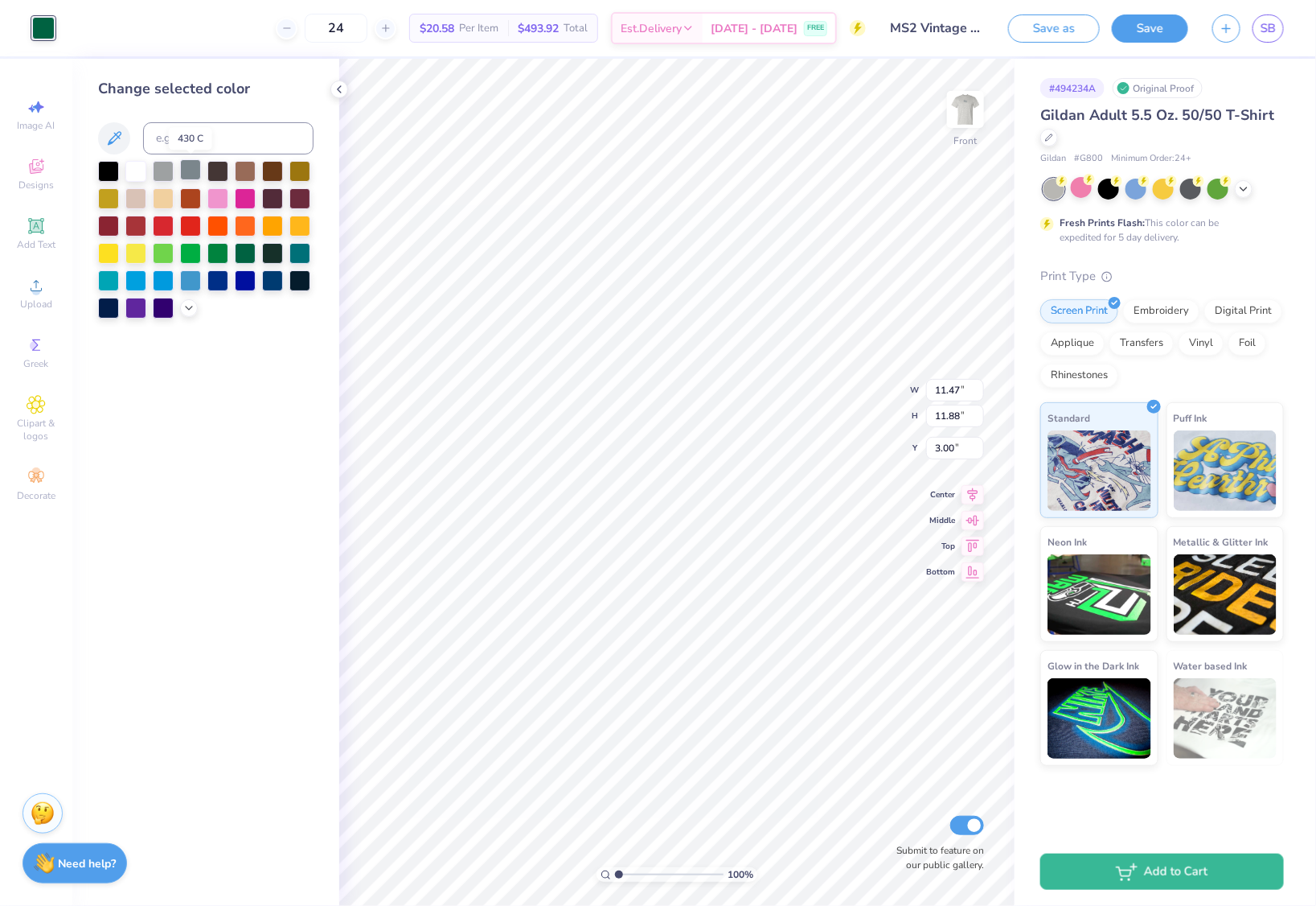
click at [197, 169] on div at bounding box center [190, 170] width 21 height 21
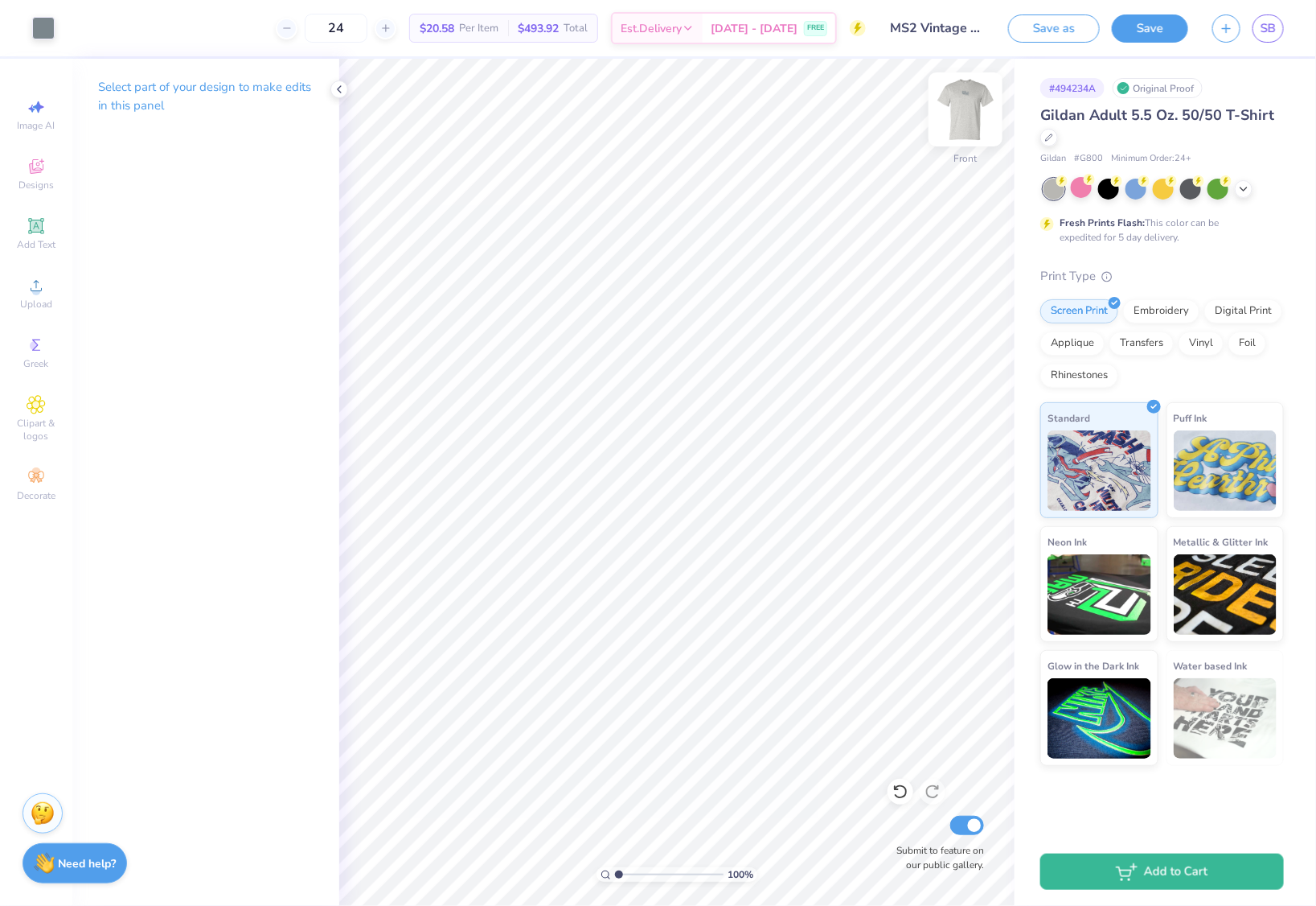
click at [952, 100] on img at bounding box center [966, 109] width 64 height 64
click at [957, 114] on img at bounding box center [965, 109] width 32 height 32
click at [961, 127] on img at bounding box center [966, 109] width 64 height 64
click at [1245, 188] on icon at bounding box center [1244, 188] width 13 height 13
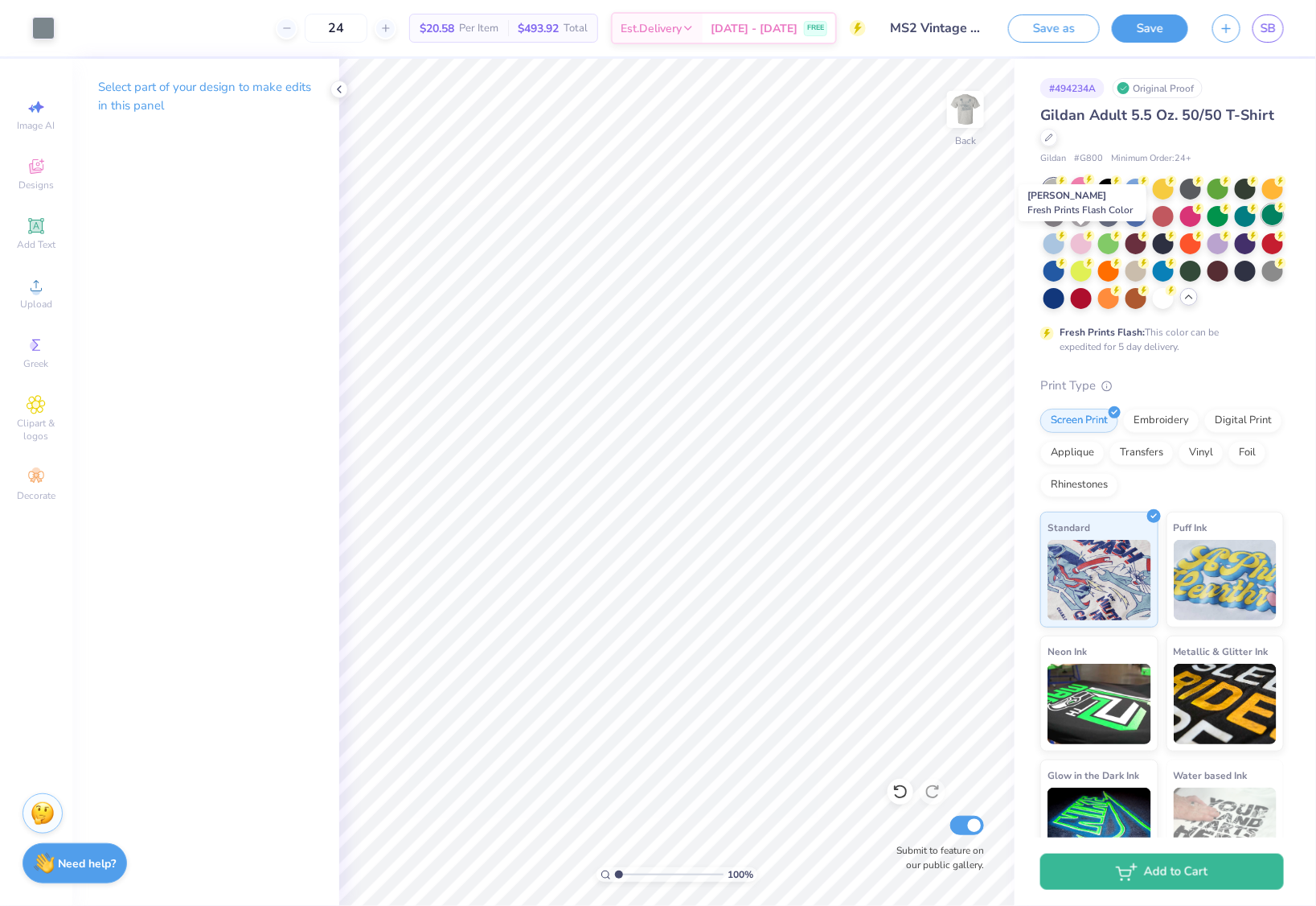
click at [1263, 225] on div at bounding box center [1272, 214] width 21 height 21
click at [1119, 242] on div at bounding box center [1108, 242] width 21 height 21
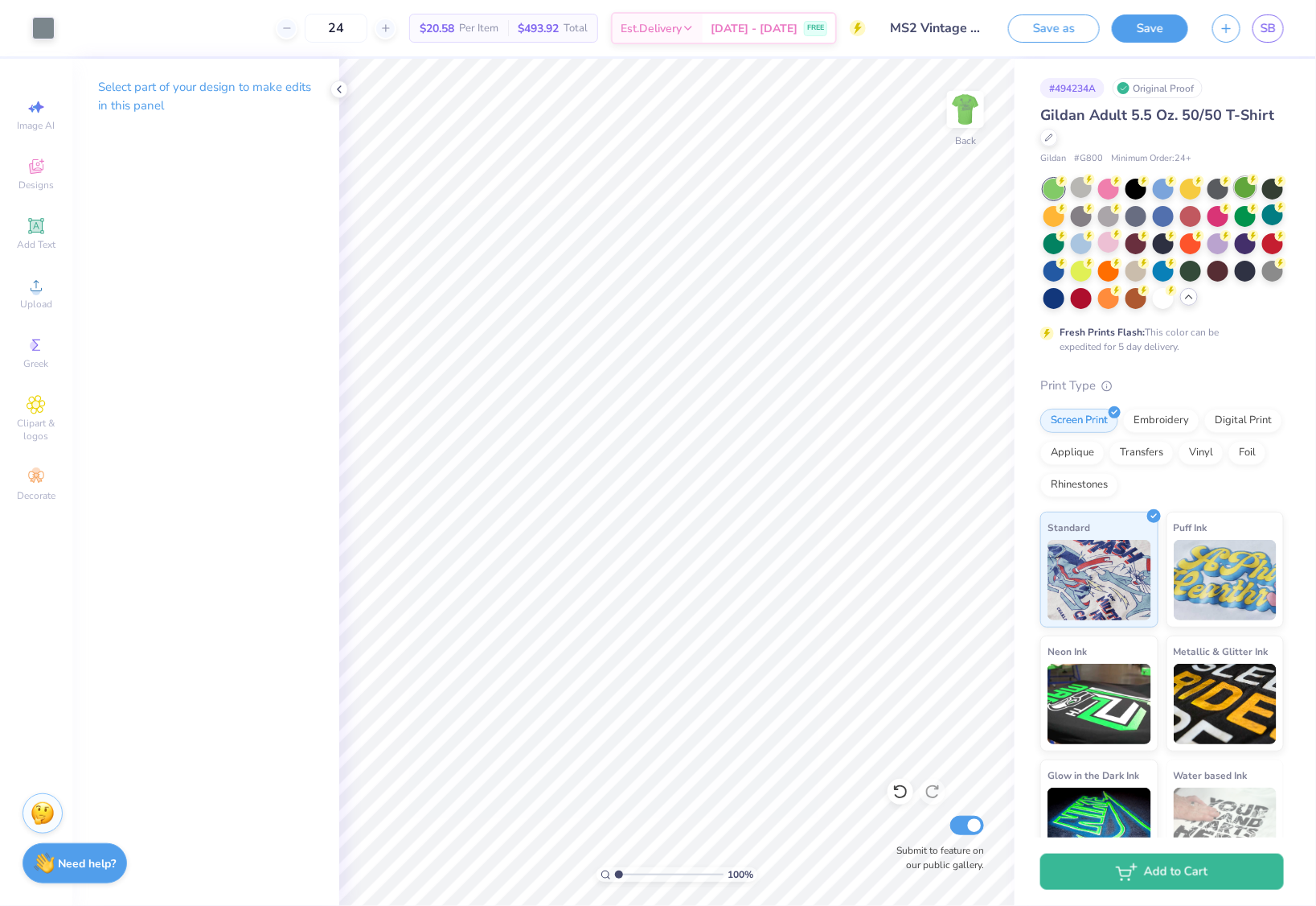
click at [1242, 195] on div at bounding box center [1244, 187] width 21 height 21
click at [1119, 218] on div at bounding box center [1108, 214] width 21 height 21
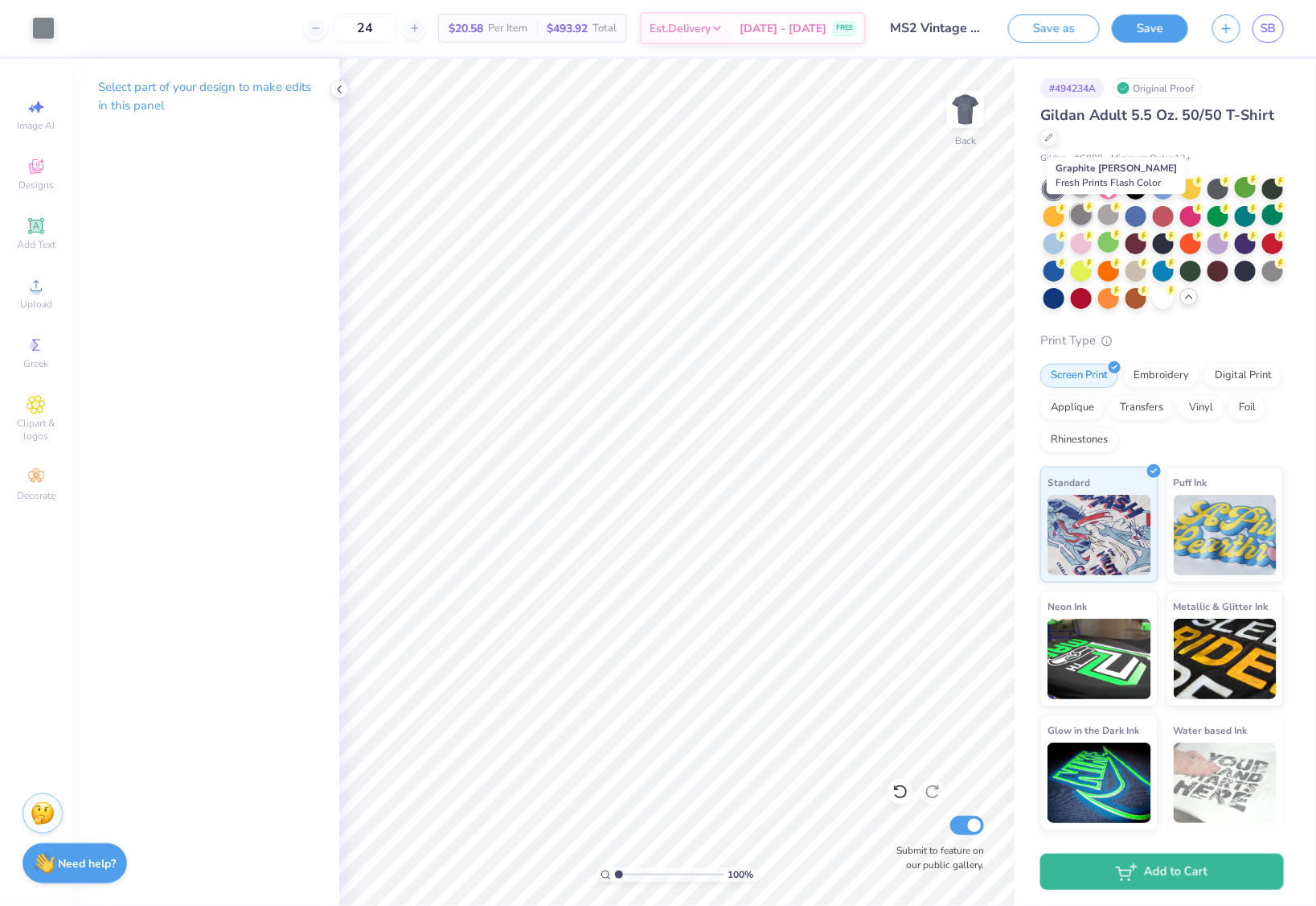
click at [1091, 221] on div at bounding box center [1081, 214] width 21 height 21
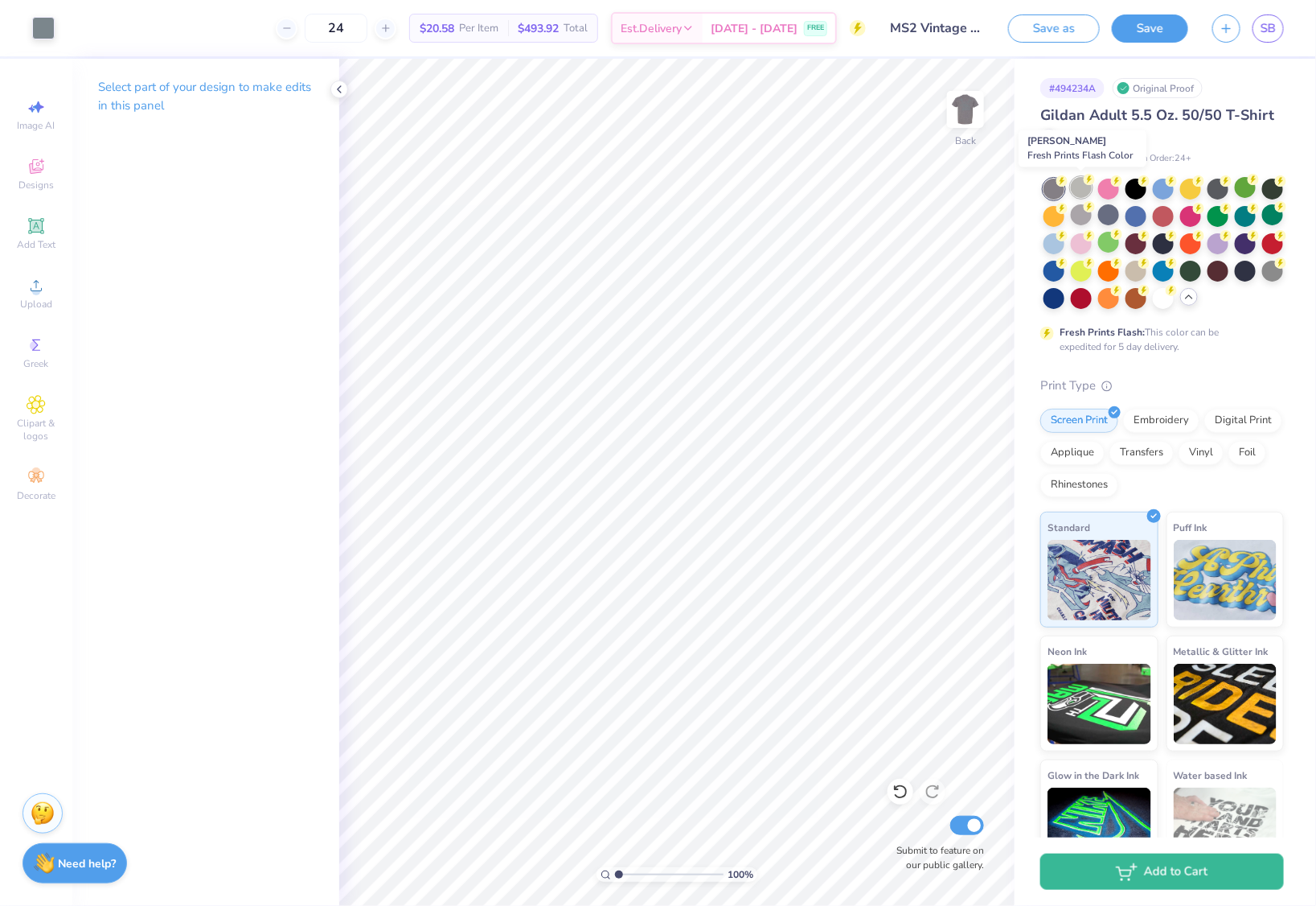
click at [1078, 193] on div at bounding box center [1081, 187] width 21 height 21
click at [1147, 272] on div at bounding box center [1135, 269] width 21 height 21
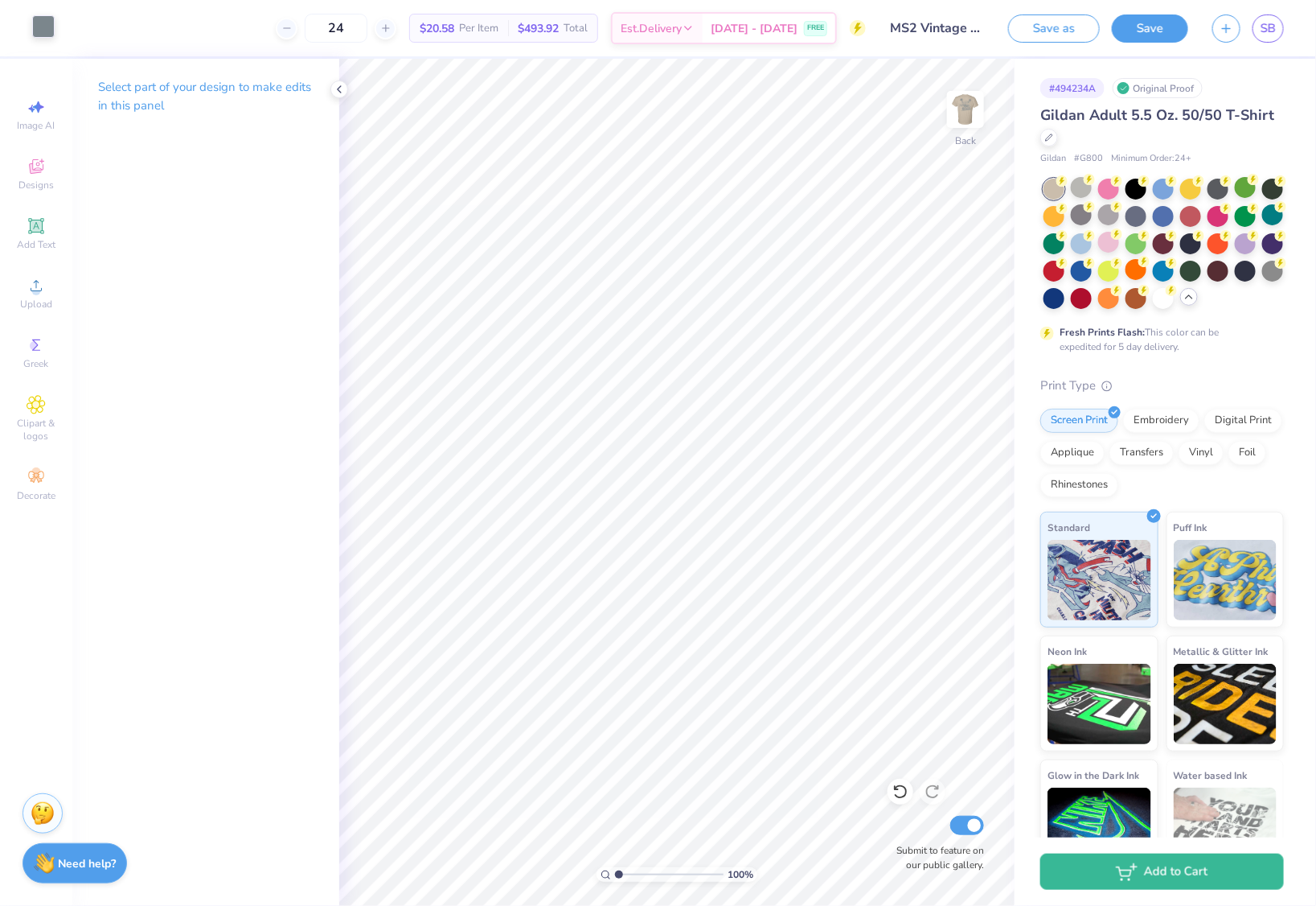
click at [50, 29] on div at bounding box center [43, 26] width 22 height 22
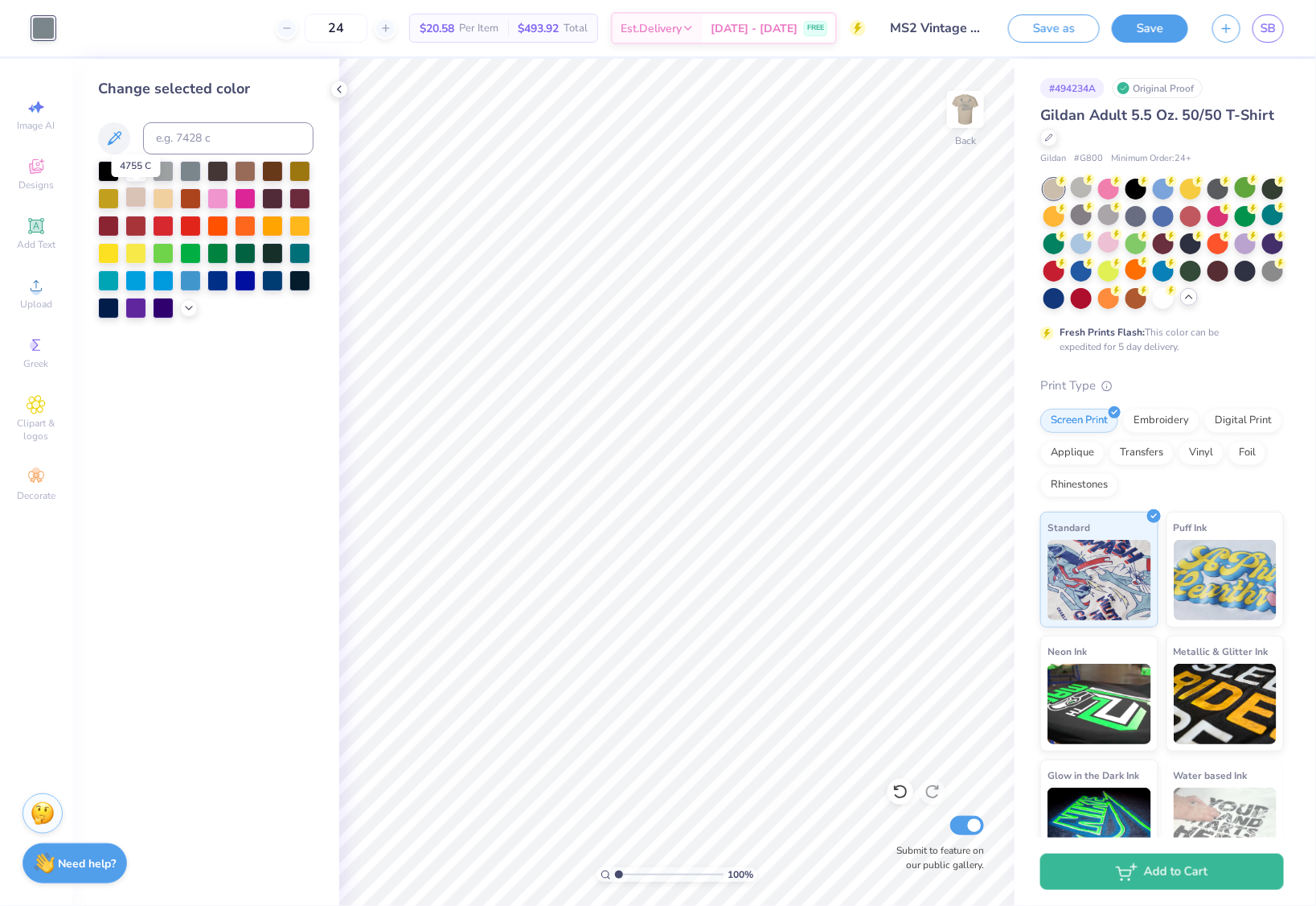
click at [139, 201] on div at bounding box center [135, 197] width 21 height 21
click at [1119, 216] on div at bounding box center [1108, 214] width 21 height 21
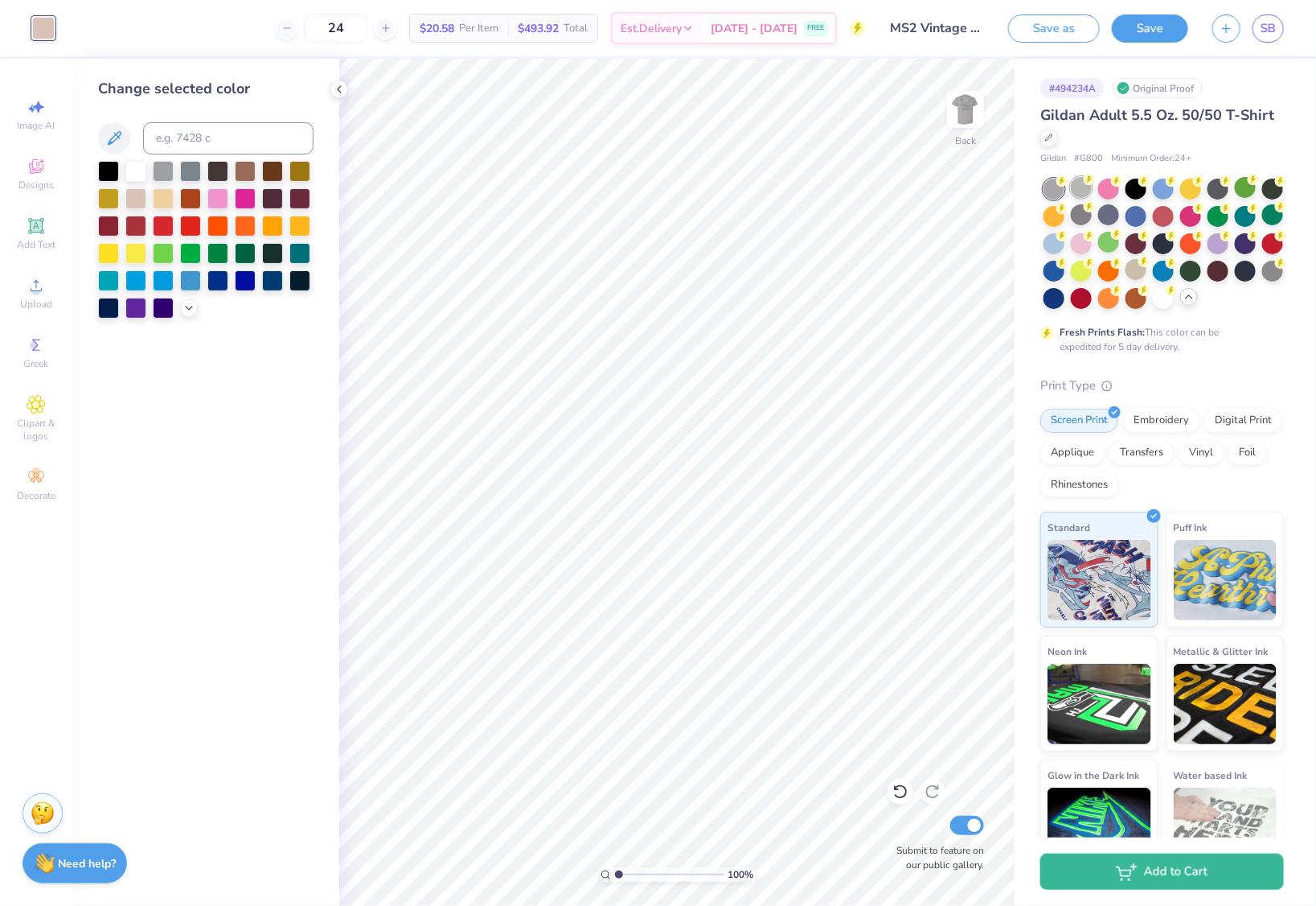
click at [1077, 194] on div at bounding box center [1081, 187] width 21 height 21
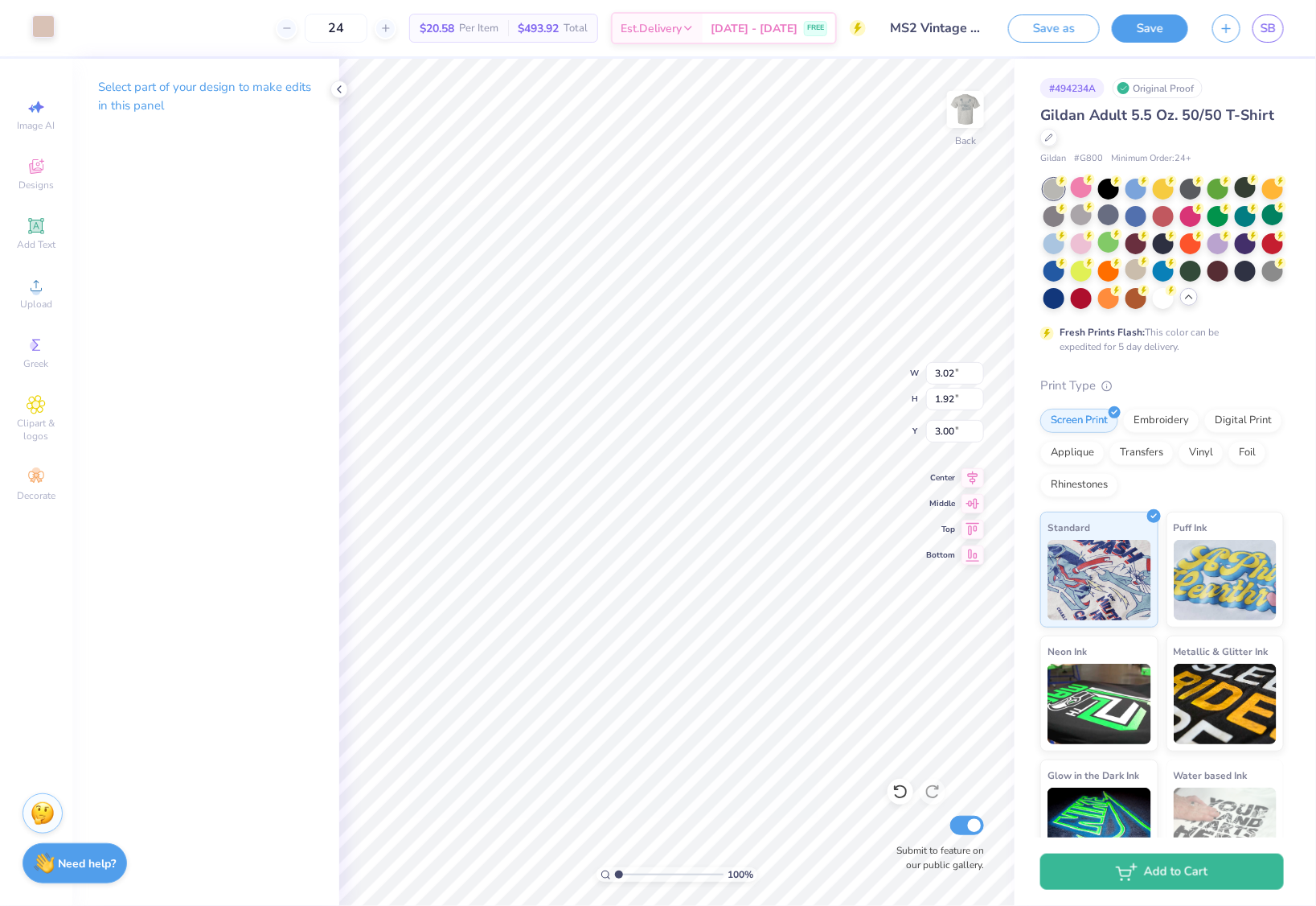
click at [37, 30] on div at bounding box center [43, 26] width 22 height 22
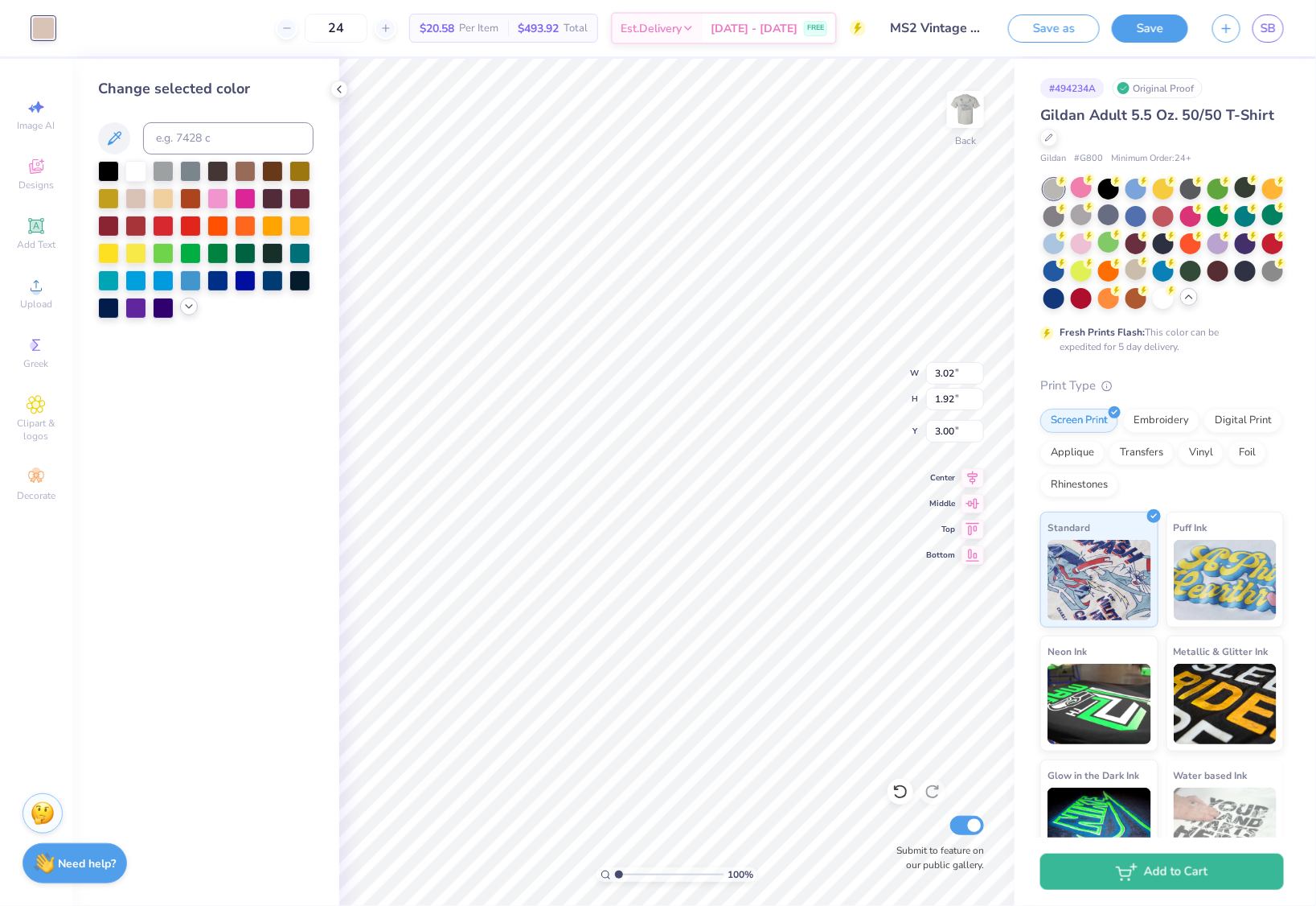
click at [189, 306] on icon at bounding box center [189, 307] width 13 height 13
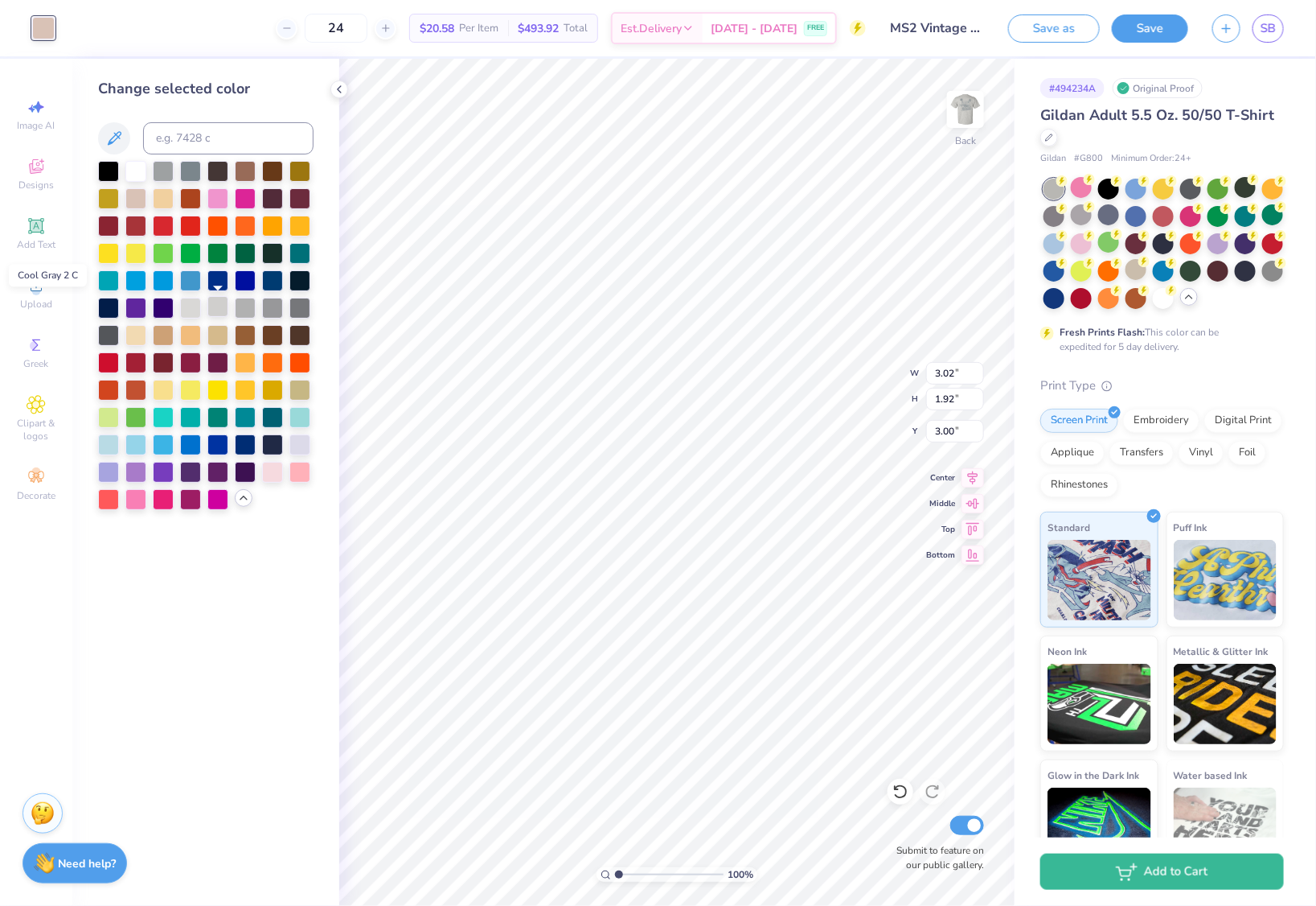
click at [215, 306] on div at bounding box center [217, 306] width 21 height 21
click at [248, 308] on div at bounding box center [244, 306] width 21 height 21
click at [275, 311] on div at bounding box center [272, 306] width 21 height 21
click at [293, 309] on div at bounding box center [299, 306] width 21 height 21
click at [264, 309] on div at bounding box center [272, 306] width 21 height 21
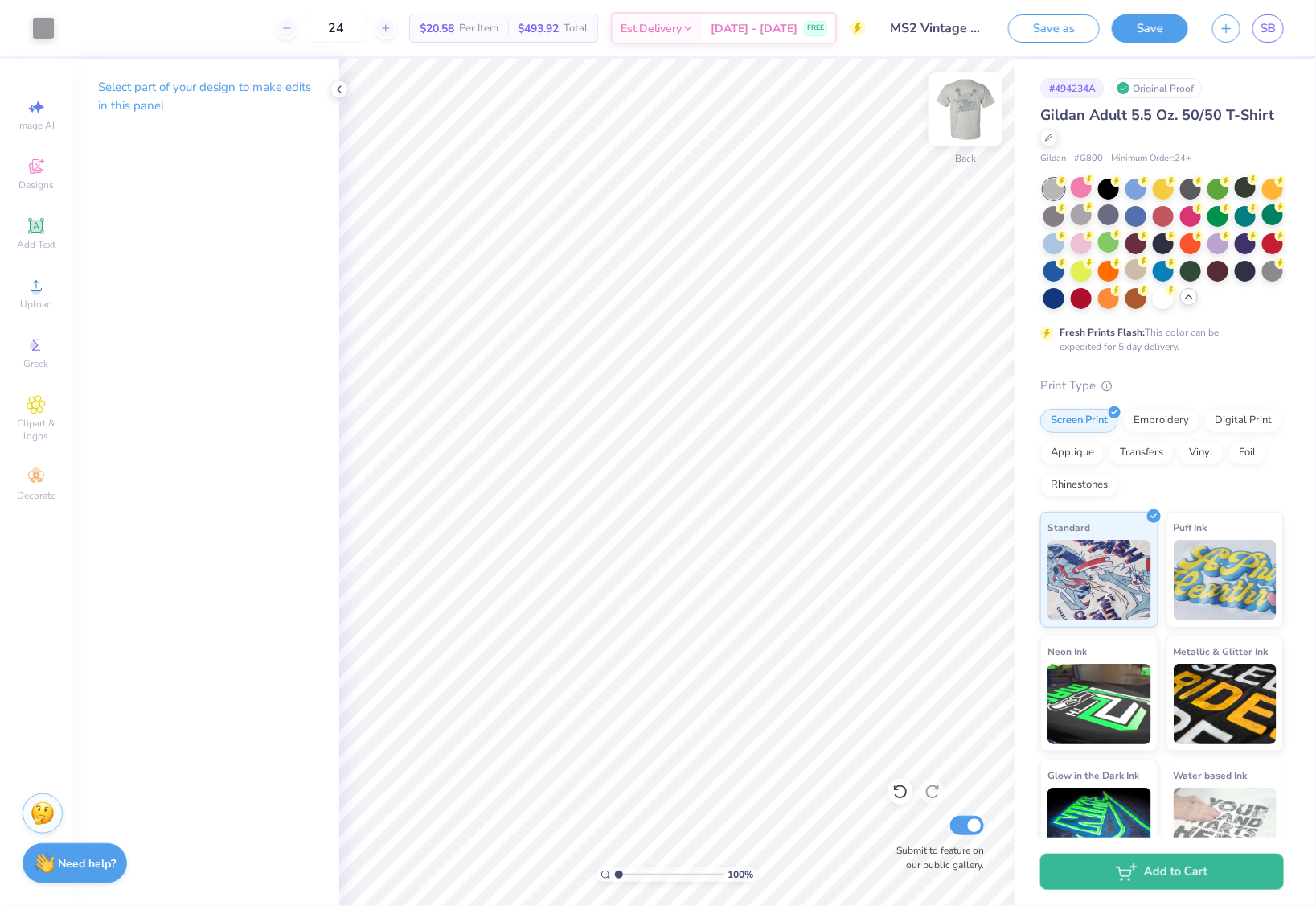
click at [966, 113] on img at bounding box center [966, 109] width 64 height 64
click at [37, 29] on div at bounding box center [43, 26] width 22 height 22
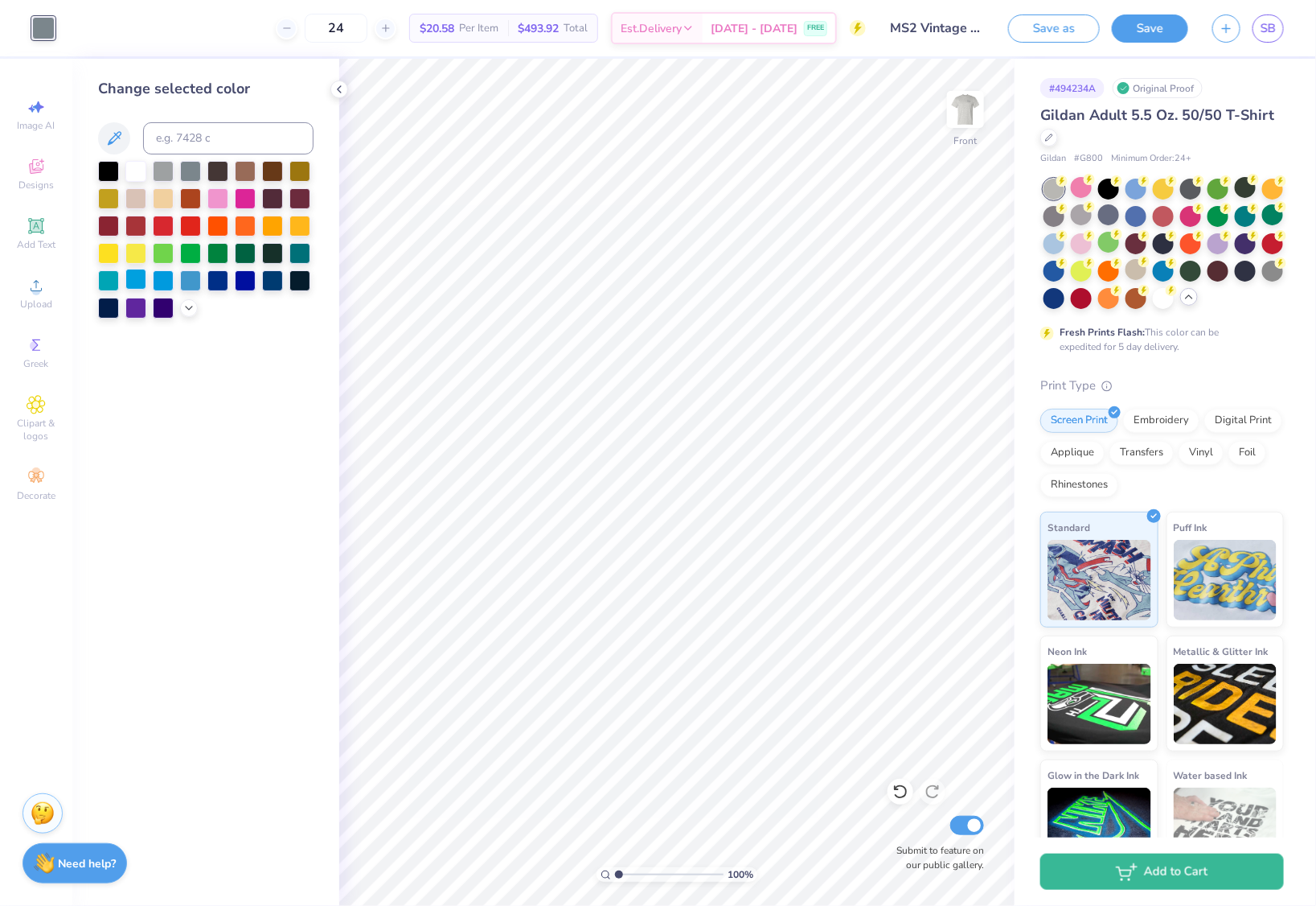
drag, startPoint x: 160, startPoint y: 276, endPoint x: 141, endPoint y: 279, distance: 19.2
click at [160, 276] on div at bounding box center [163, 280] width 21 height 21
click at [136, 279] on div at bounding box center [135, 278] width 21 height 21
click at [294, 256] on div at bounding box center [299, 251] width 21 height 21
click at [271, 253] on div at bounding box center [272, 251] width 21 height 21
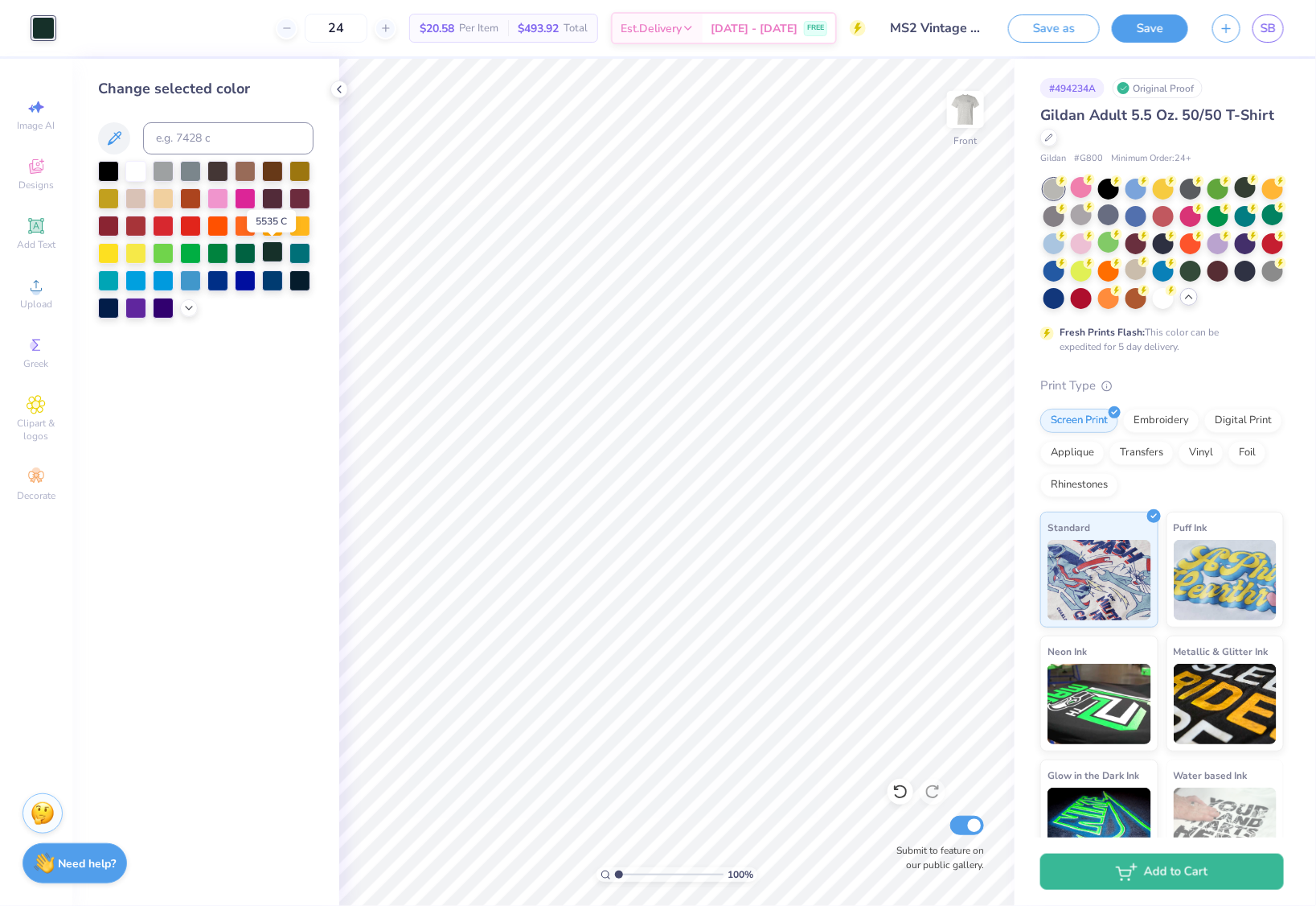
click at [262, 258] on div at bounding box center [272, 251] width 21 height 21
click at [249, 258] on div at bounding box center [244, 251] width 21 height 21
click at [225, 261] on div at bounding box center [217, 251] width 21 height 21
click at [188, 257] on div at bounding box center [190, 251] width 21 height 21
click at [164, 258] on div at bounding box center [163, 251] width 21 height 21
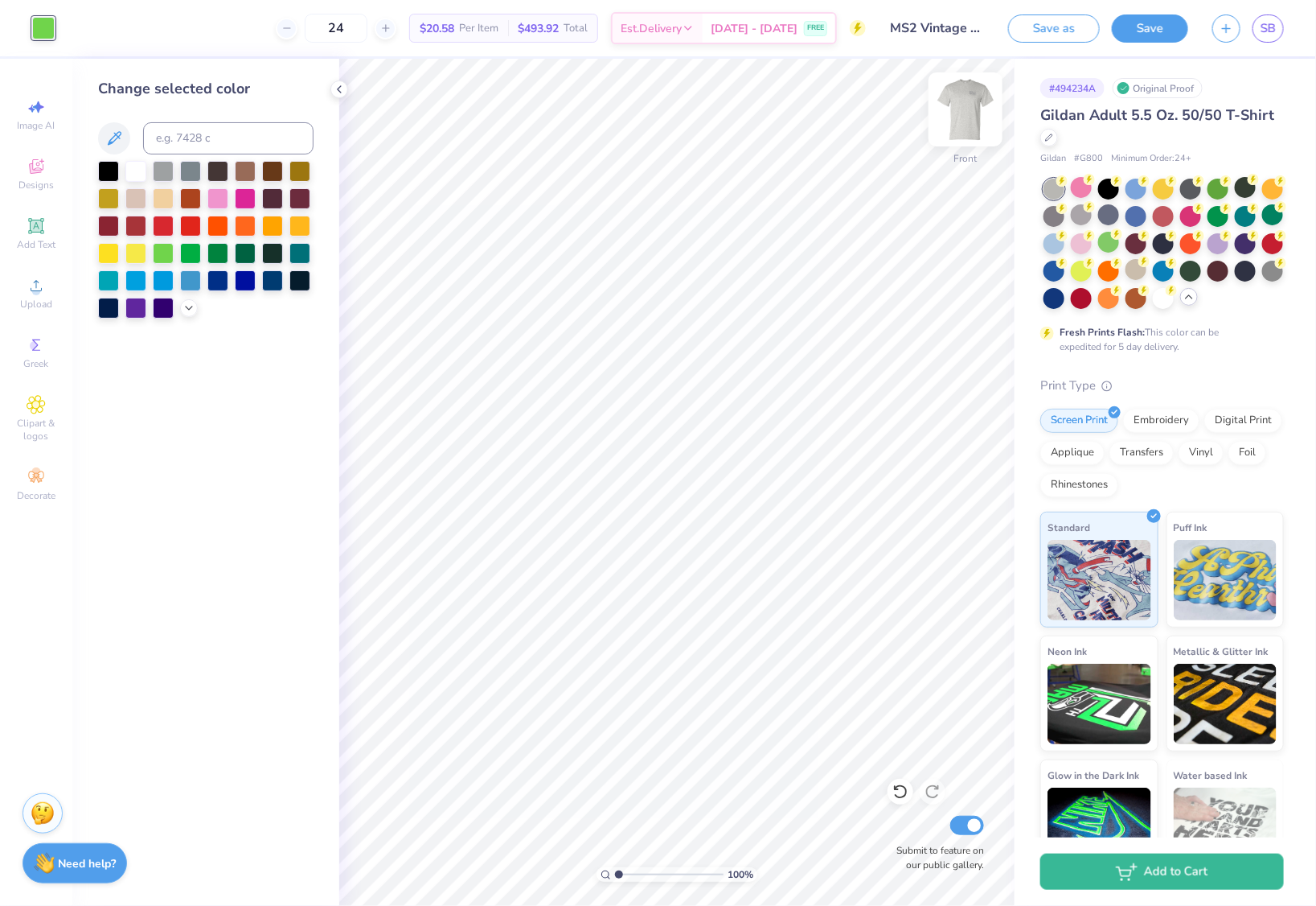
click at [966, 112] on img at bounding box center [966, 109] width 64 height 64
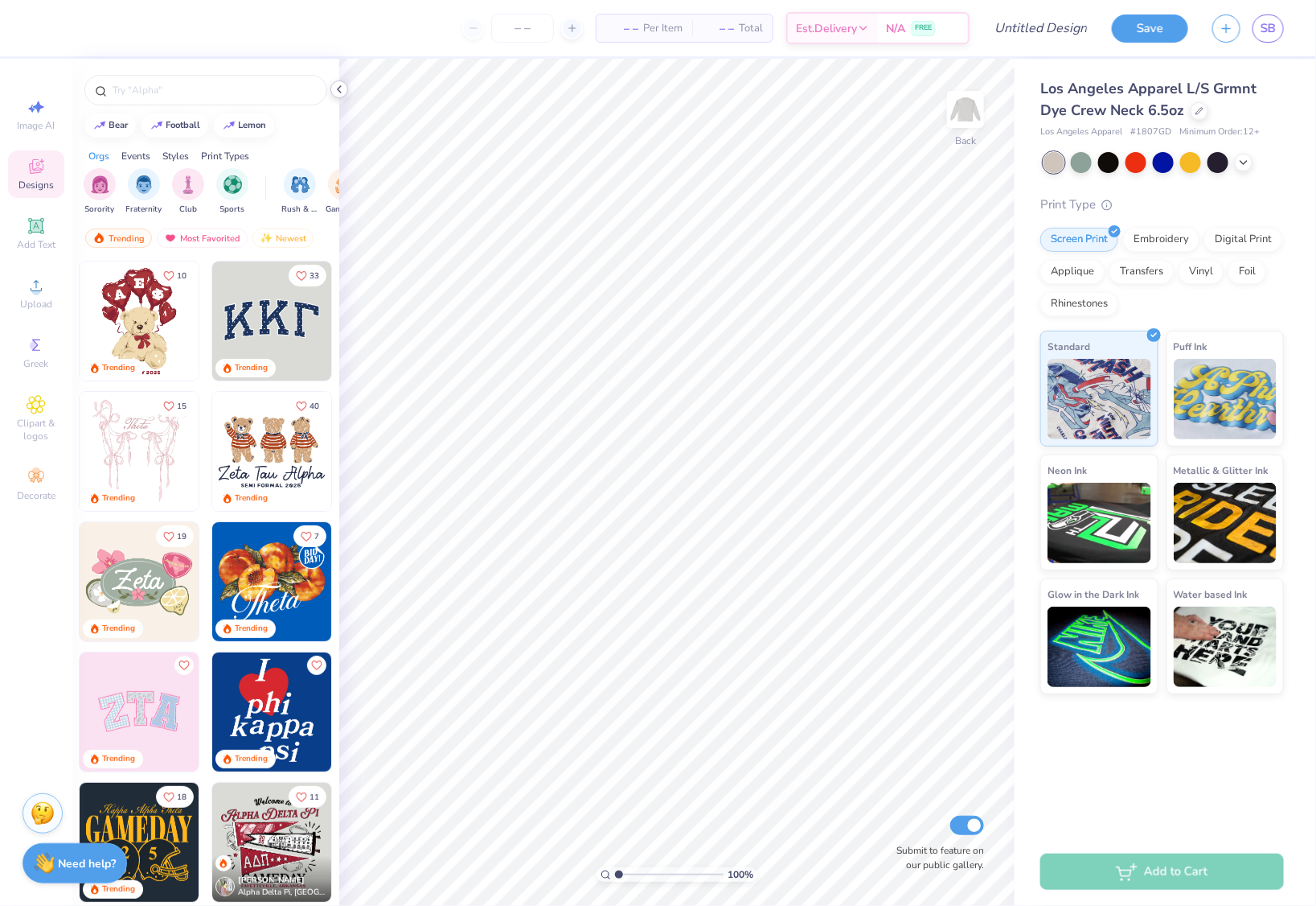
click at [343, 91] on icon at bounding box center [340, 90] width 13 height 13
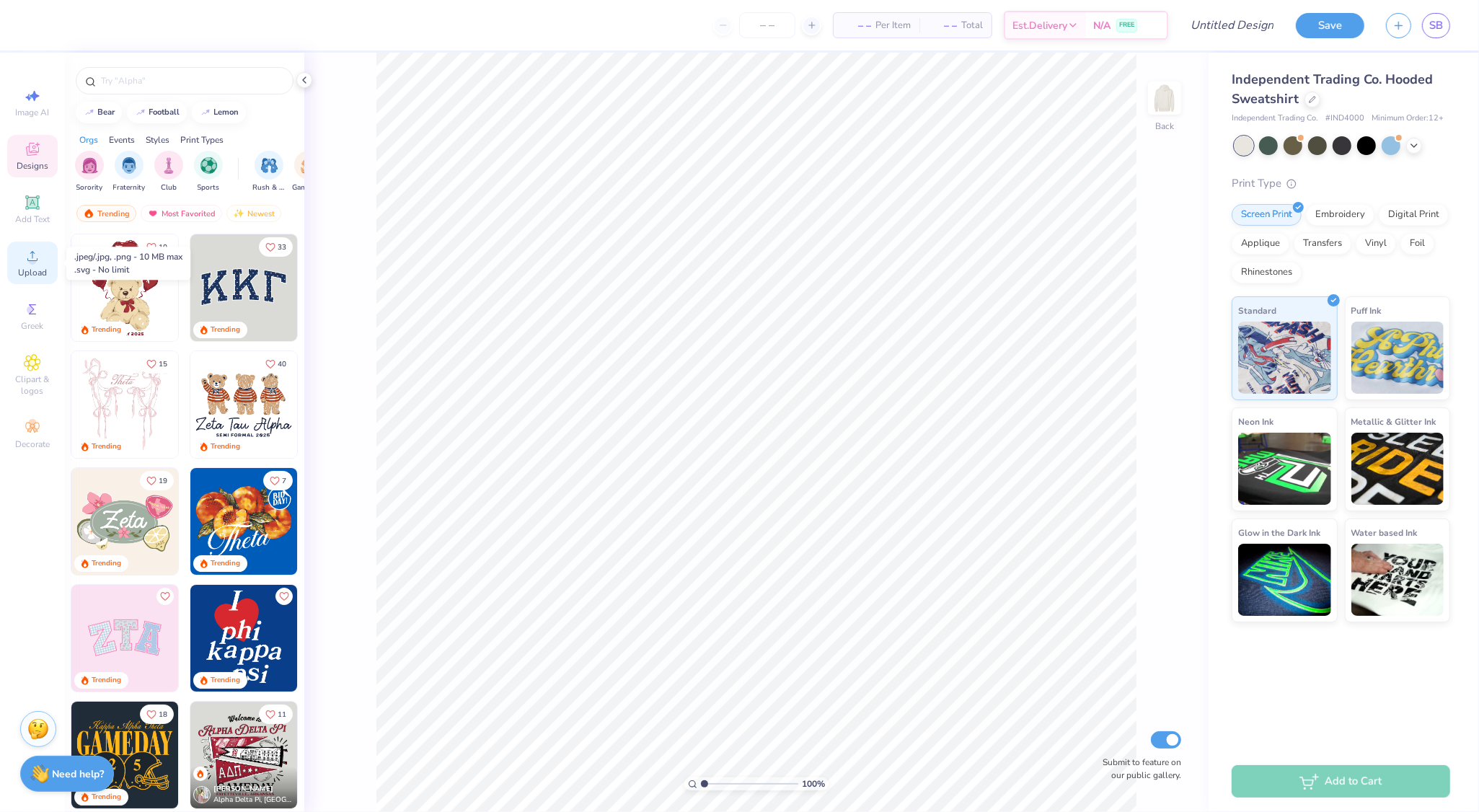
click at [37, 264] on icon at bounding box center [32, 255] width 17 height 17
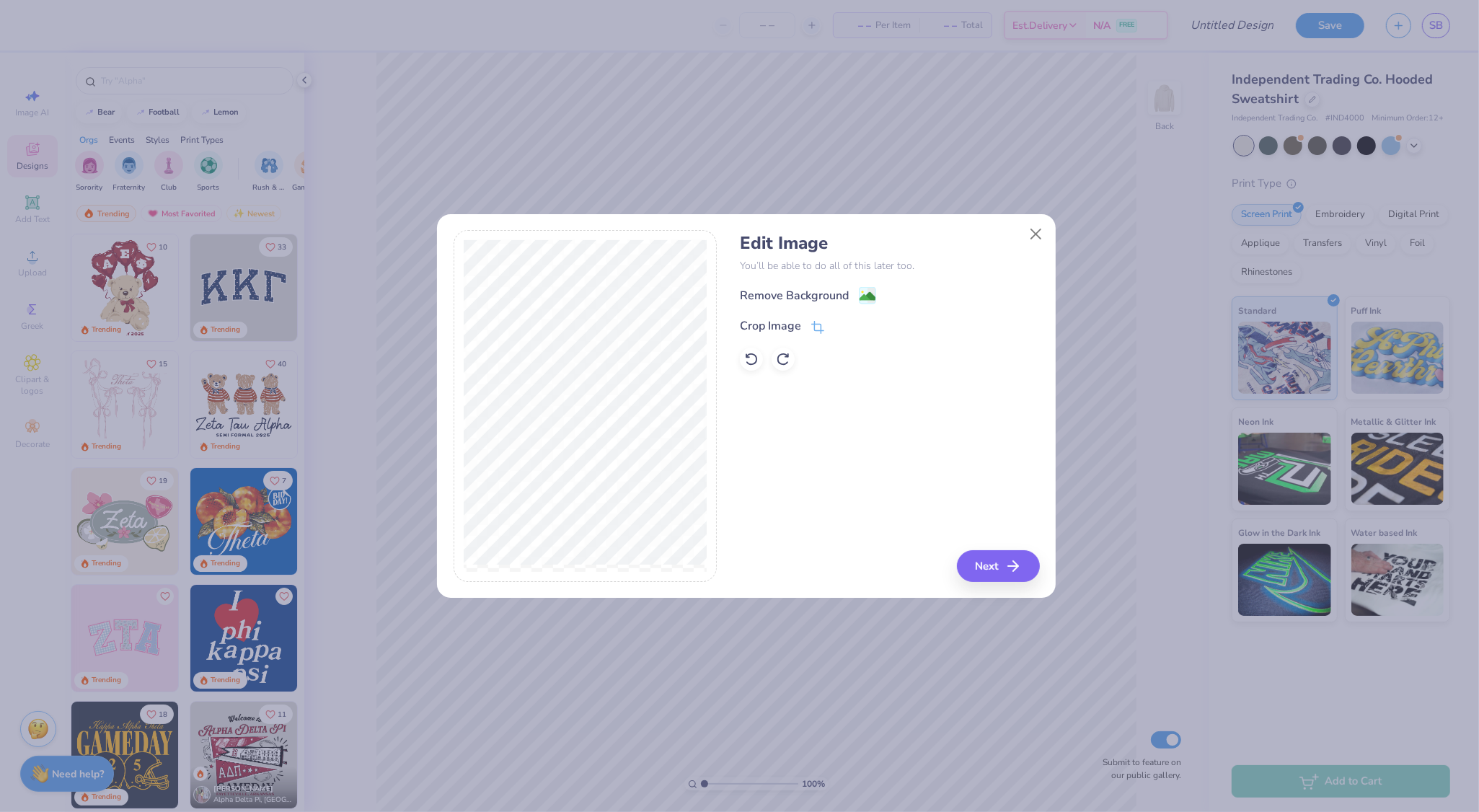
click at [879, 287] on div "Remove Background" at bounding box center [890, 295] width 299 height 18
click at [876, 291] on rect at bounding box center [867, 297] width 16 height 16
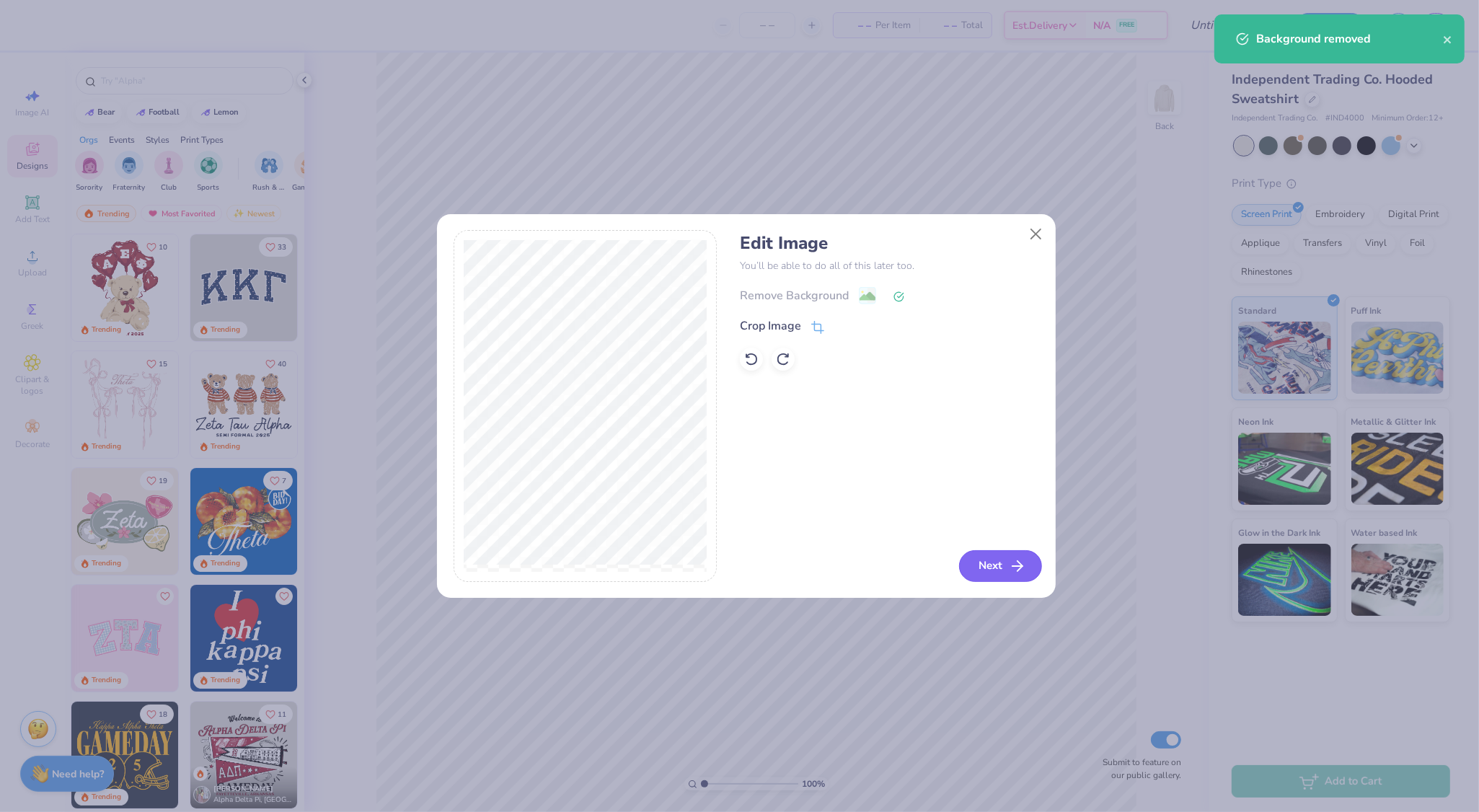
click at [982, 561] on button "Next" at bounding box center [1000, 566] width 83 height 32
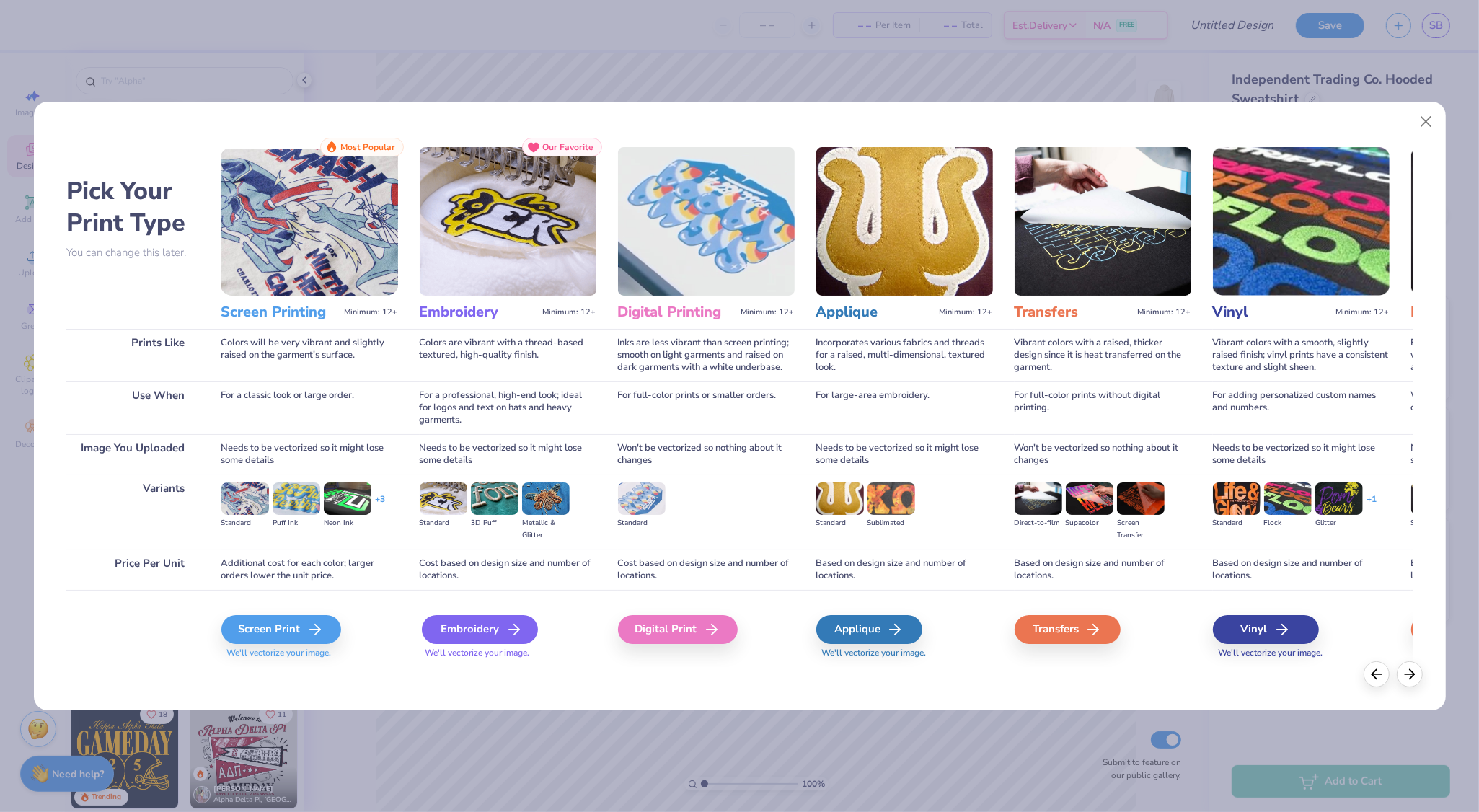
click at [448, 635] on div "Embroidery" at bounding box center [479, 629] width 116 height 29
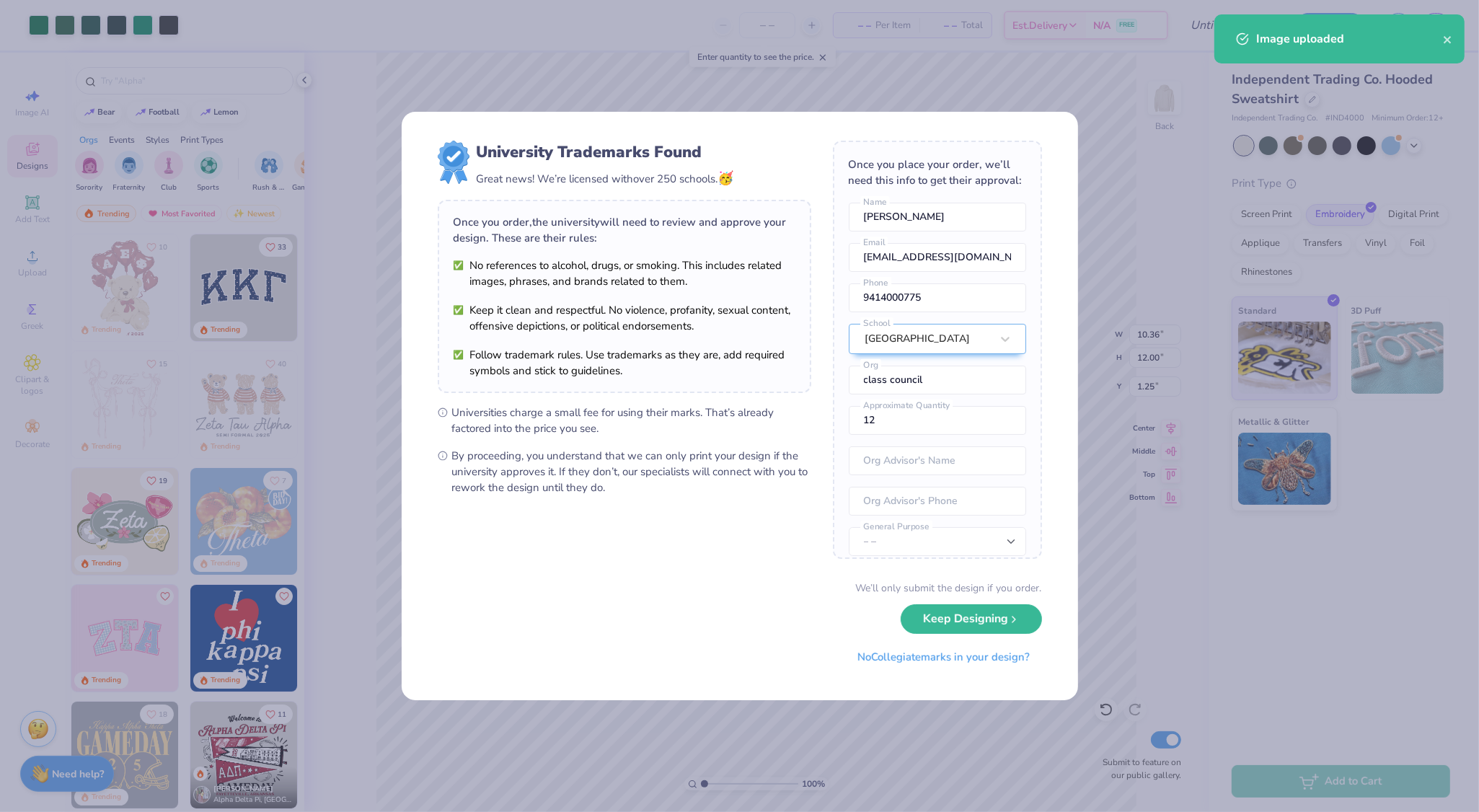
click at [822, 394] on form "University Trademarks Found Great news! We’re licensed with over 250 schools. 🥳…" at bounding box center [739, 406] width 604 height 530
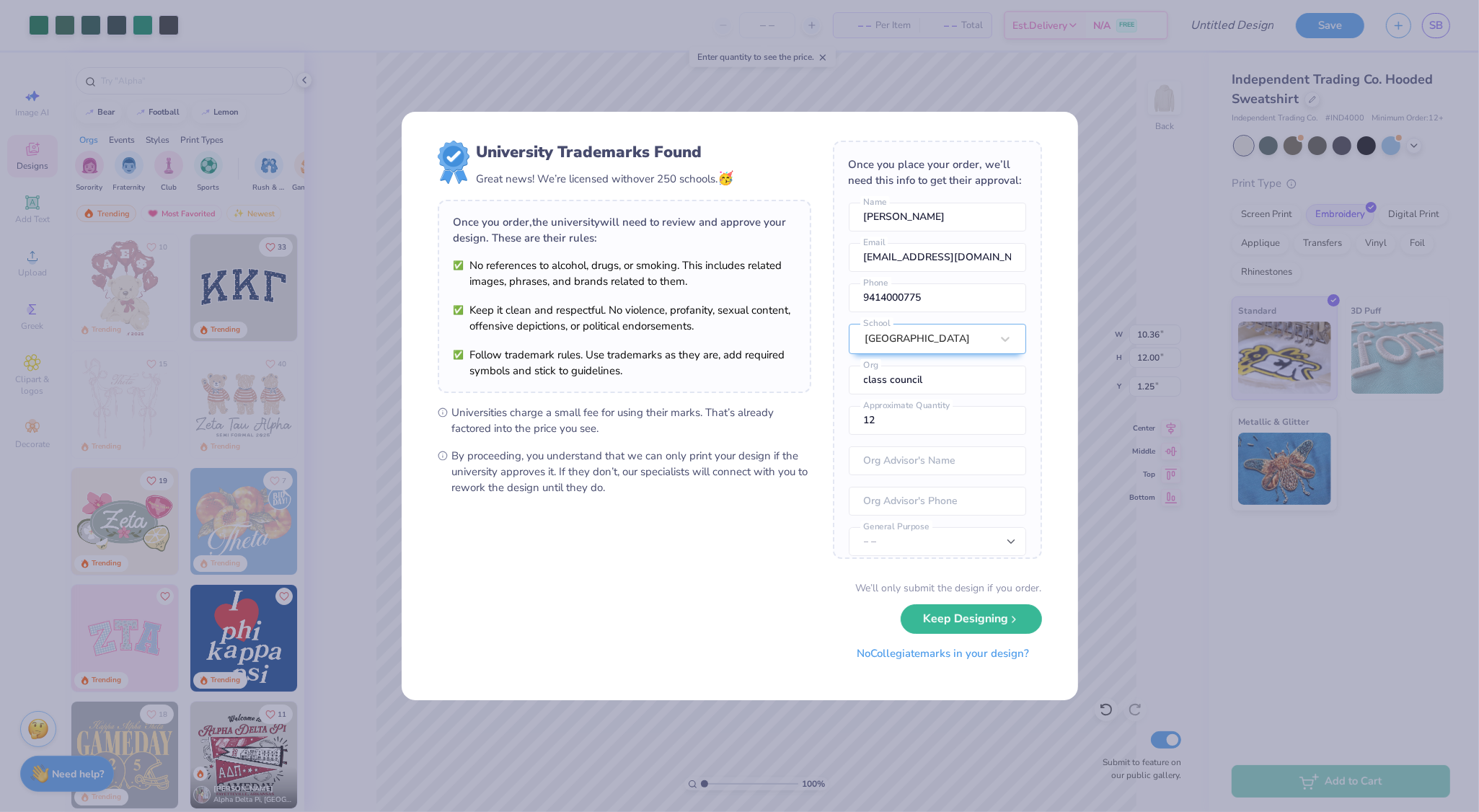
click at [903, 647] on button "No Collegiate marks in your design?" at bounding box center [943, 653] width 197 height 30
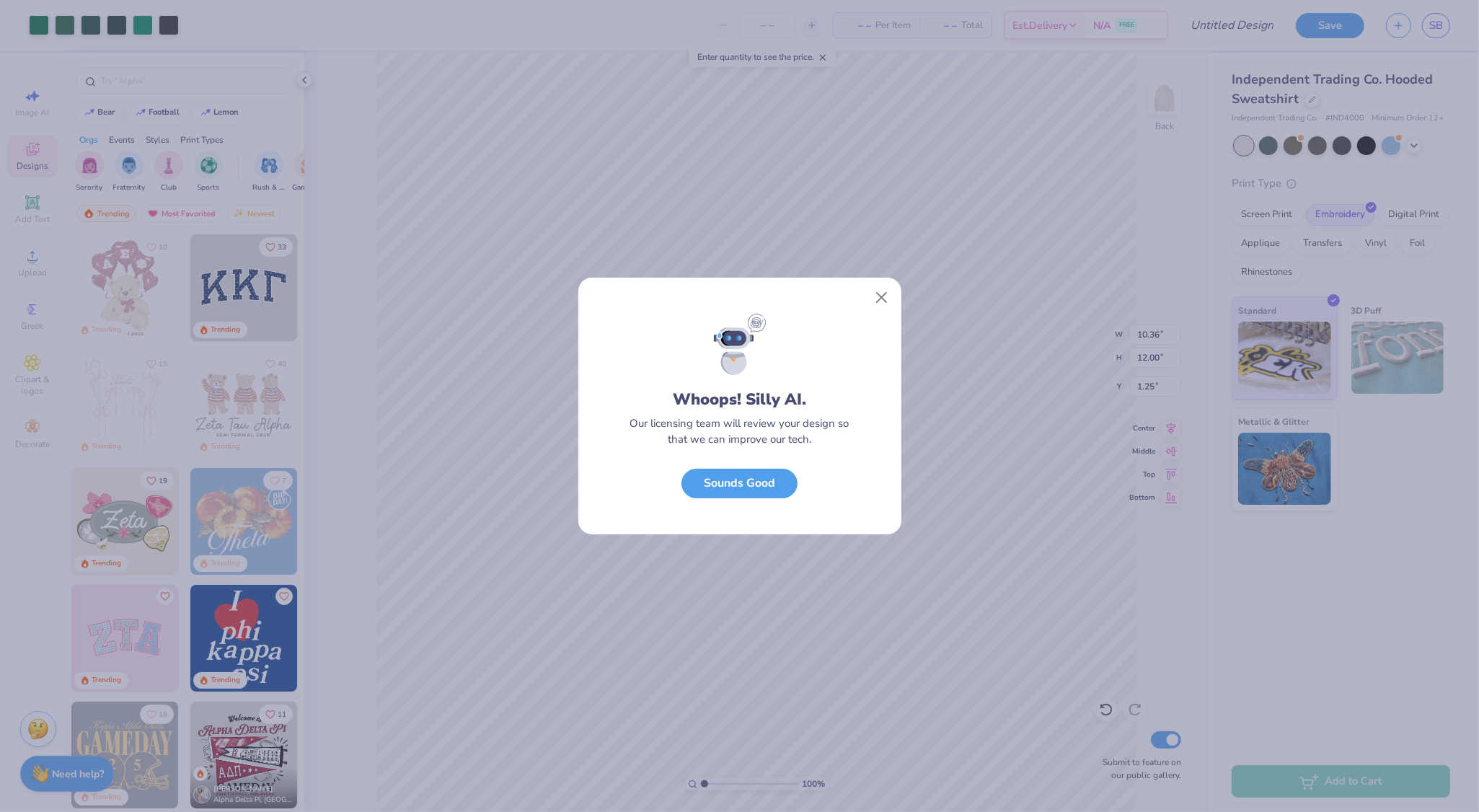
click at [897, 652] on div "Whoops! Silly AI. Our licensing team will review your design so that we can imp…" at bounding box center [739, 406] width 1479 height 812
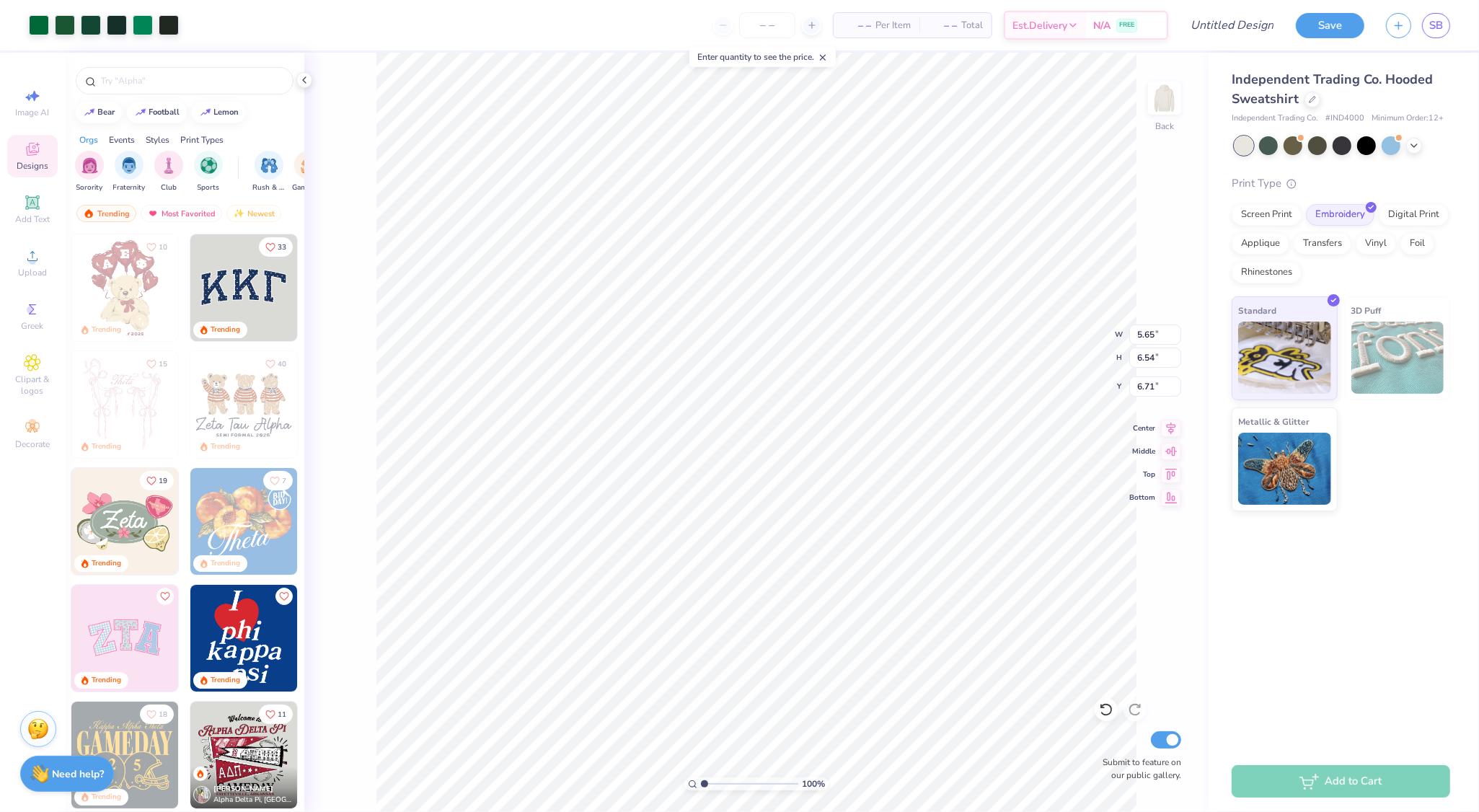
type input "5.65"
type input "6.54"
type input "3.00"
click at [30, 24] on div at bounding box center [38, 24] width 20 height 20
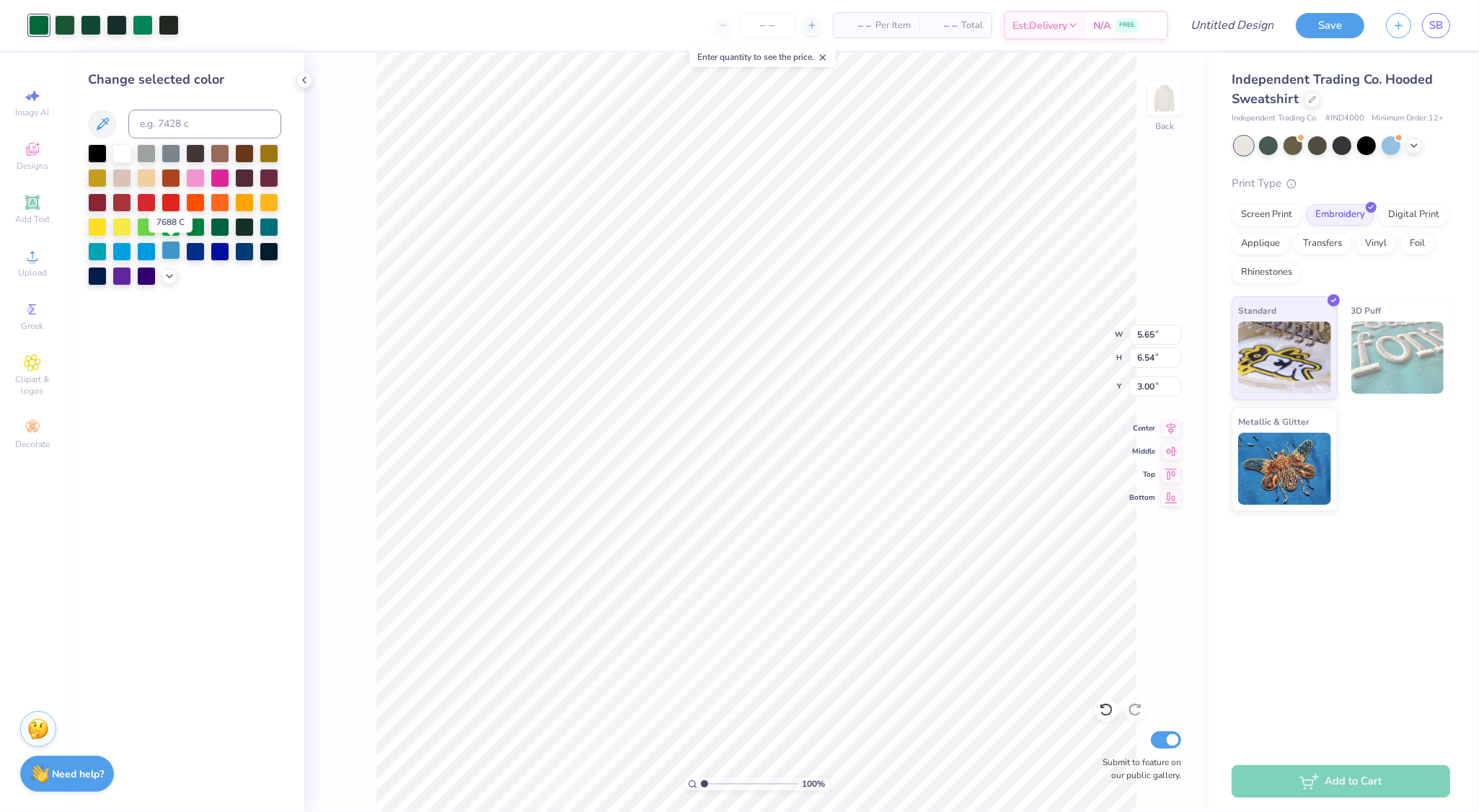
click at [167, 253] on div at bounding box center [170, 249] width 18 height 18
click at [72, 29] on div at bounding box center [64, 24] width 20 height 20
click at [170, 247] on div at bounding box center [170, 249] width 18 height 18
click at [175, 248] on div at bounding box center [170, 249] width 18 height 18
click at [70, 31] on div at bounding box center [64, 24] width 20 height 20
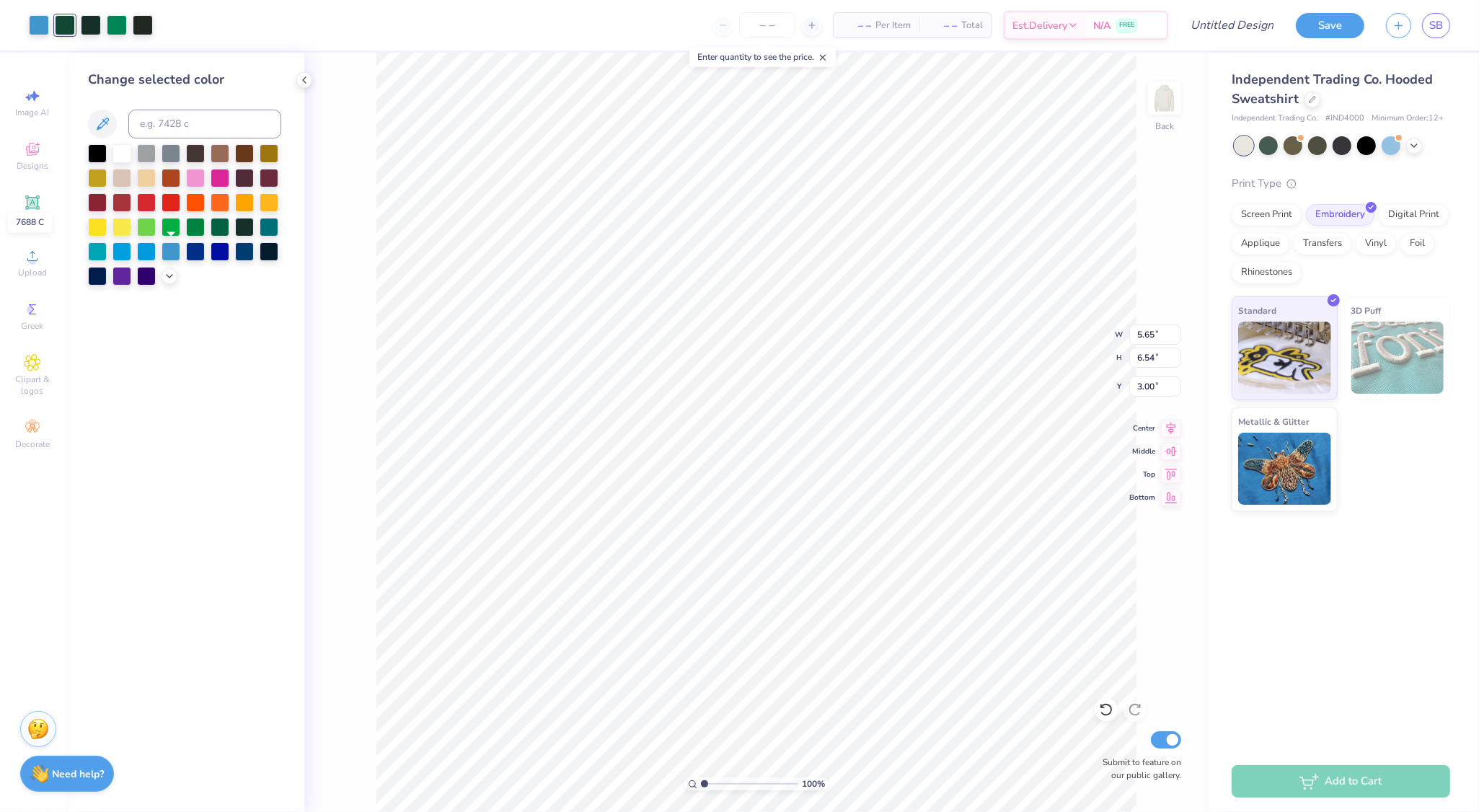
drag, startPoint x: 175, startPoint y: 249, endPoint x: 78, endPoint y: 18, distance: 250.5
click at [175, 249] on div at bounding box center [170, 251] width 18 height 18
click at [68, 24] on div at bounding box center [64, 24] width 20 height 20
drag, startPoint x: 174, startPoint y: 253, endPoint x: 72, endPoint y: 44, distance: 232.6
click at [174, 253] on div at bounding box center [170, 251] width 18 height 18
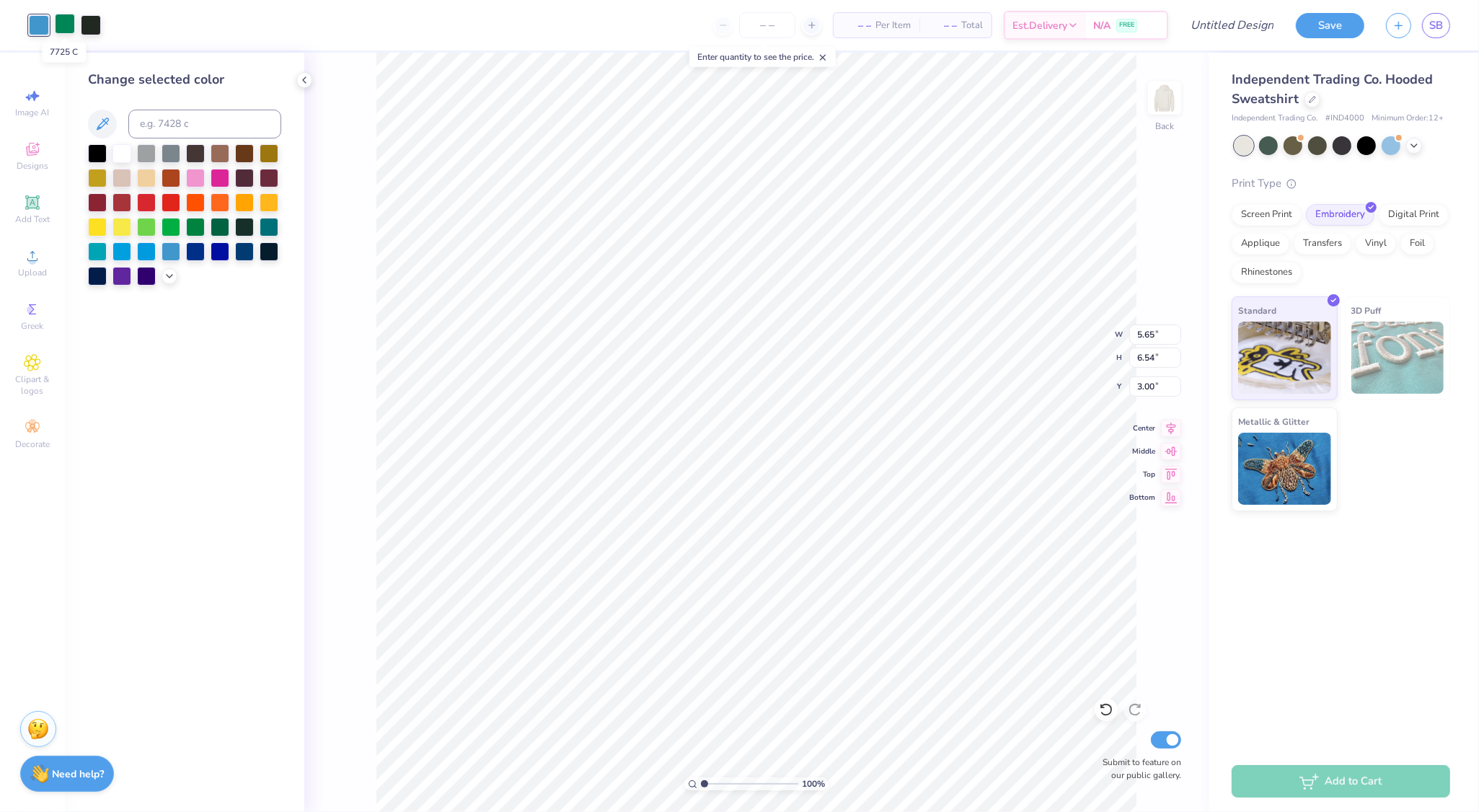
click at [66, 22] on div at bounding box center [64, 24] width 20 height 20
click at [172, 251] on div at bounding box center [170, 249] width 18 height 18
click at [72, 25] on div at bounding box center [64, 24] width 20 height 20
click at [170, 247] on div at bounding box center [170, 249] width 18 height 18
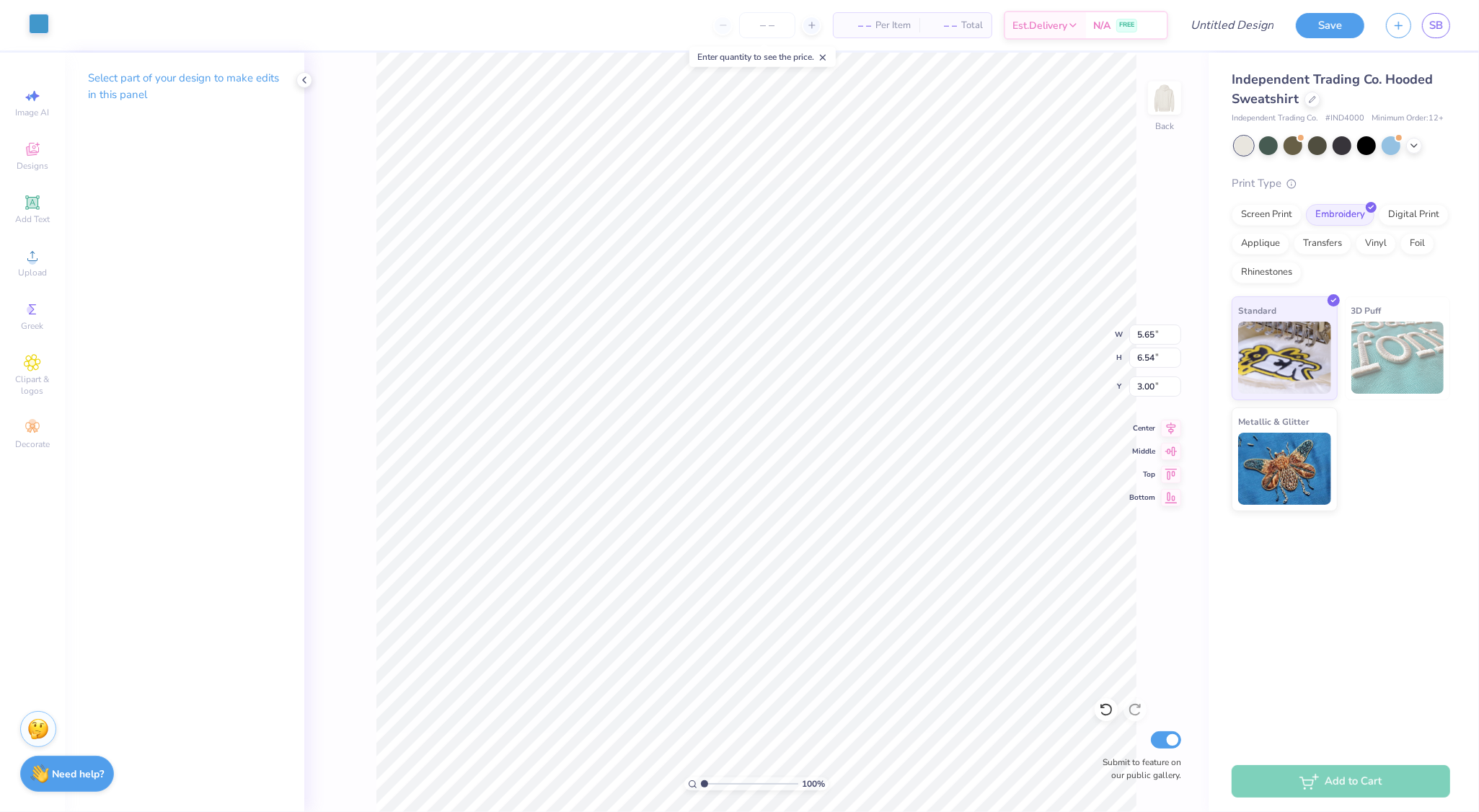
click at [41, 24] on div at bounding box center [38, 24] width 20 height 20
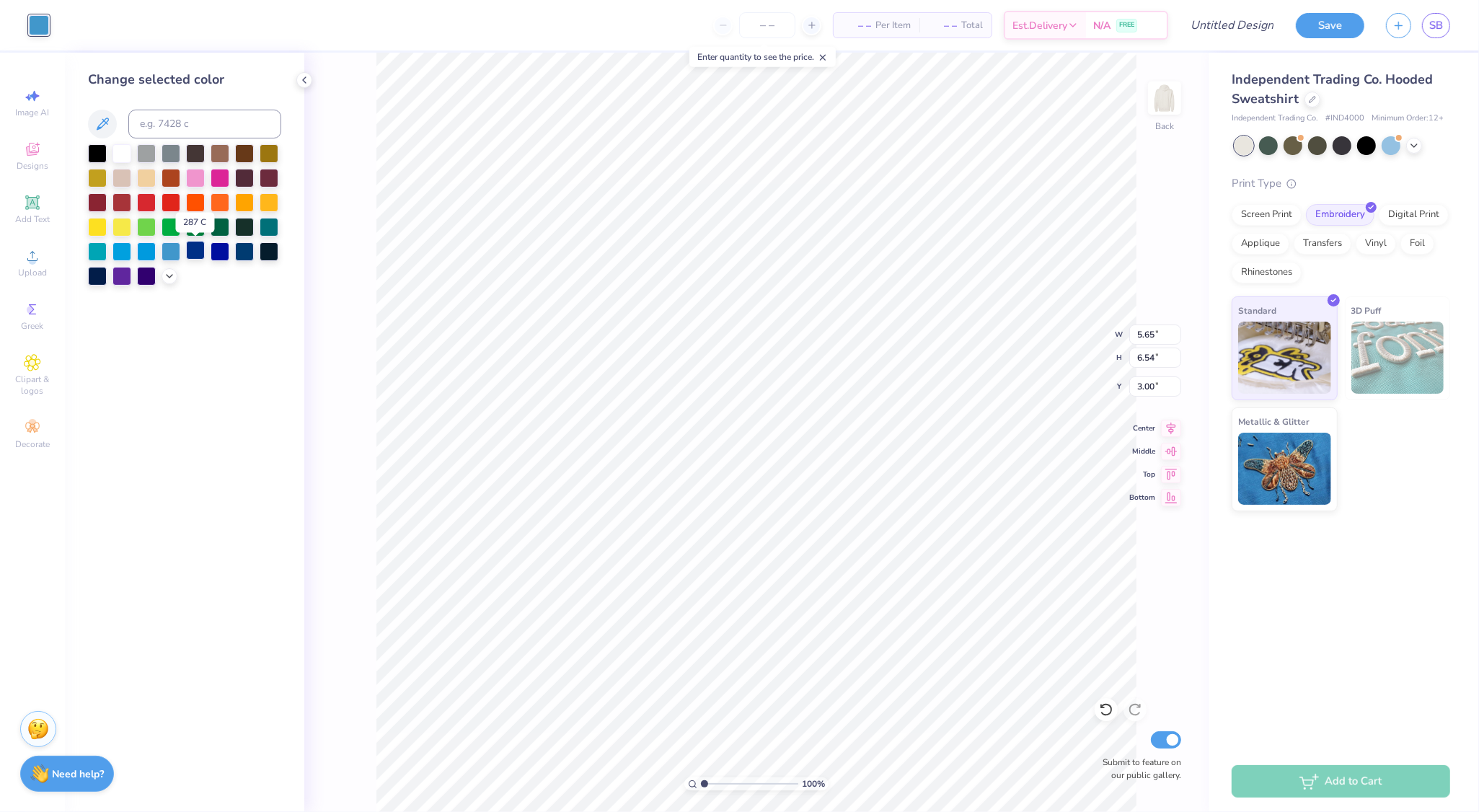
click at [195, 251] on div at bounding box center [195, 249] width 18 height 18
click at [239, 249] on div at bounding box center [244, 249] width 18 height 18
click at [245, 251] on div at bounding box center [244, 249] width 18 height 18
click at [266, 228] on div at bounding box center [269, 225] width 18 height 18
click at [243, 251] on div at bounding box center [244, 249] width 18 height 18
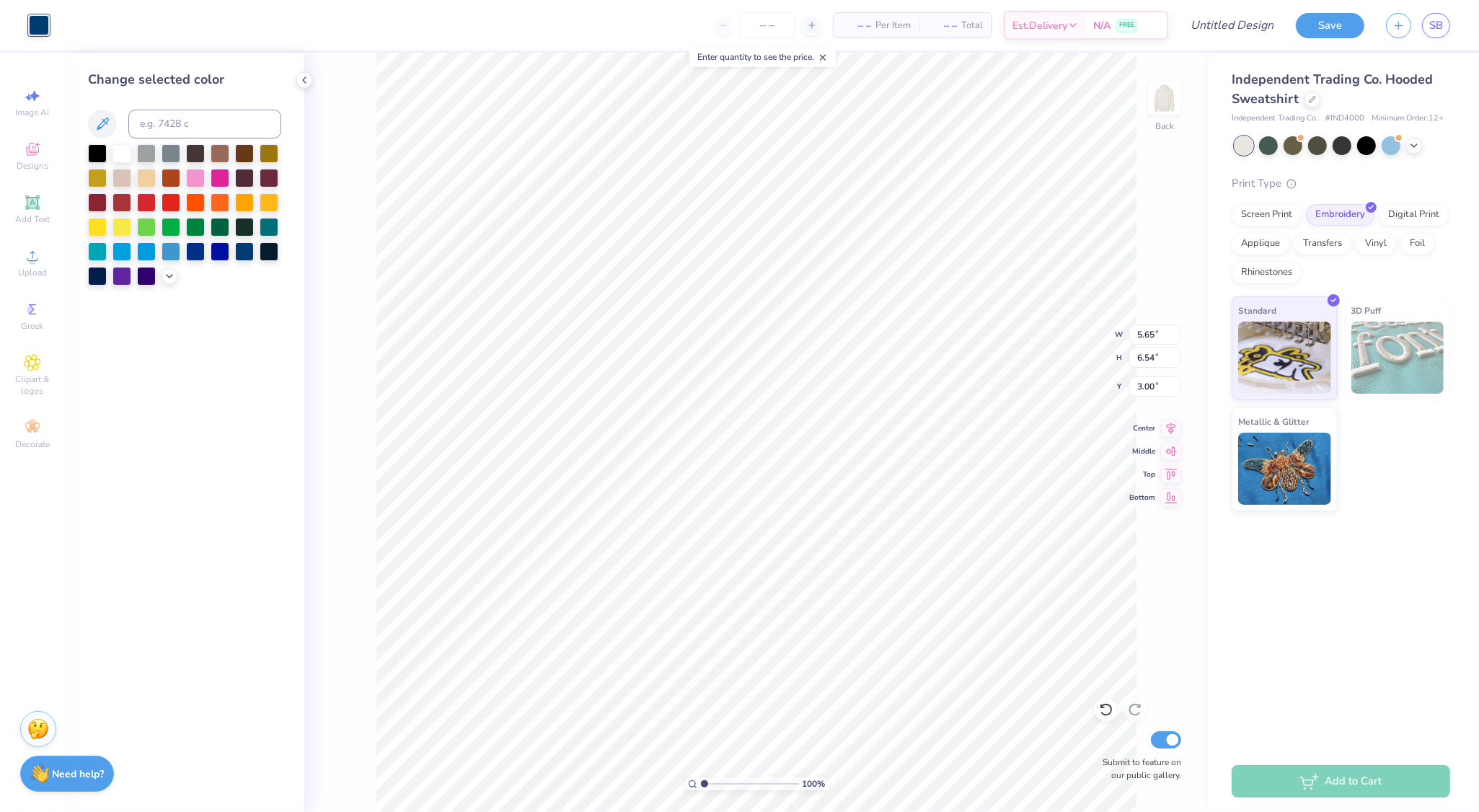
click at [374, 170] on div "100 % Back W 5.65 5.65 " H 6.54 6.54 " Y 3.00 3.00 " Center Middle Top Bottom S…" at bounding box center [757, 431] width 904 height 759
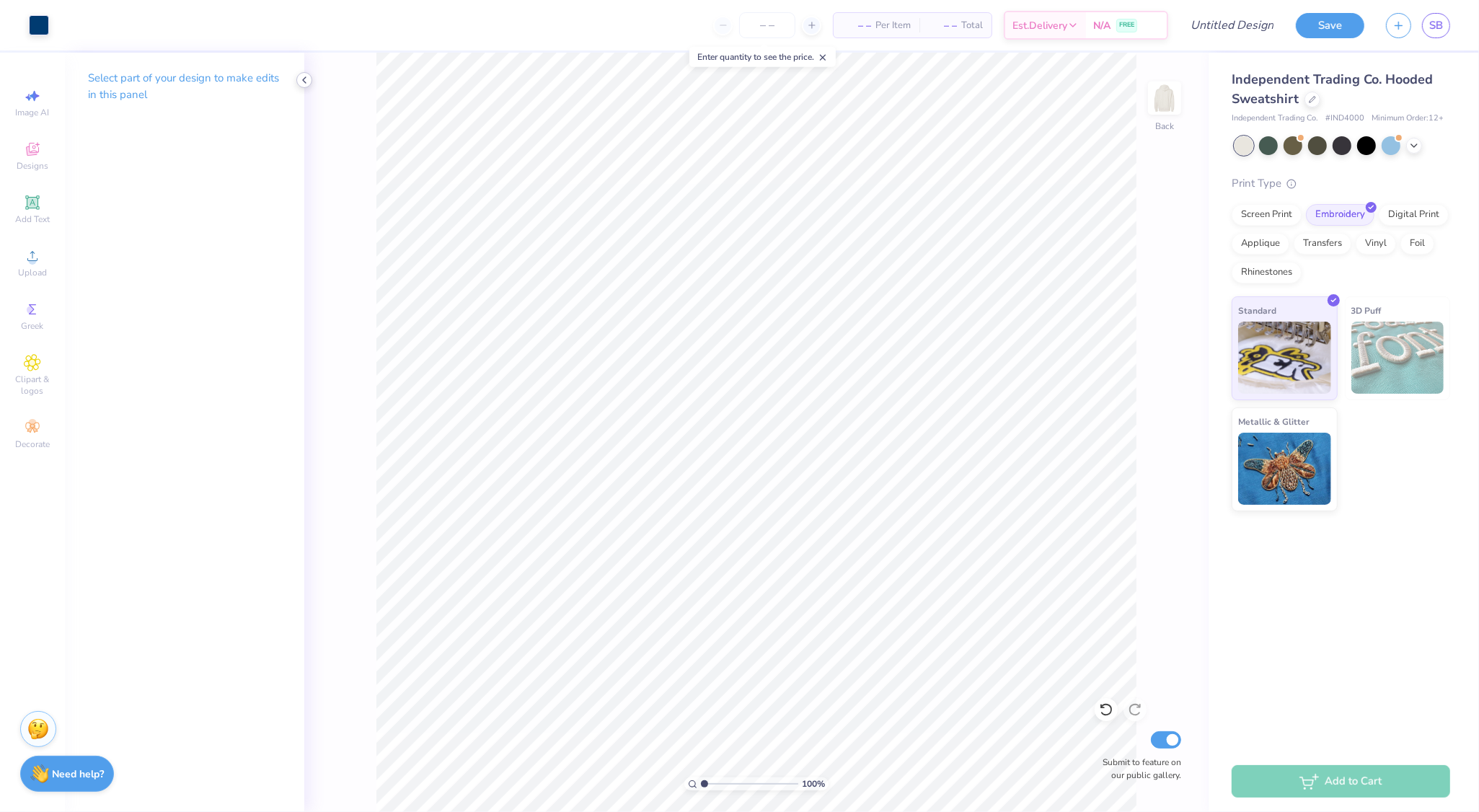
click at [304, 81] on icon at bounding box center [305, 80] width 12 height 12
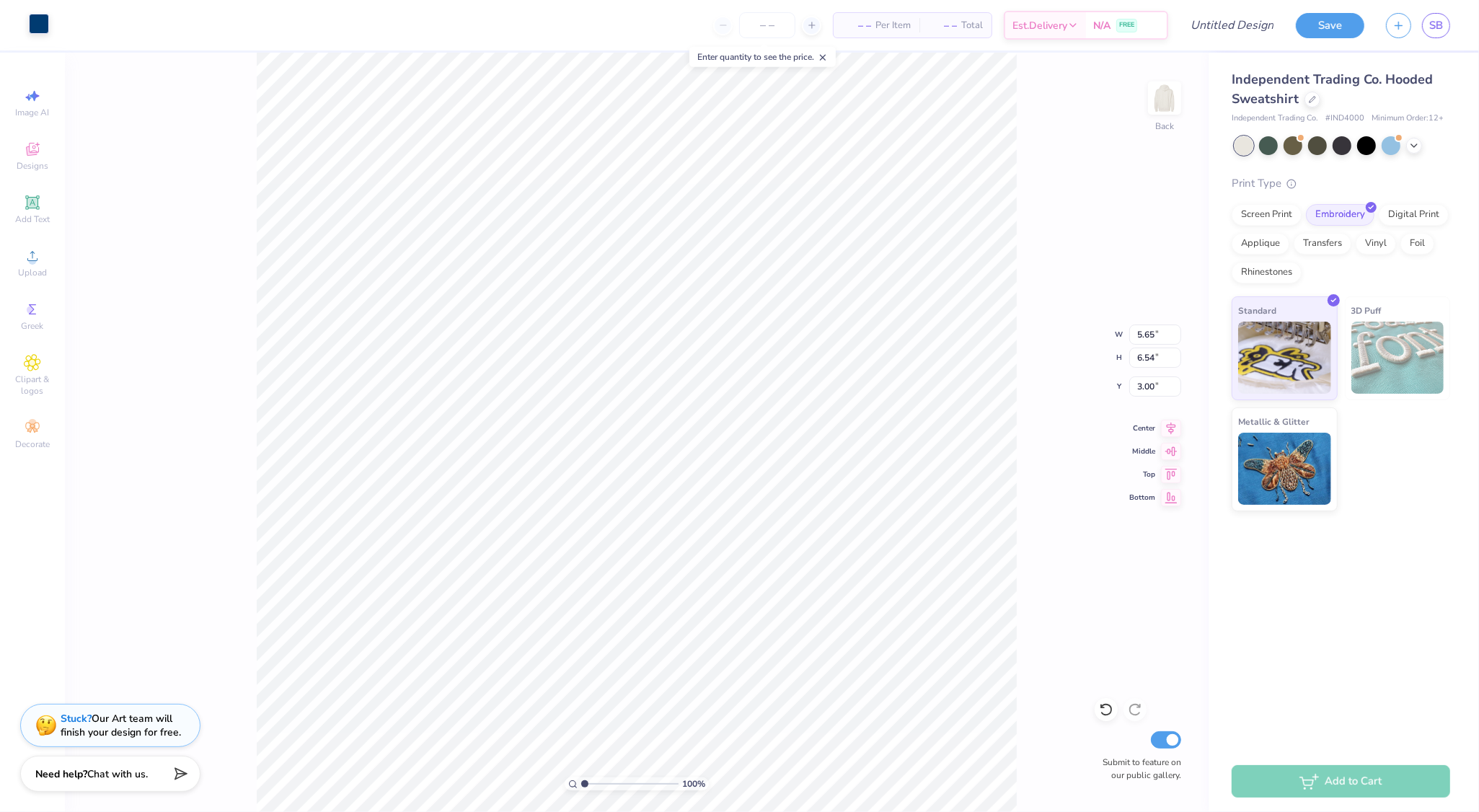
click at [38, 30] on div at bounding box center [38, 24] width 20 height 20
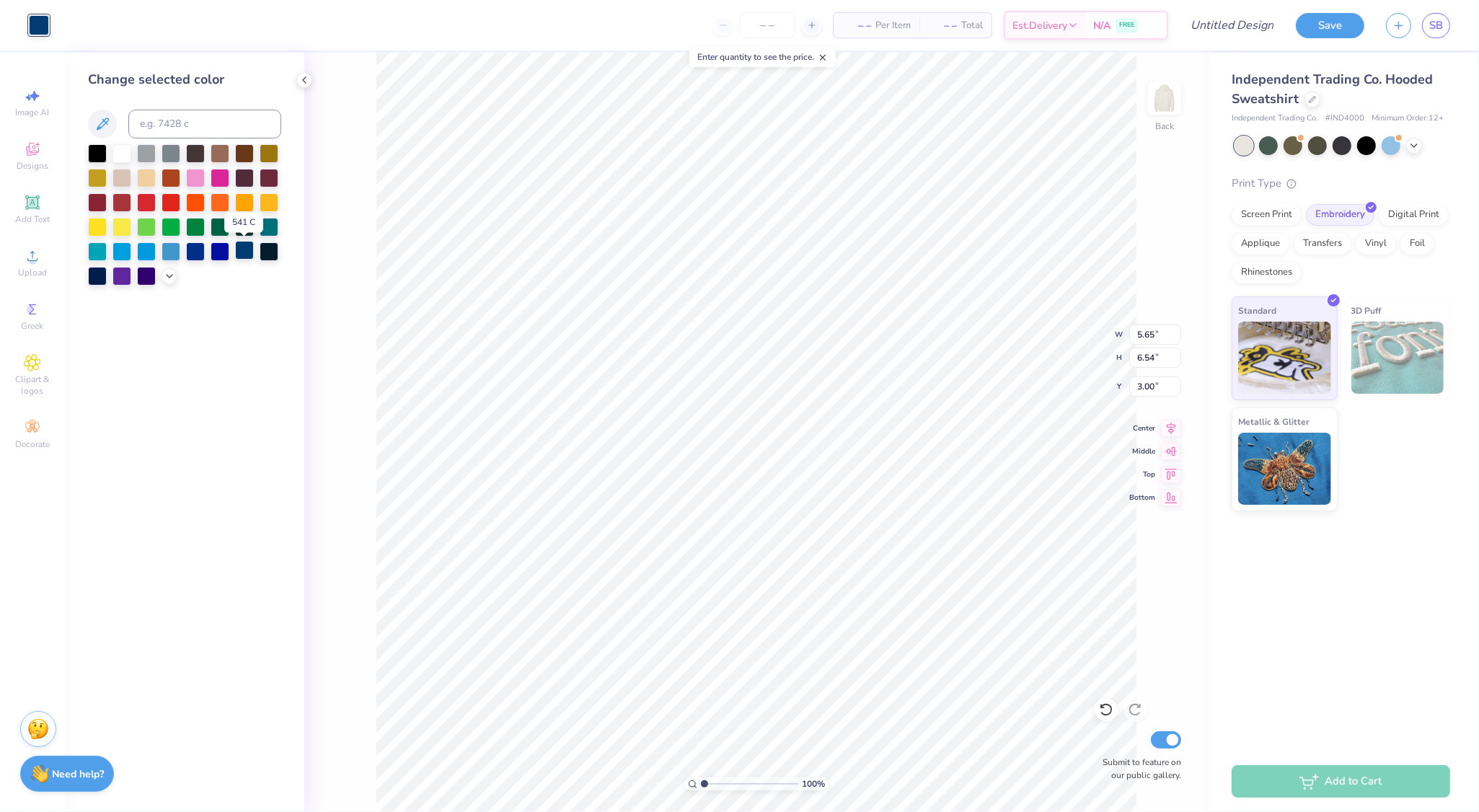
click at [245, 251] on div at bounding box center [244, 249] width 18 height 18
click at [186, 247] on div at bounding box center [195, 249] width 18 height 18
click at [168, 249] on div at bounding box center [170, 249] width 18 height 18
click at [139, 254] on div at bounding box center [146, 249] width 18 height 18
click at [202, 253] on div at bounding box center [195, 249] width 18 height 18
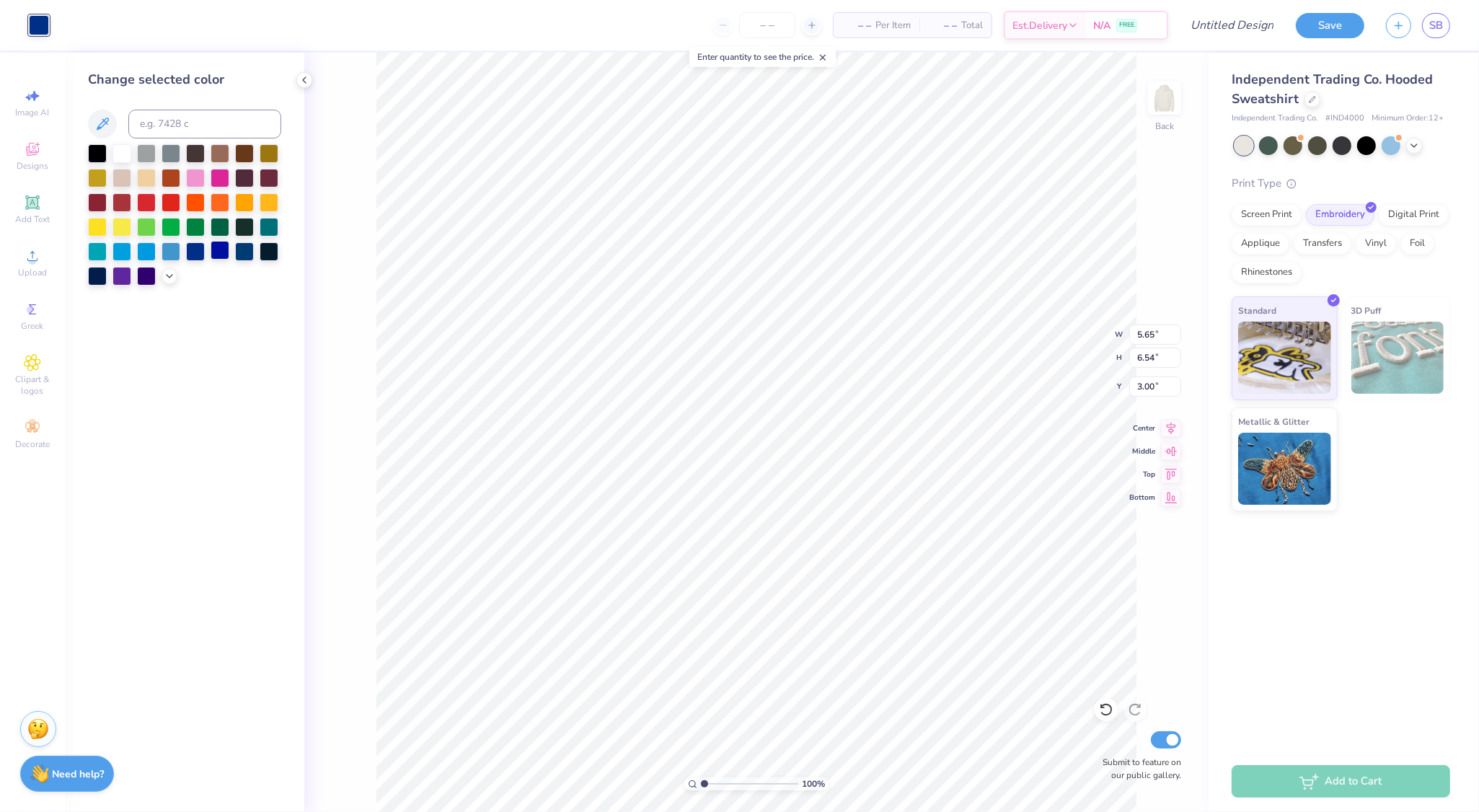
click at [216, 251] on div at bounding box center [219, 249] width 18 height 18
click at [241, 253] on div at bounding box center [244, 249] width 18 height 18
click at [302, 85] on icon at bounding box center [305, 80] width 12 height 12
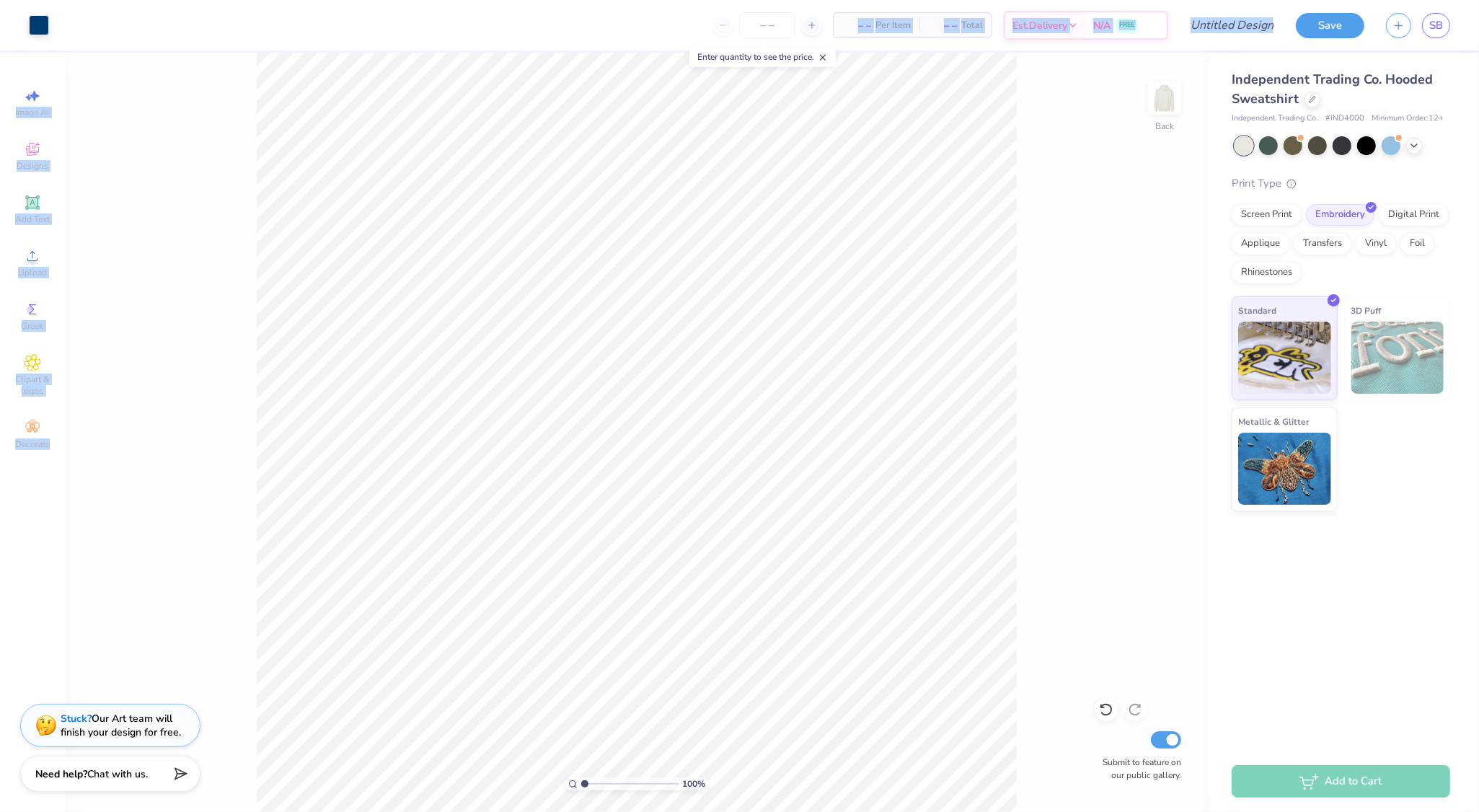
click at [328, 110] on div "Art colors – – Per Item – – Total Est. Delivery N/A FREE Design Title Save SB I…" at bounding box center [739, 406] width 1479 height 812
